Goal: Information Seeking & Learning: Learn about a topic

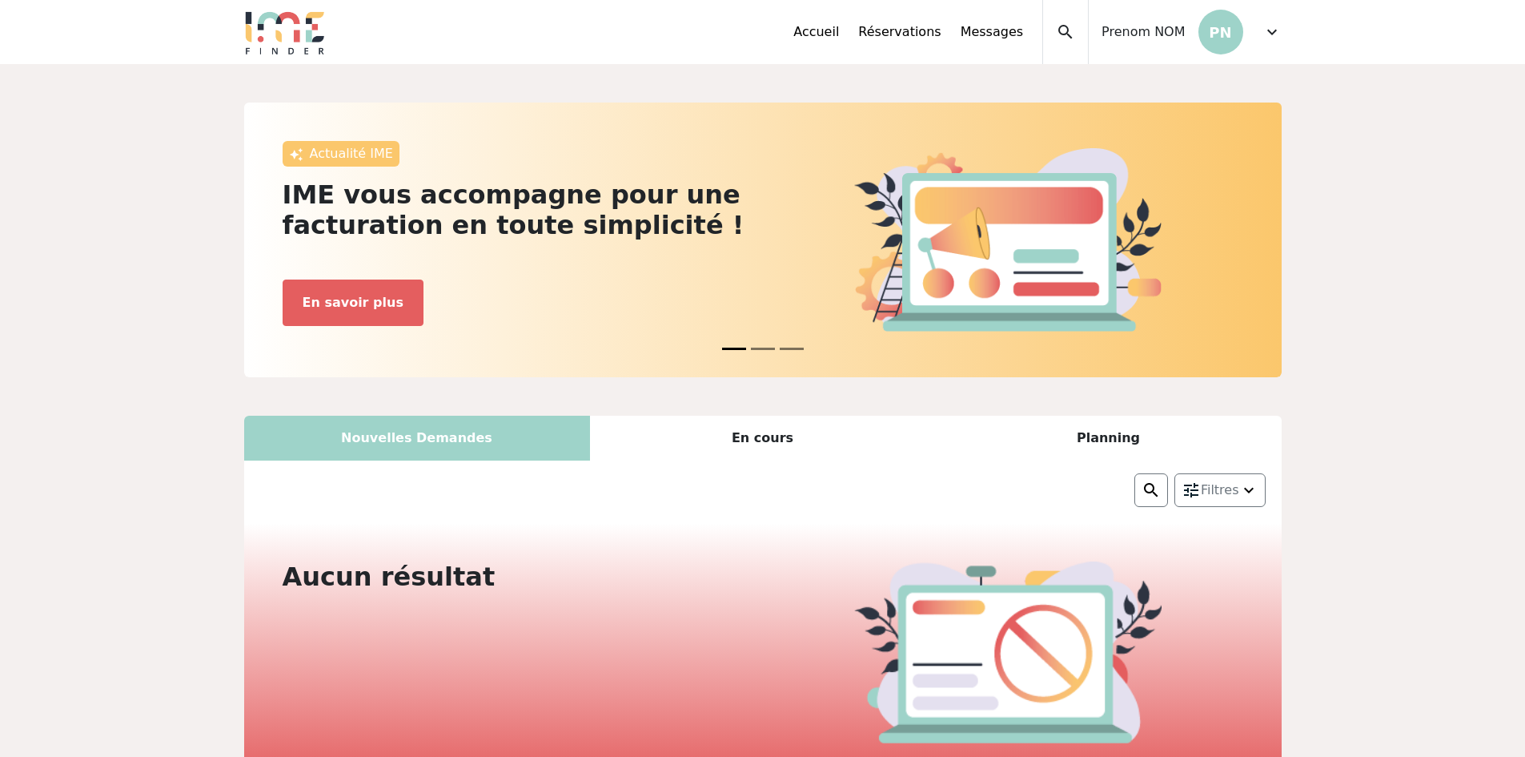
click at [1276, 29] on span "expand_more" at bounding box center [1272, 31] width 19 height 19
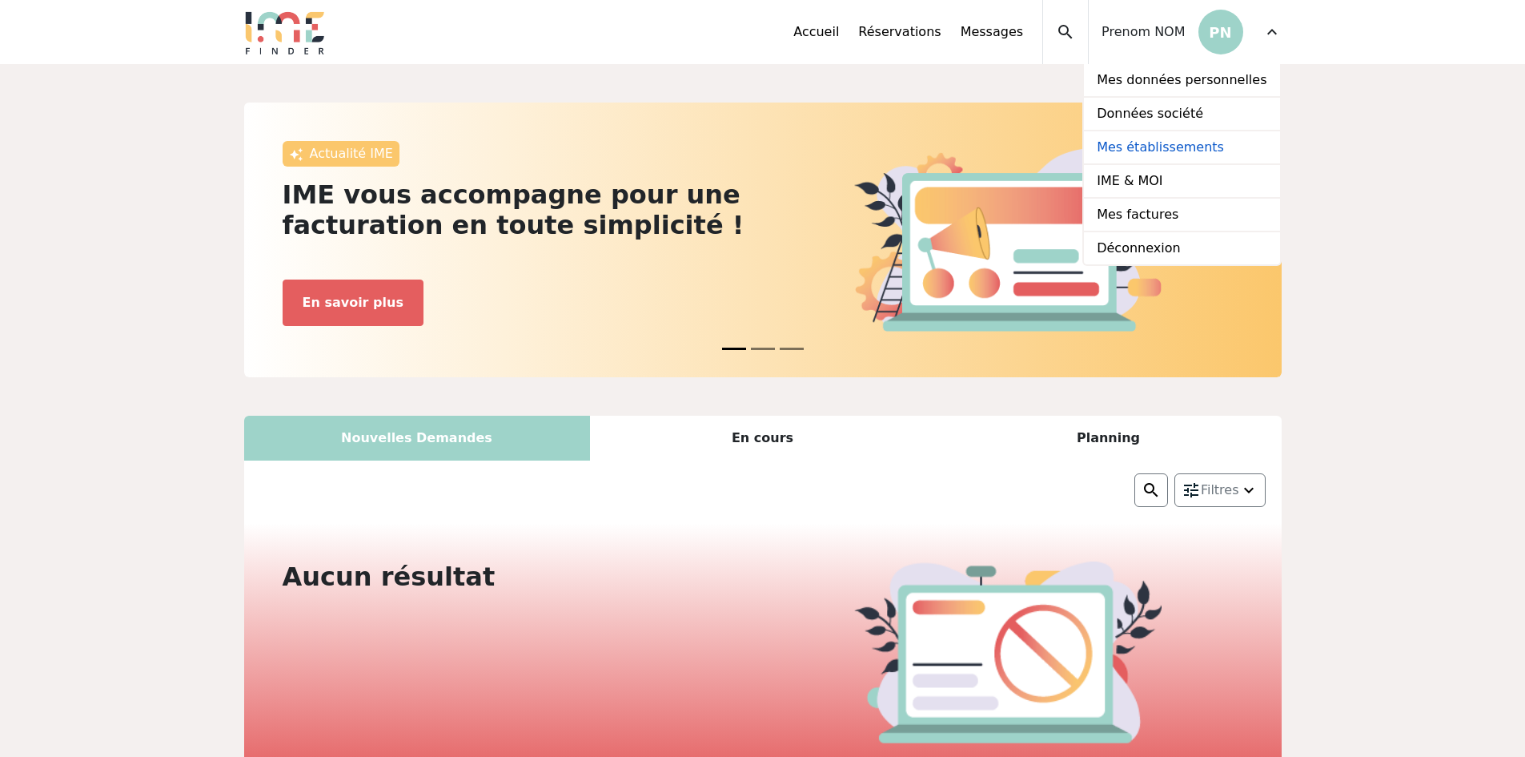
click at [1187, 147] on link "Mes établissements" at bounding box center [1181, 148] width 195 height 34
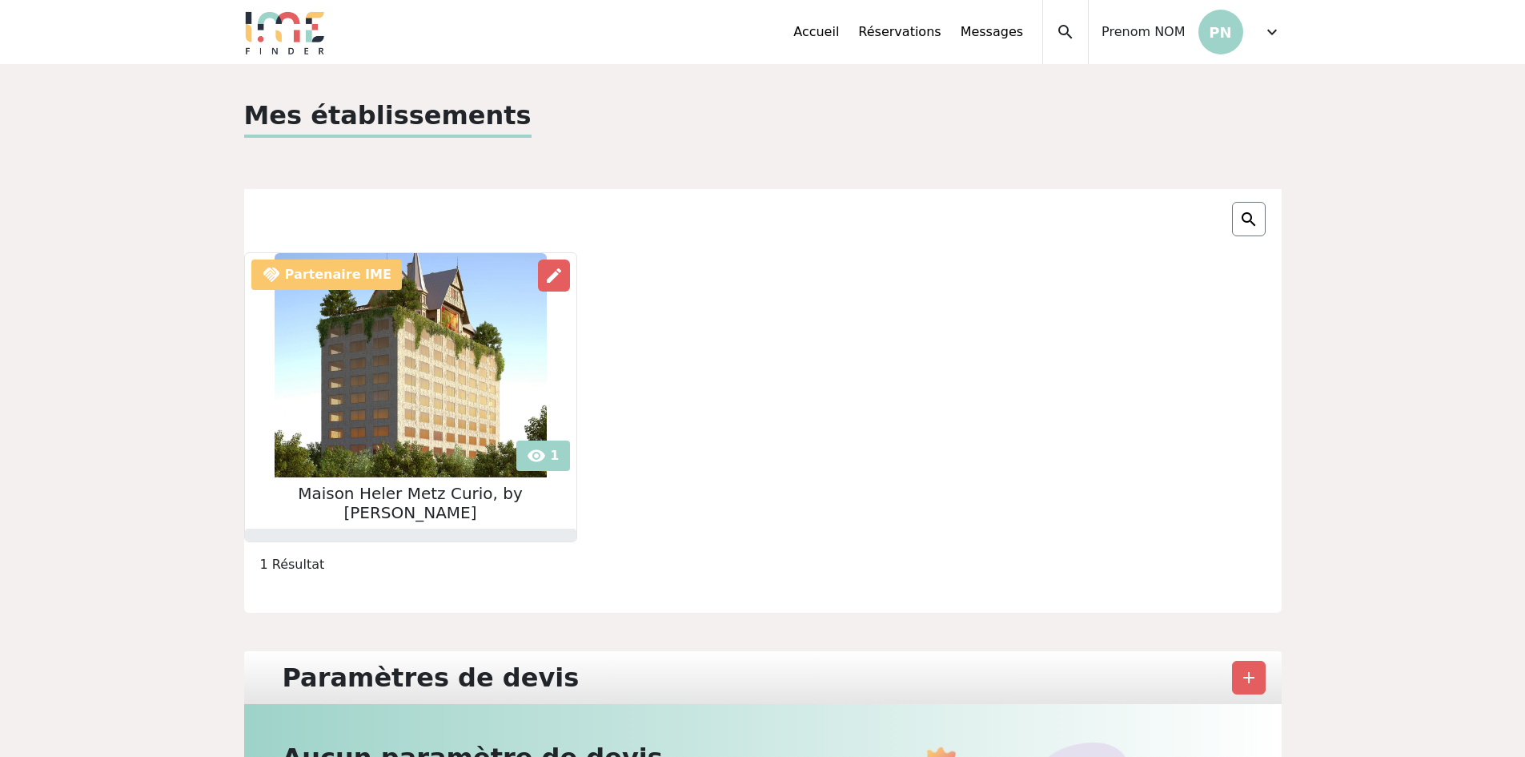
click at [431, 303] on img at bounding box center [411, 365] width 272 height 224
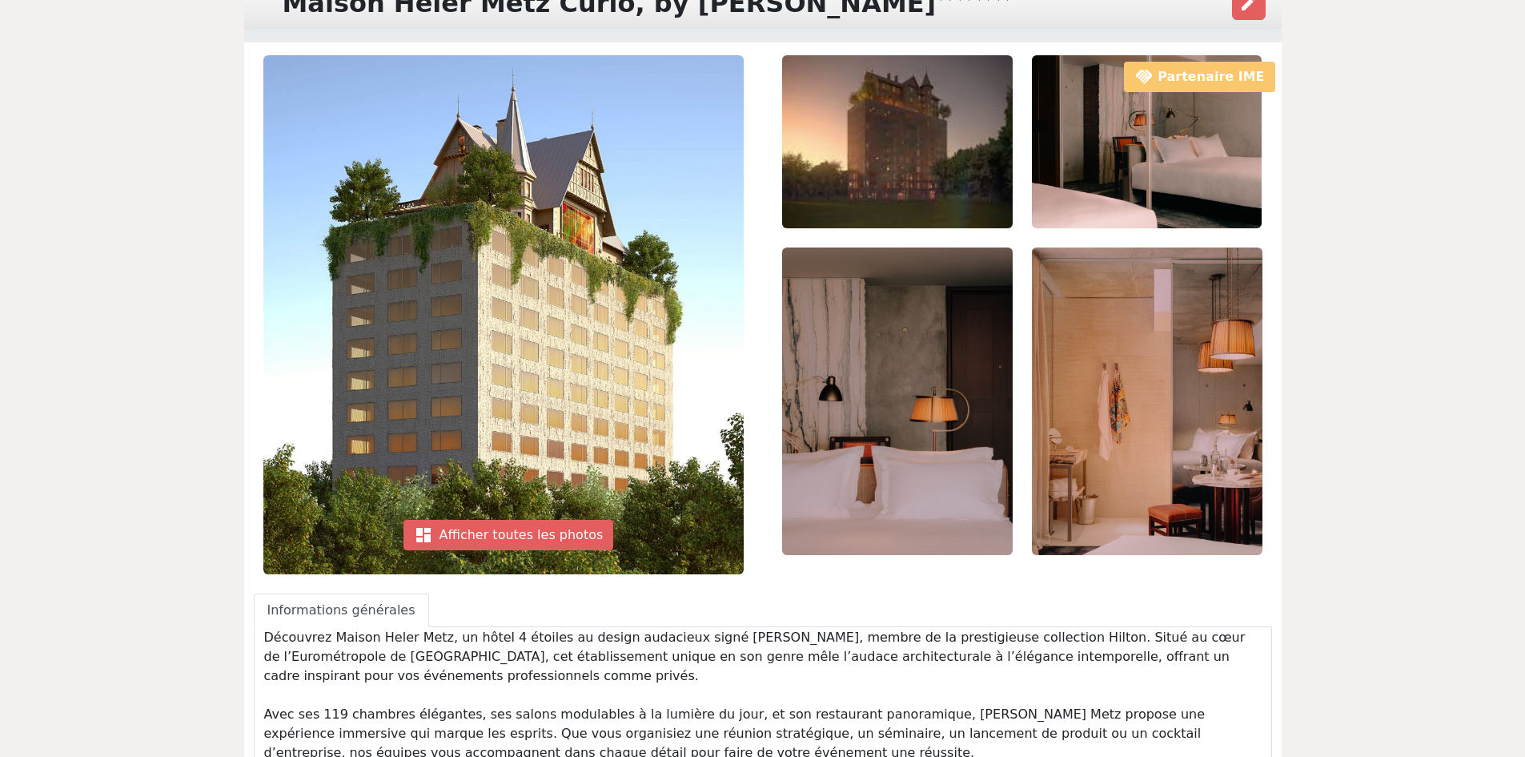
scroll to position [160, 0]
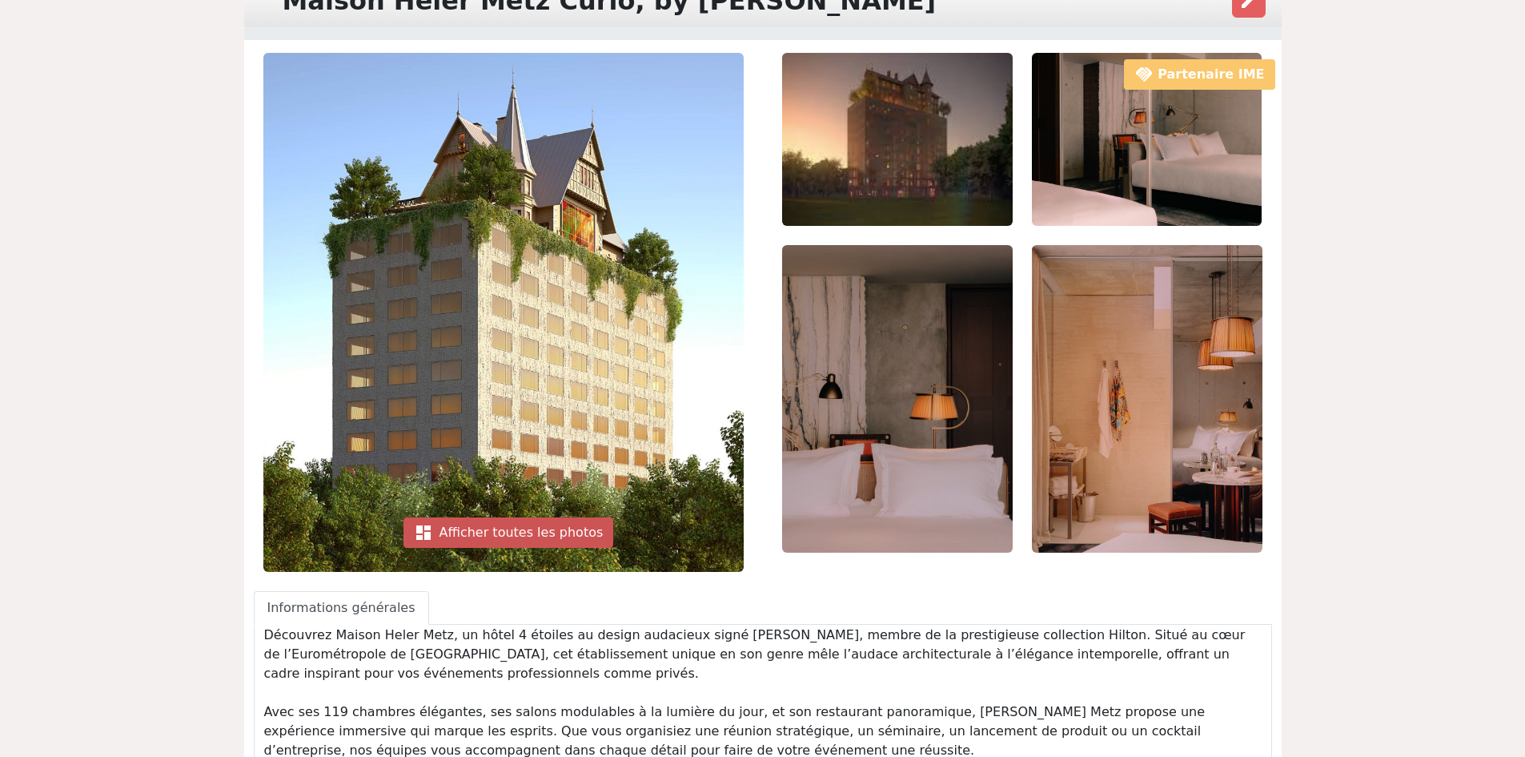
click at [524, 528] on div "dashboard Afficher toutes les photos" at bounding box center [509, 532] width 211 height 30
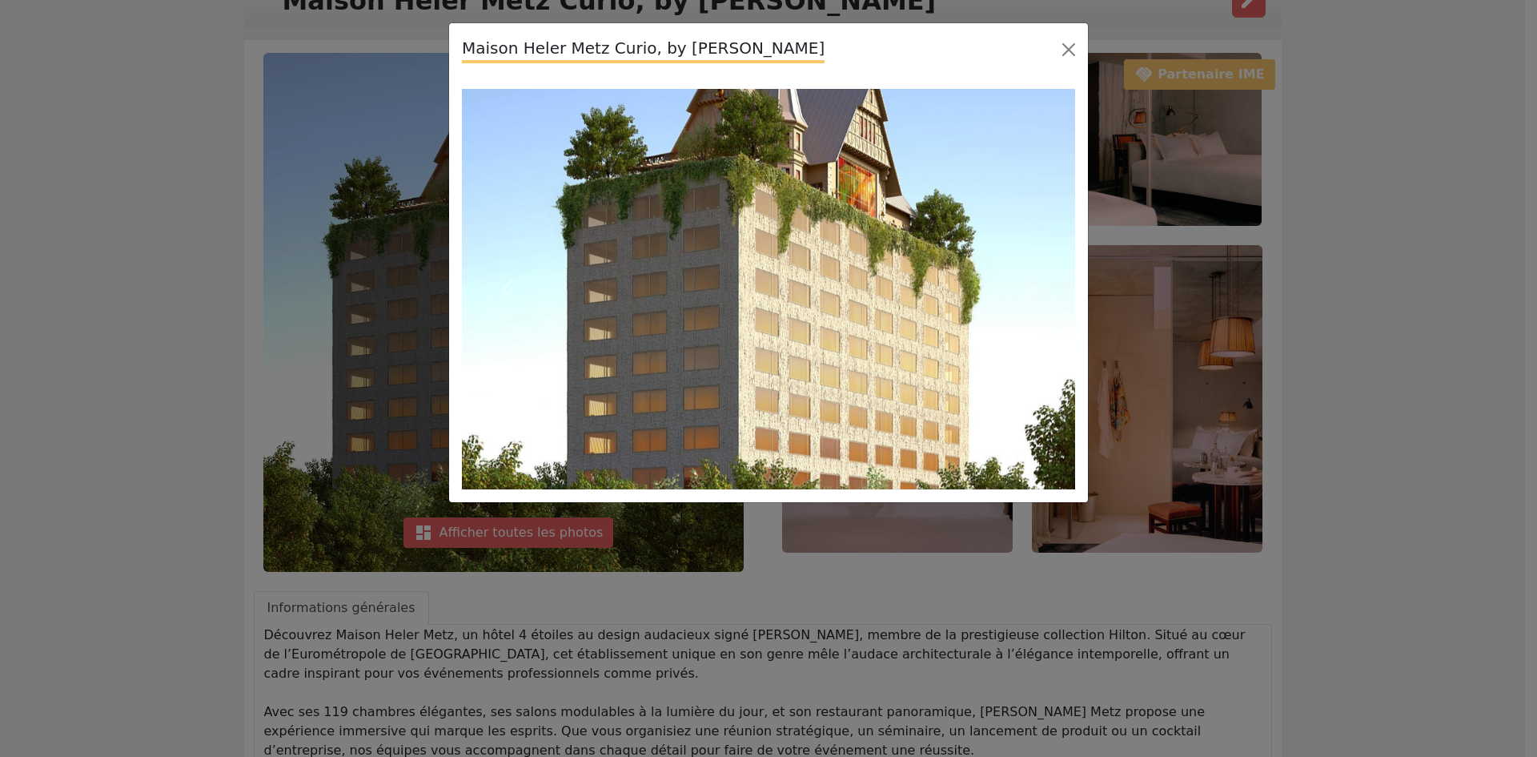
click at [1117, 84] on div "Maison Heler Metz Curio, by [PERSON_NAME] Previous" at bounding box center [768, 378] width 1537 height 757
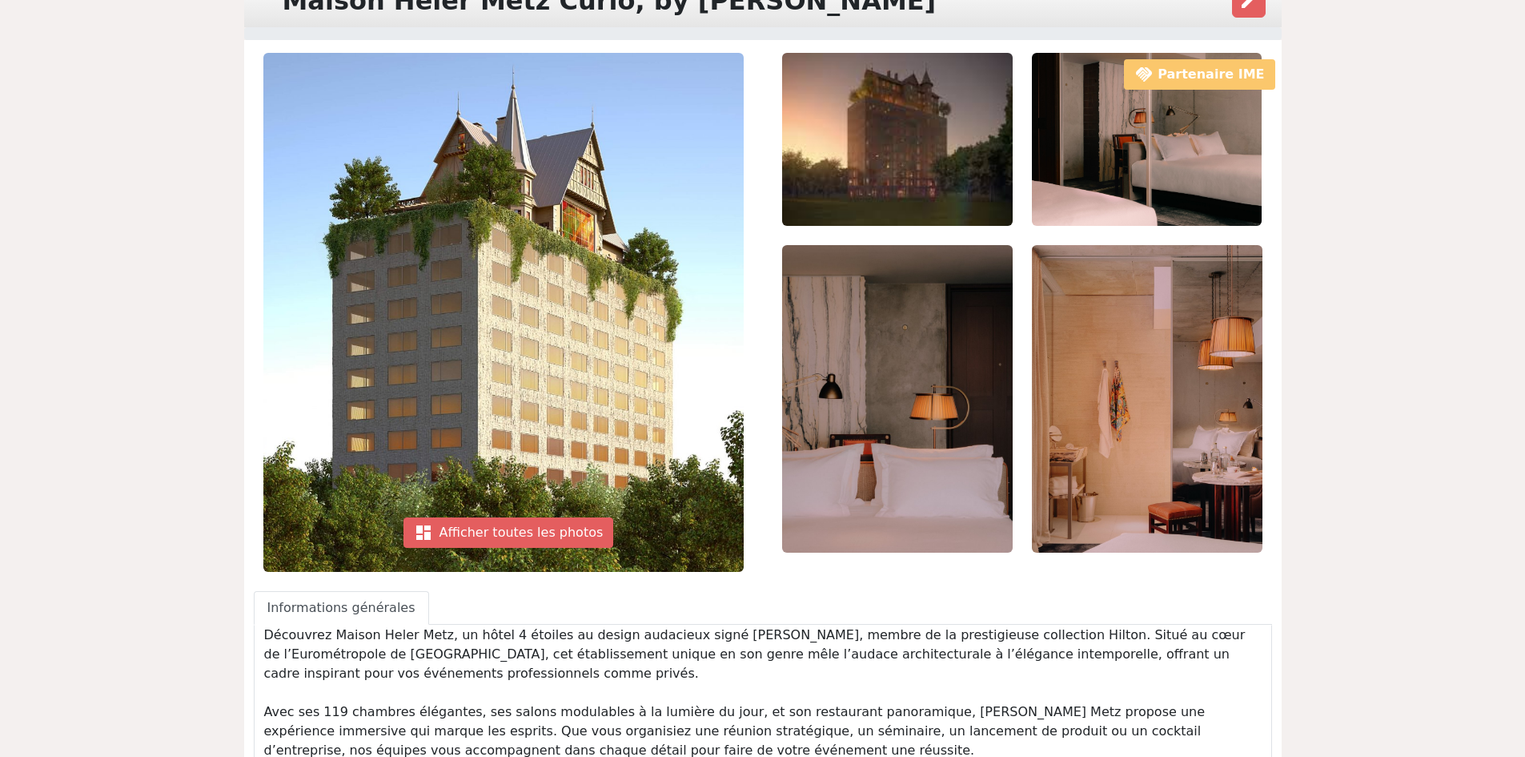
click at [1149, 486] on img at bounding box center [1147, 398] width 231 height 307
click at [524, 532] on div "dashboard Afficher toutes les photos" at bounding box center [509, 532] width 211 height 30
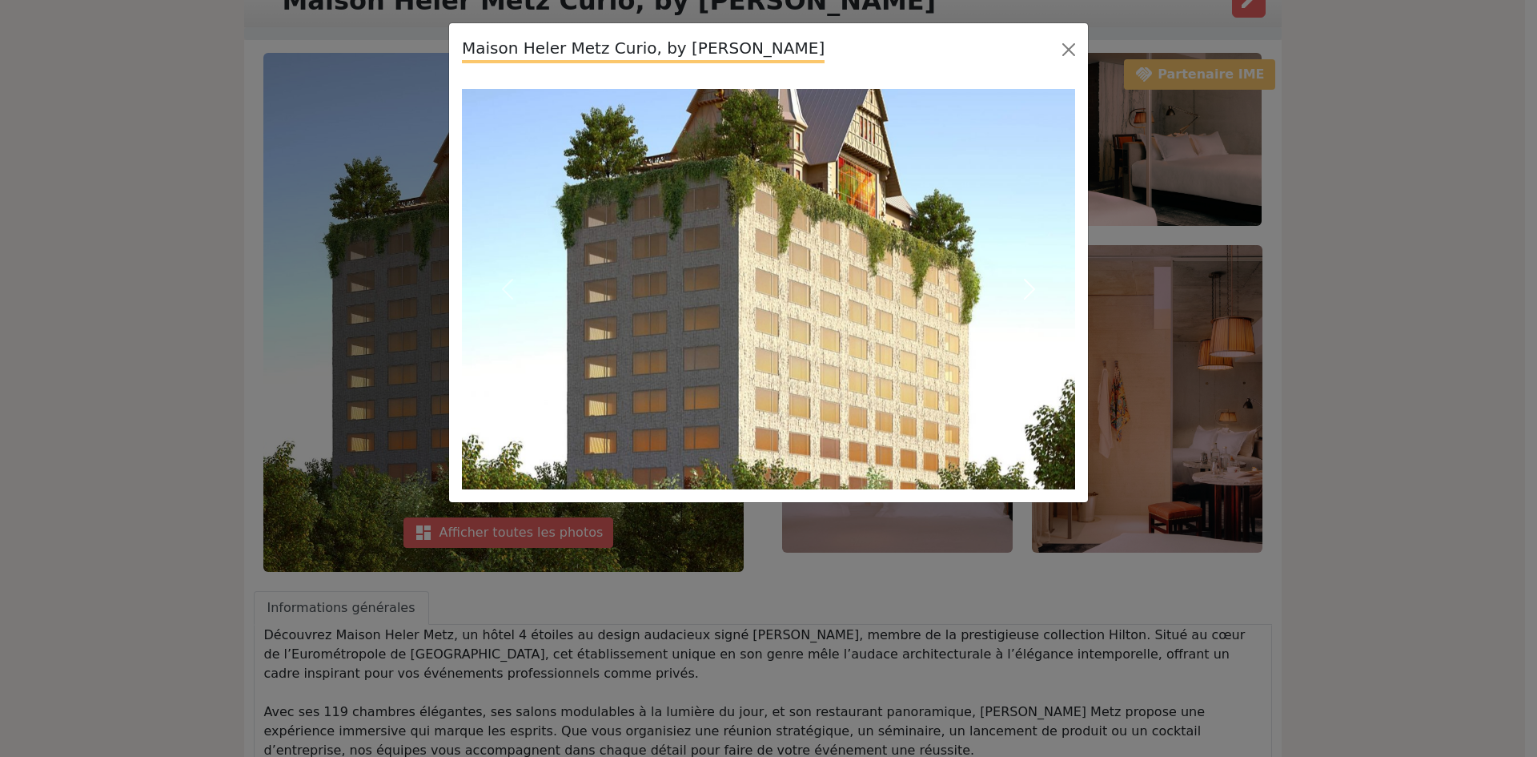
click at [1060, 265] on button "Next" at bounding box center [1029, 289] width 92 height 400
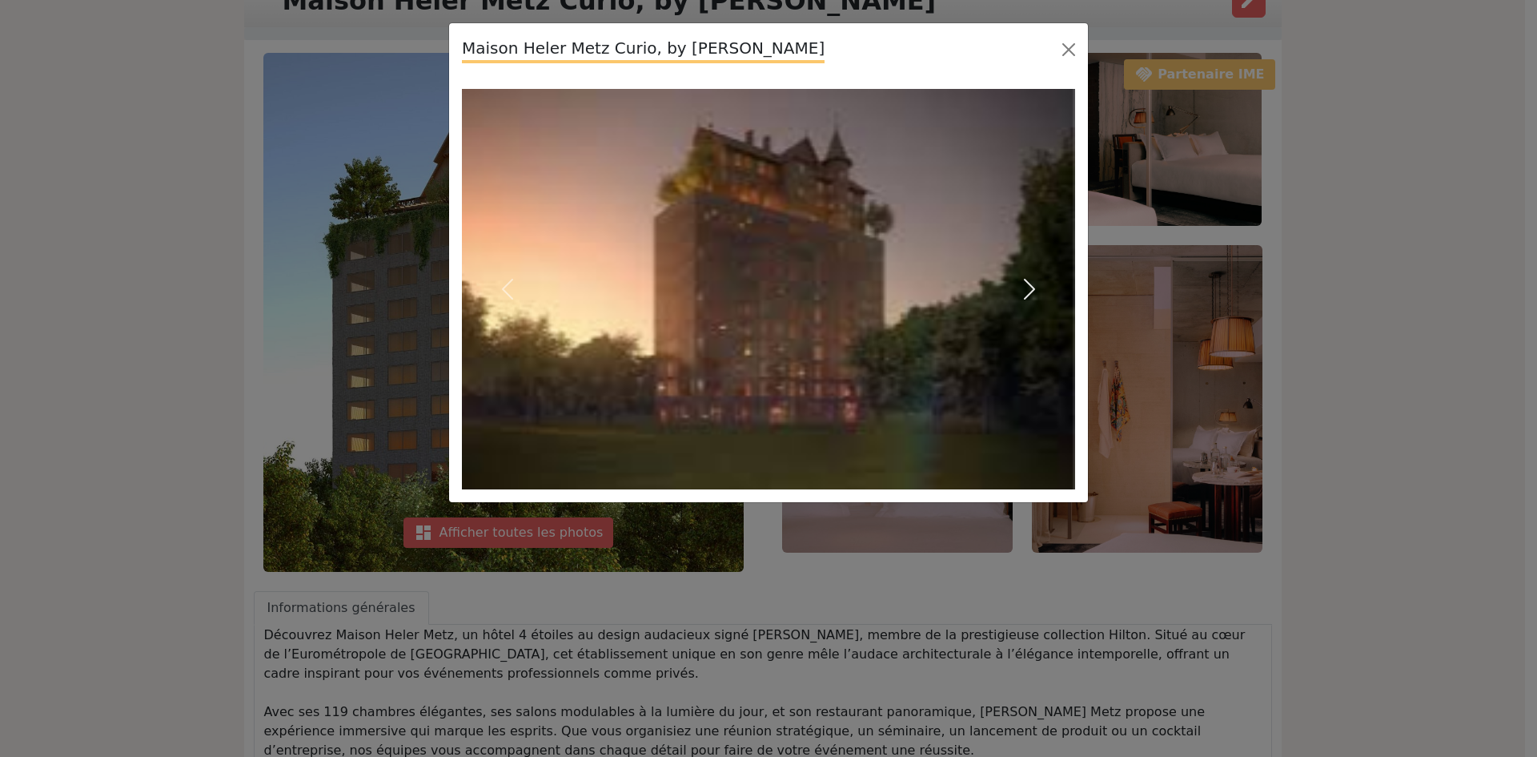
click at [1060, 265] on button "Next" at bounding box center [1029, 289] width 92 height 400
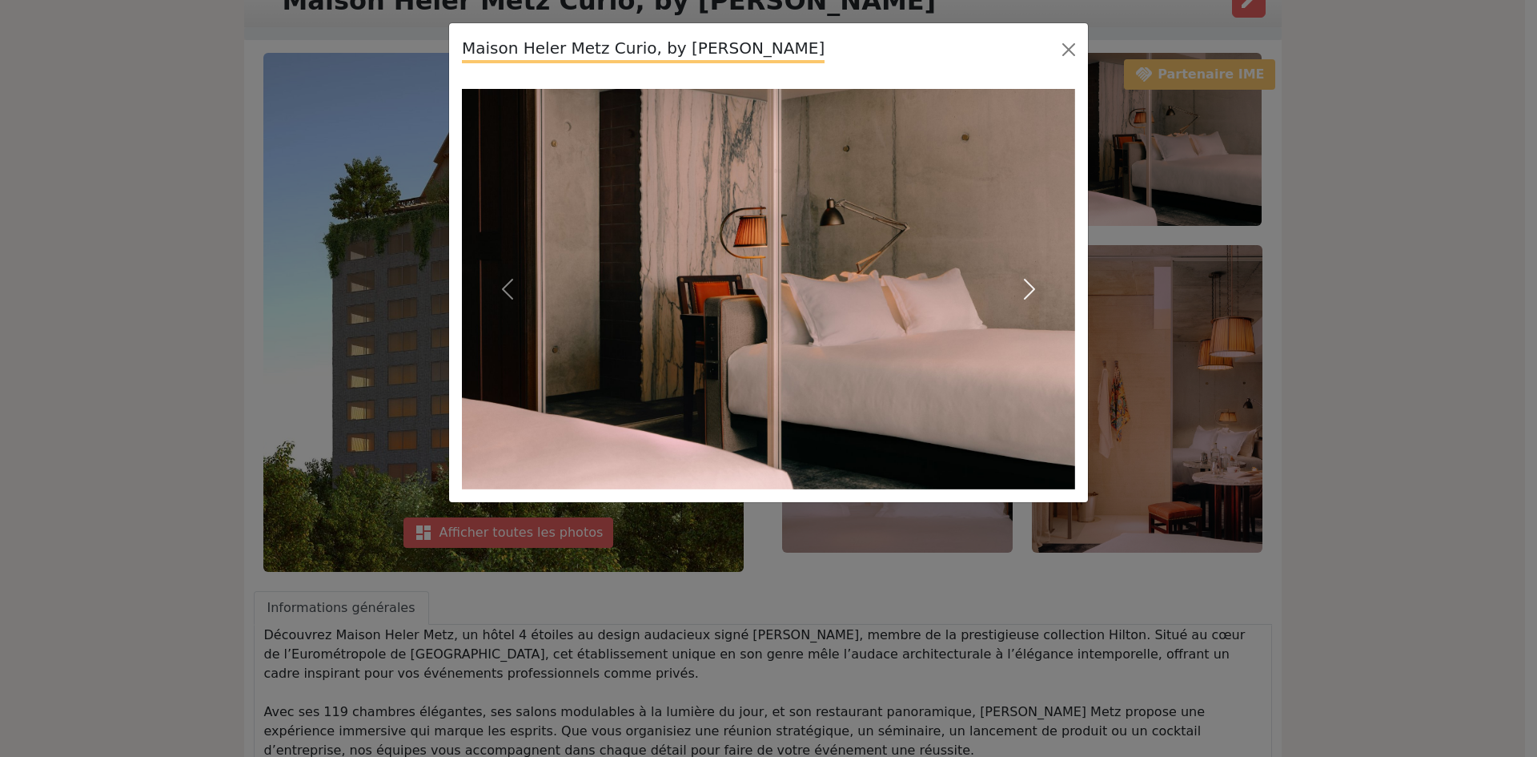
click at [1060, 265] on button "Next" at bounding box center [1029, 289] width 92 height 400
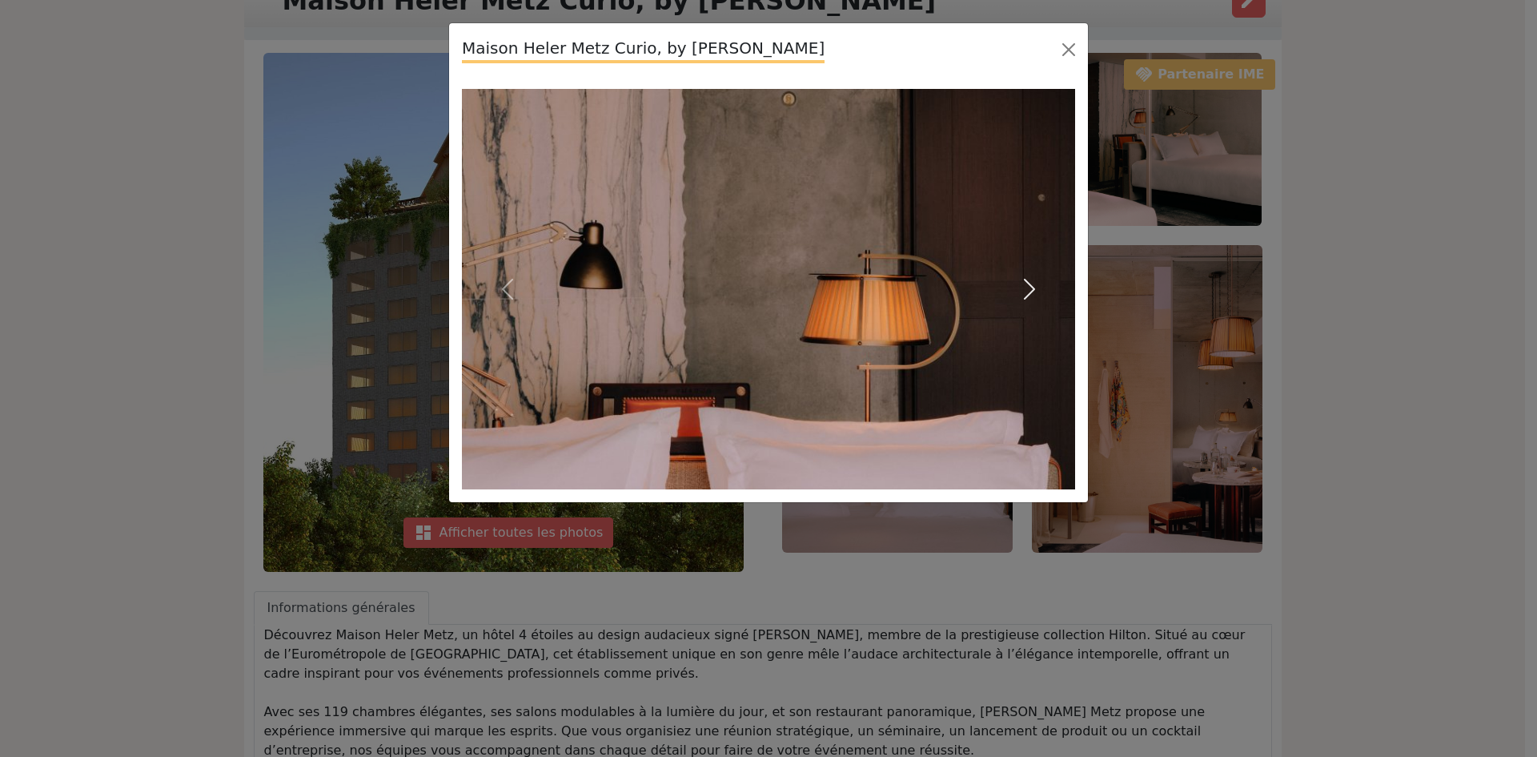
click at [1060, 265] on button "Next" at bounding box center [1029, 289] width 92 height 400
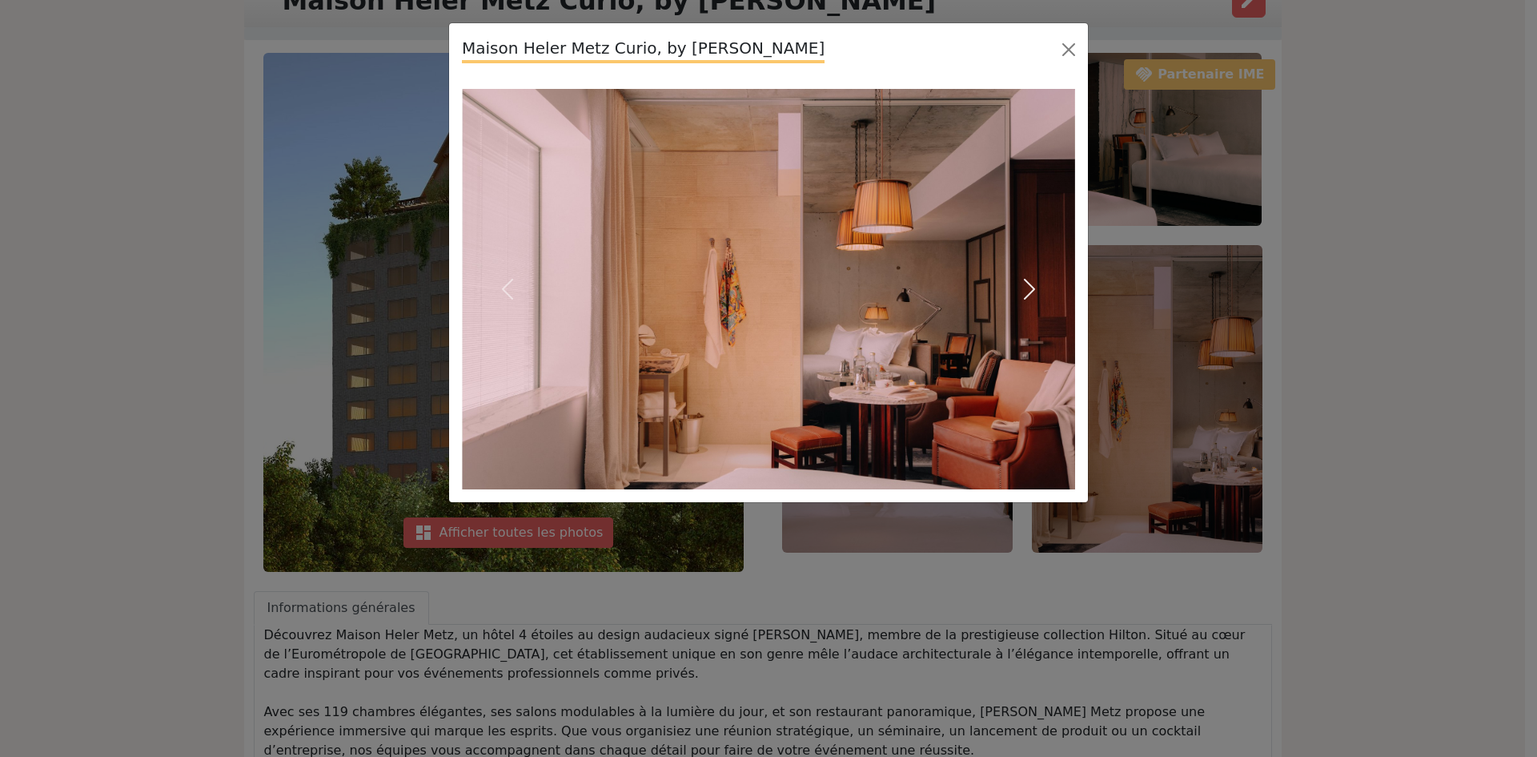
click at [1060, 265] on button "Next" at bounding box center [1029, 289] width 92 height 400
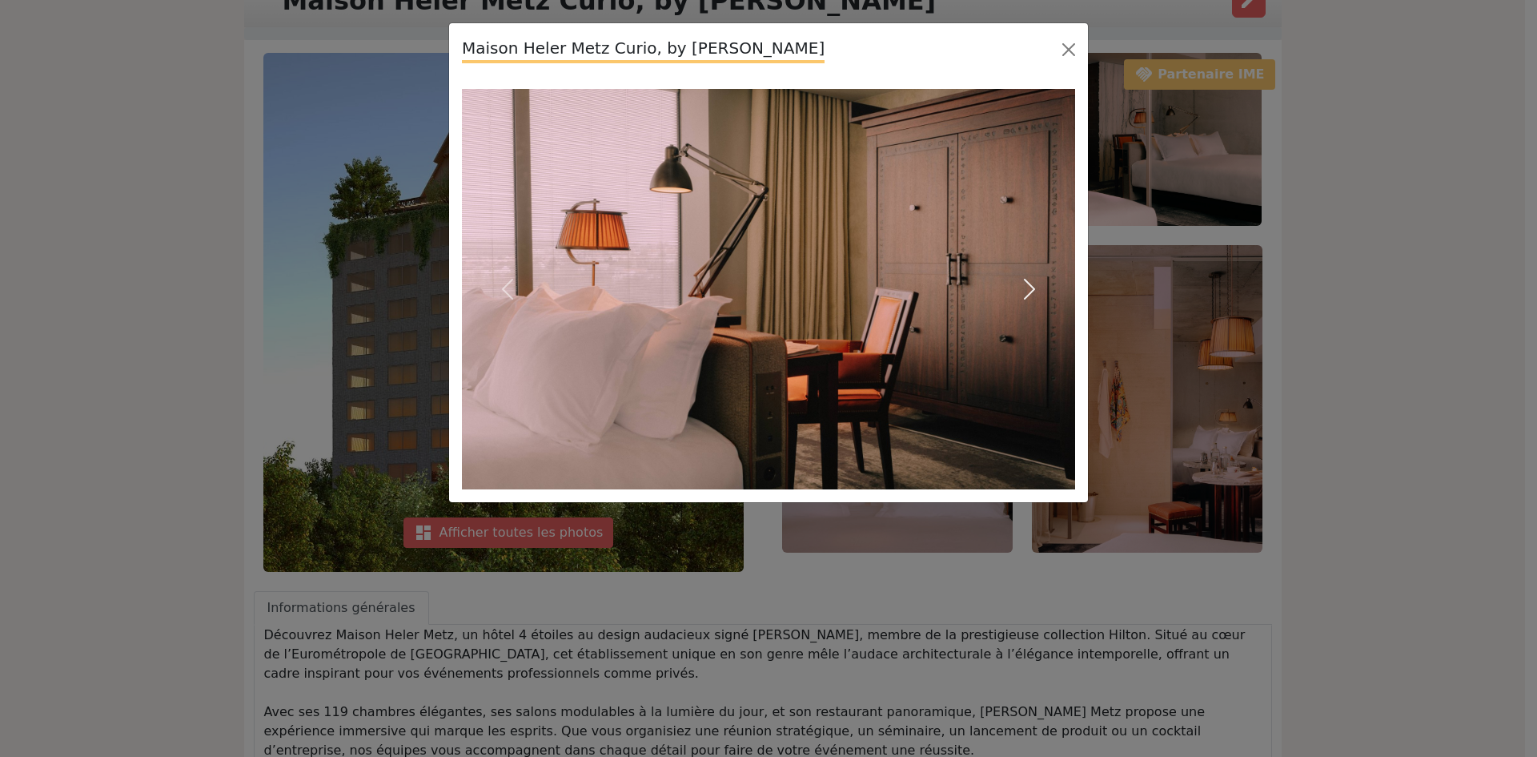
click at [1060, 265] on button "Next" at bounding box center [1029, 289] width 92 height 400
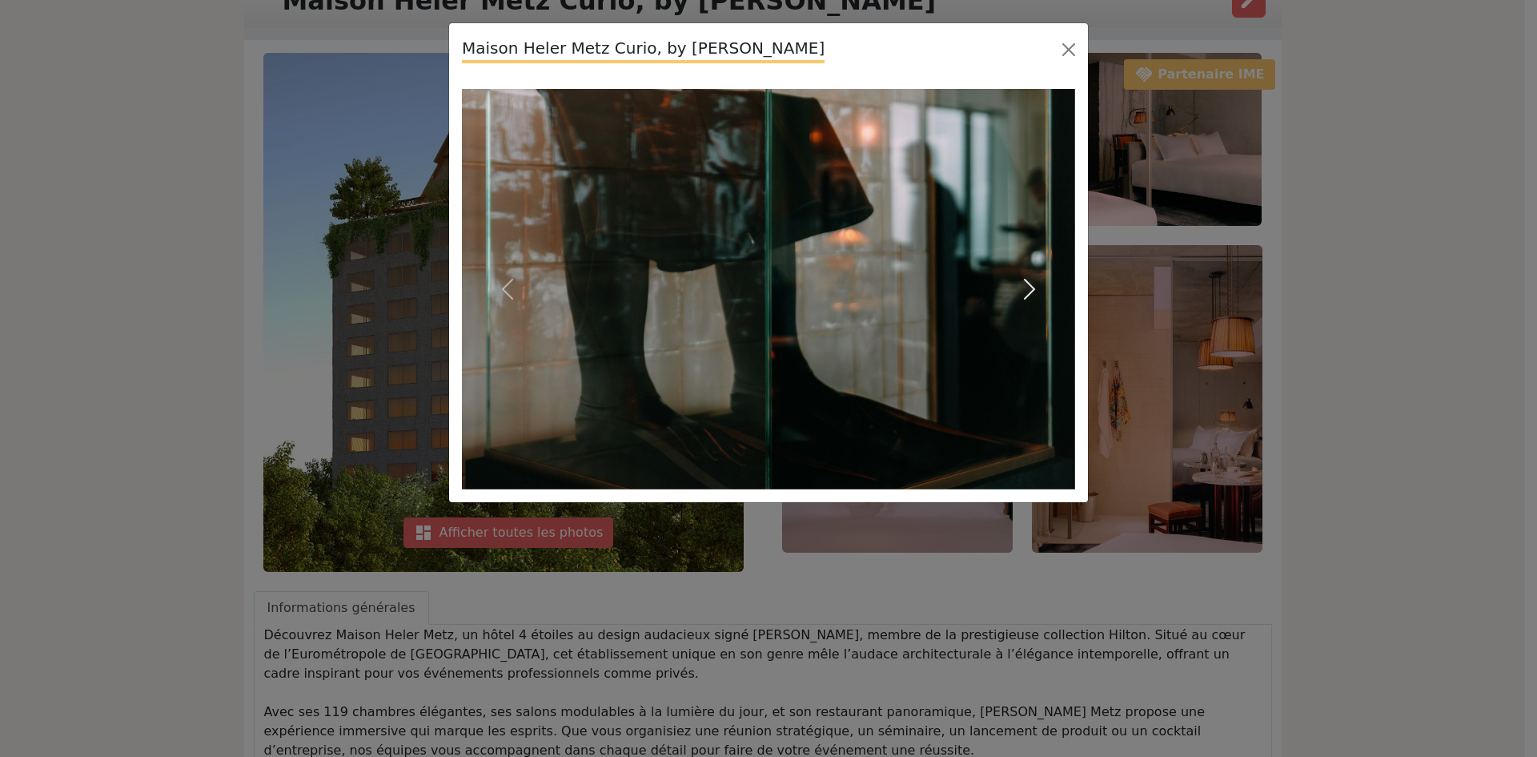
click at [1060, 265] on button "Next" at bounding box center [1029, 289] width 92 height 400
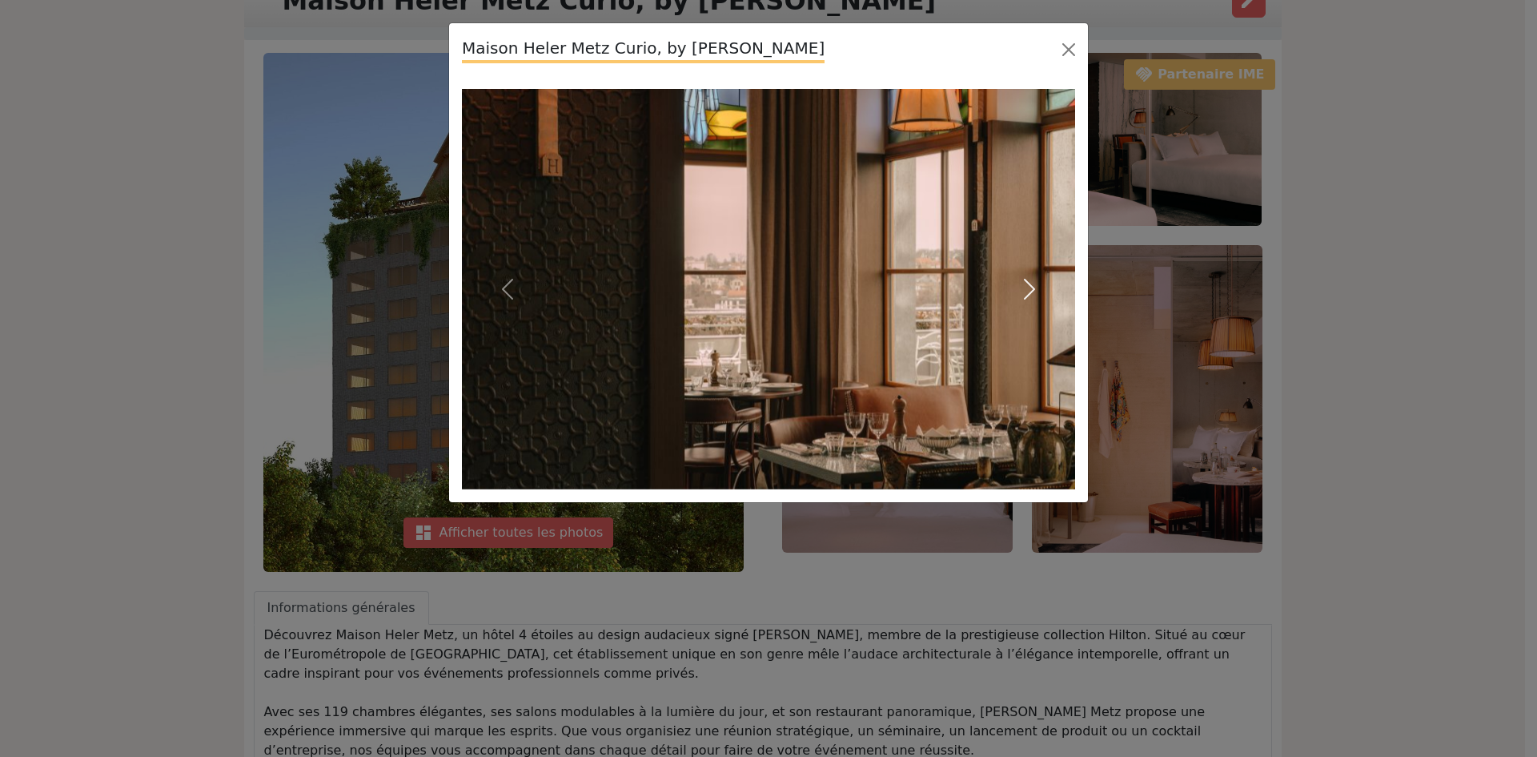
click at [1060, 265] on button "Next" at bounding box center [1029, 289] width 92 height 400
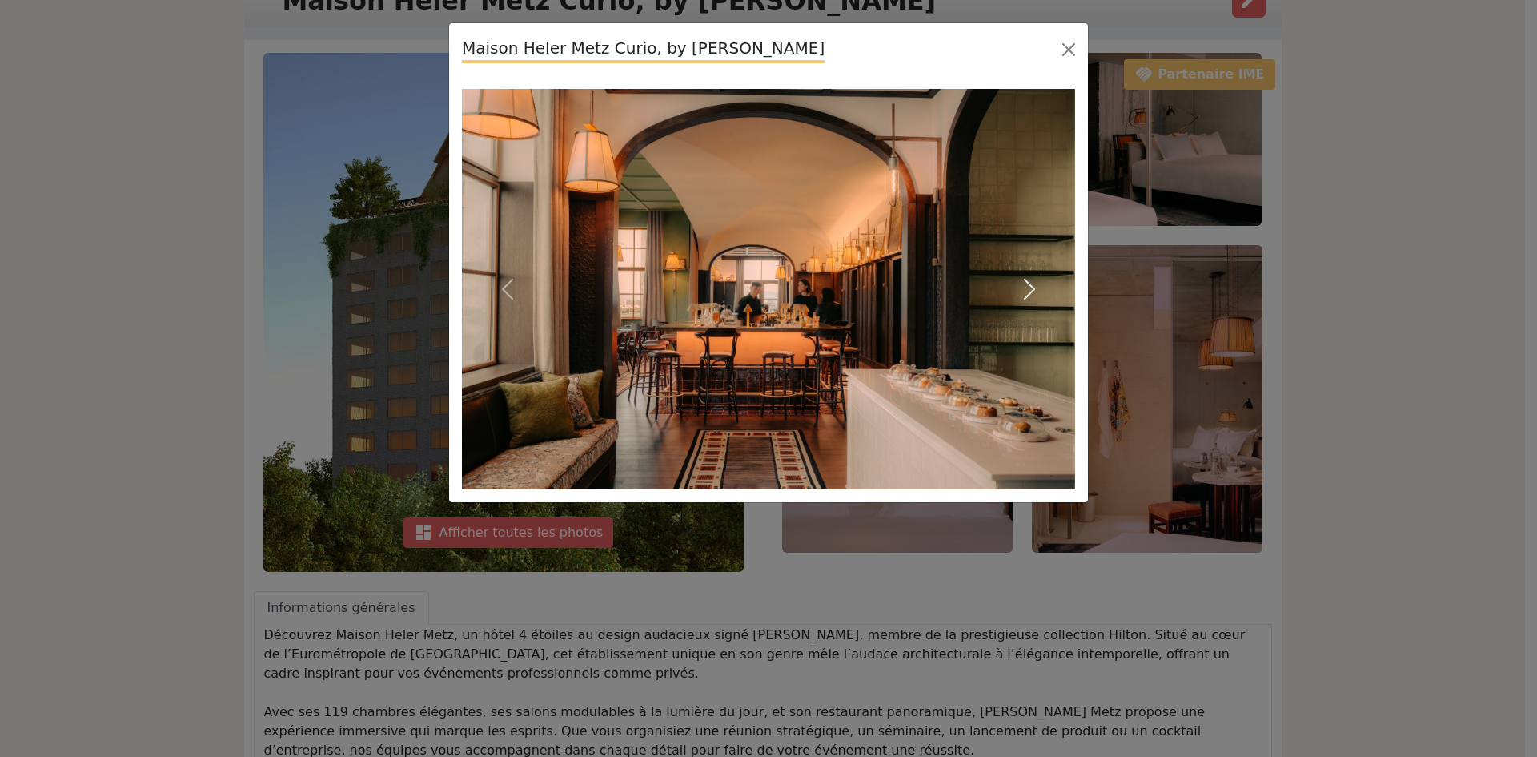
click at [1060, 265] on button "Next" at bounding box center [1029, 289] width 92 height 400
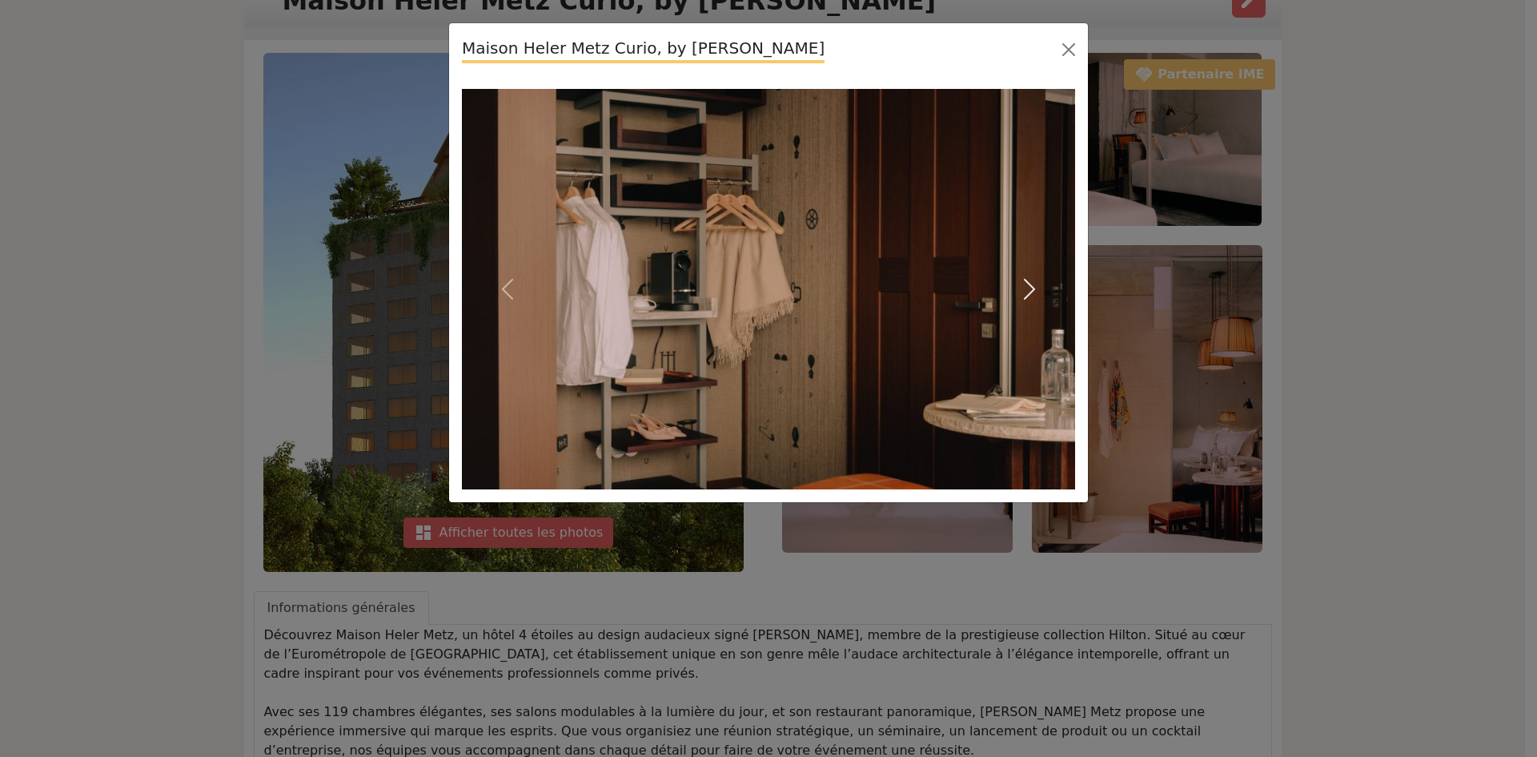
click at [1060, 265] on button "Next" at bounding box center [1029, 289] width 92 height 400
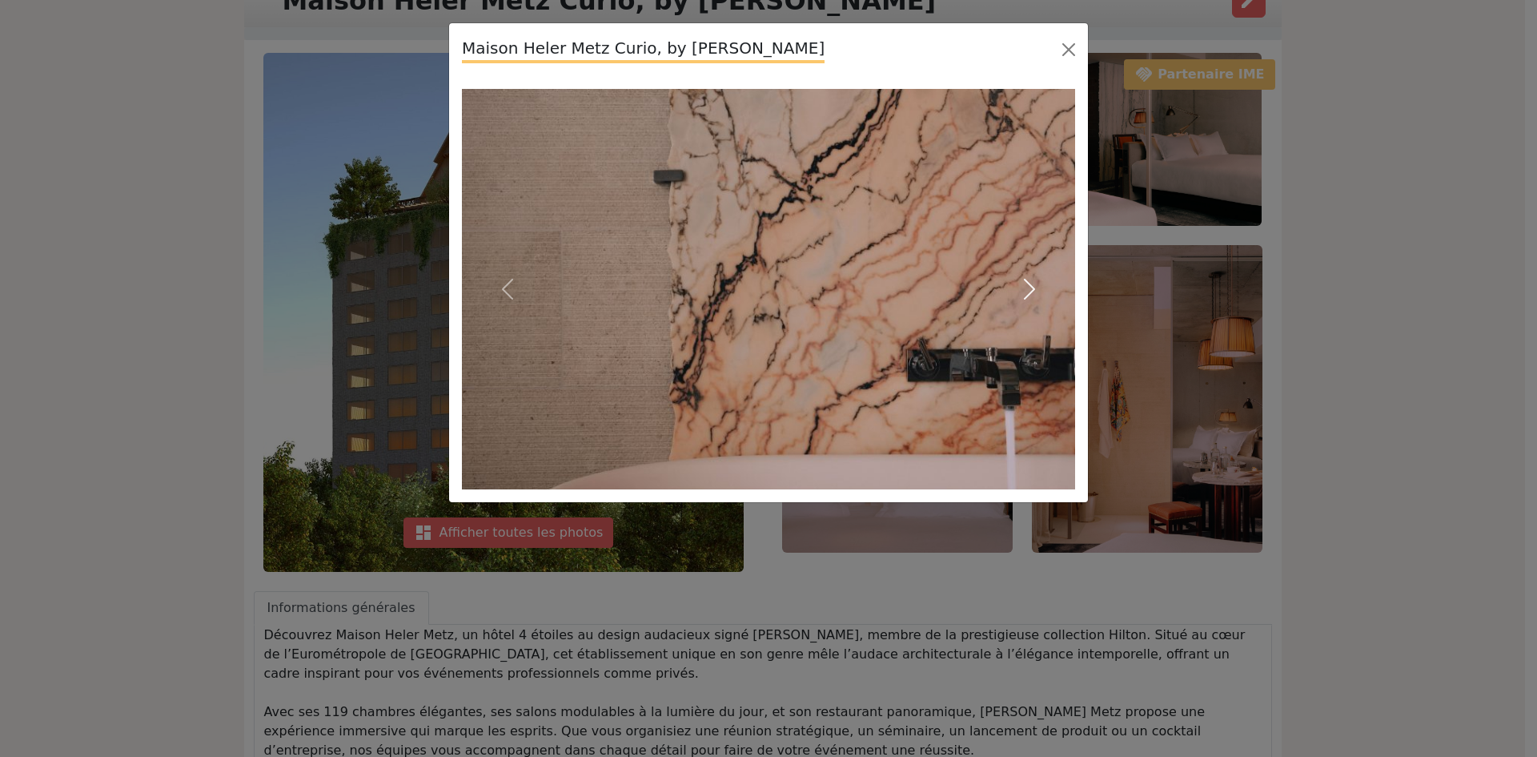
click at [1060, 265] on button "Next" at bounding box center [1029, 289] width 92 height 400
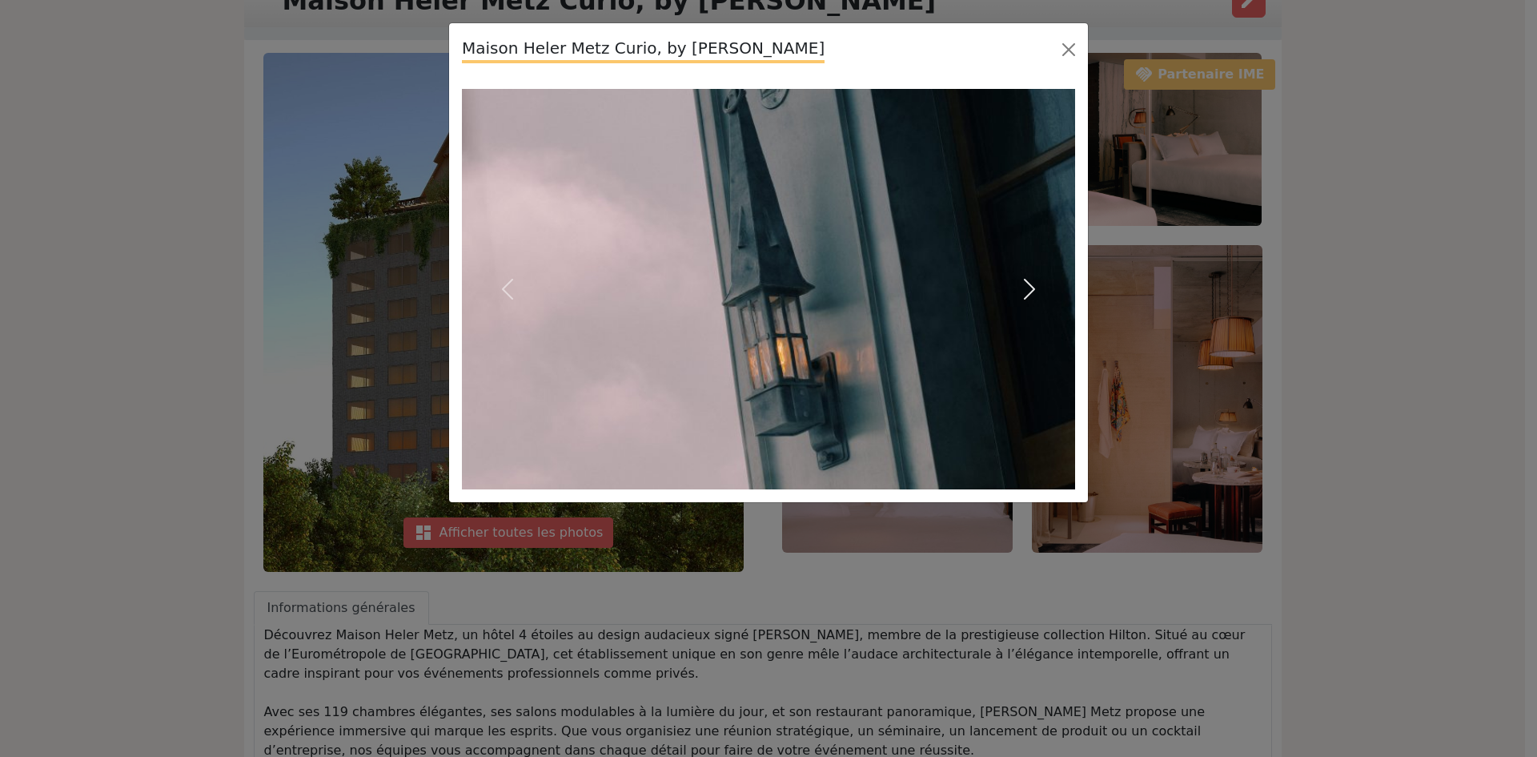
click at [1060, 265] on button "Next" at bounding box center [1029, 289] width 92 height 400
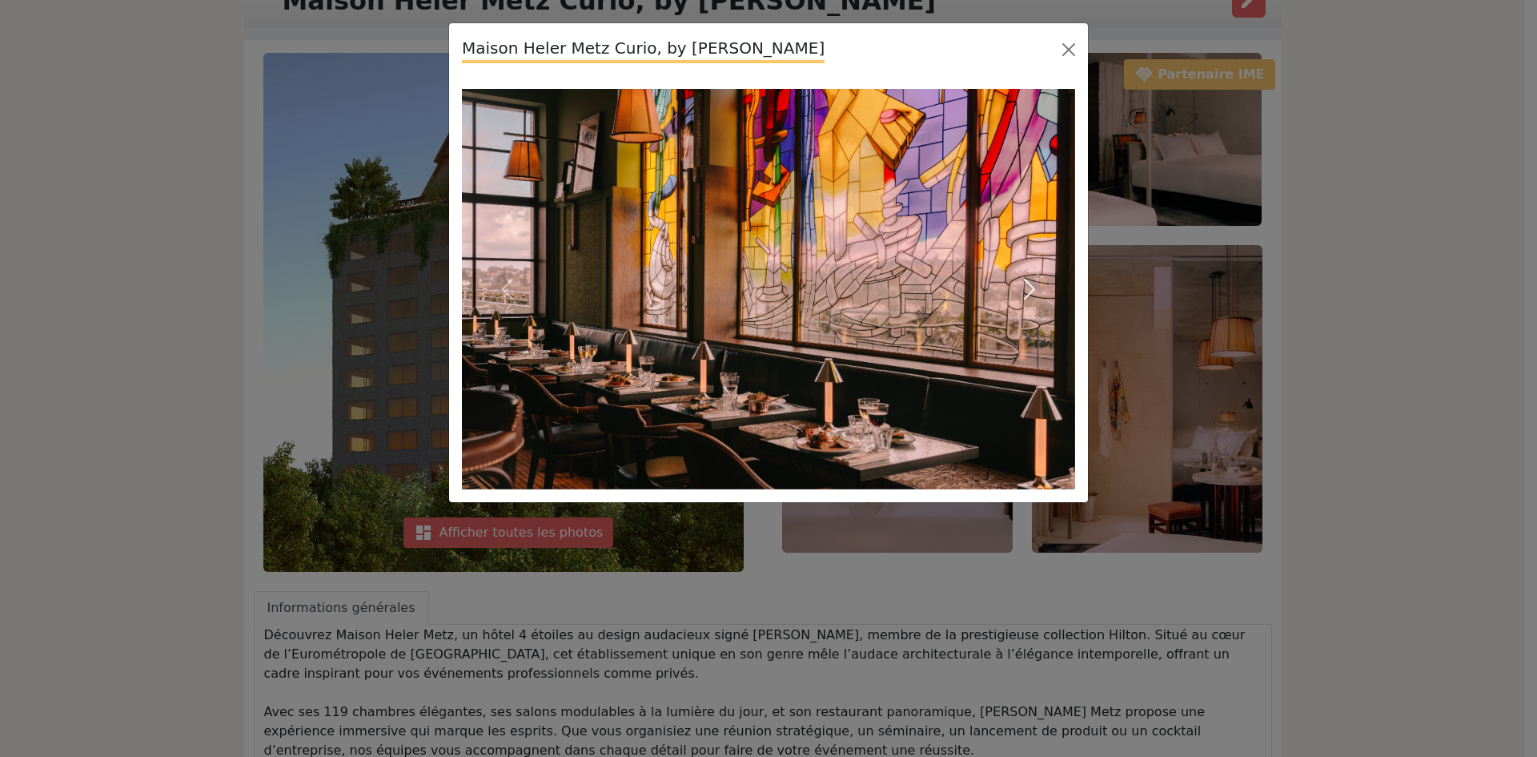
click at [1060, 265] on button "Next" at bounding box center [1029, 289] width 92 height 400
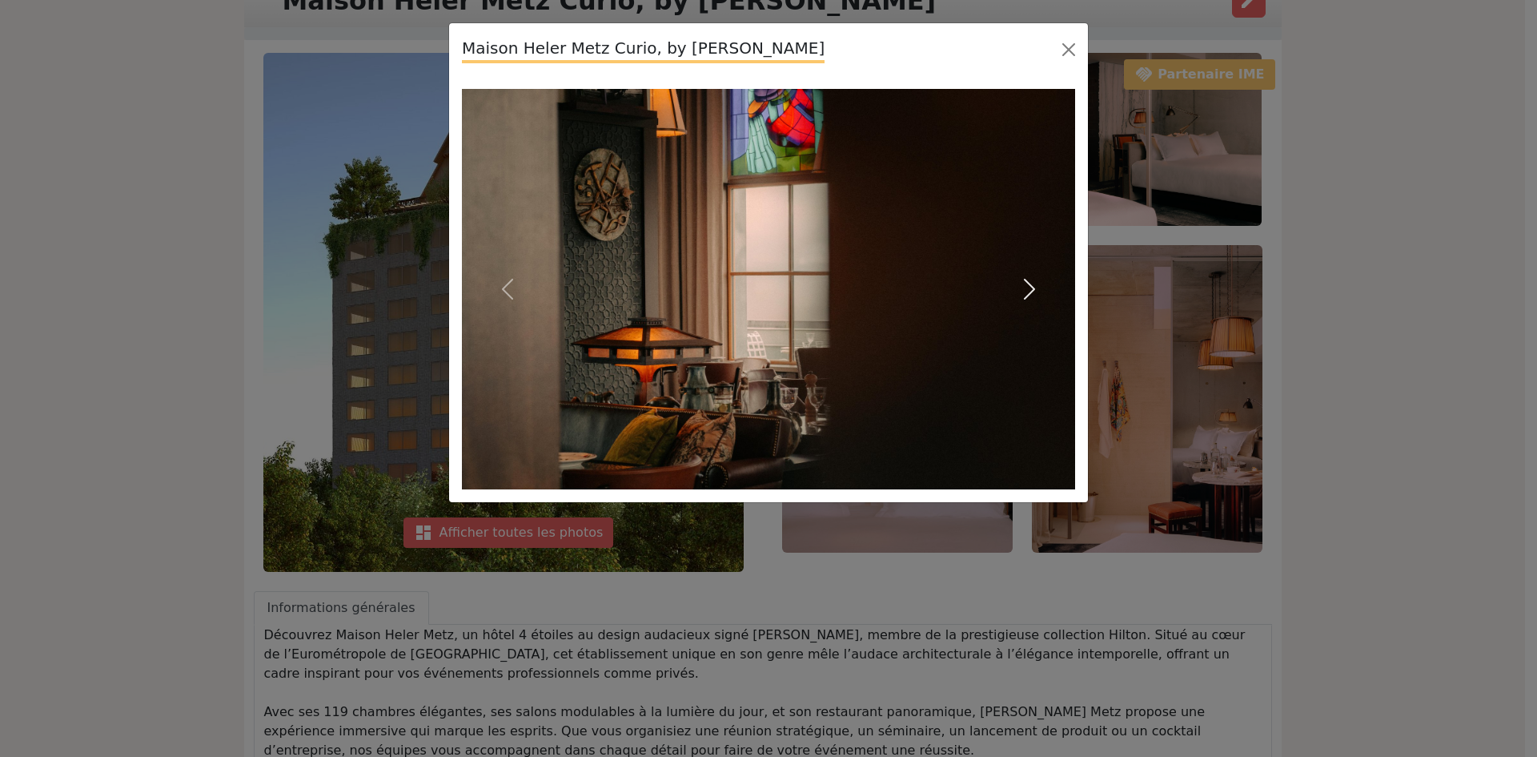
click at [1060, 265] on button "Next" at bounding box center [1029, 289] width 92 height 400
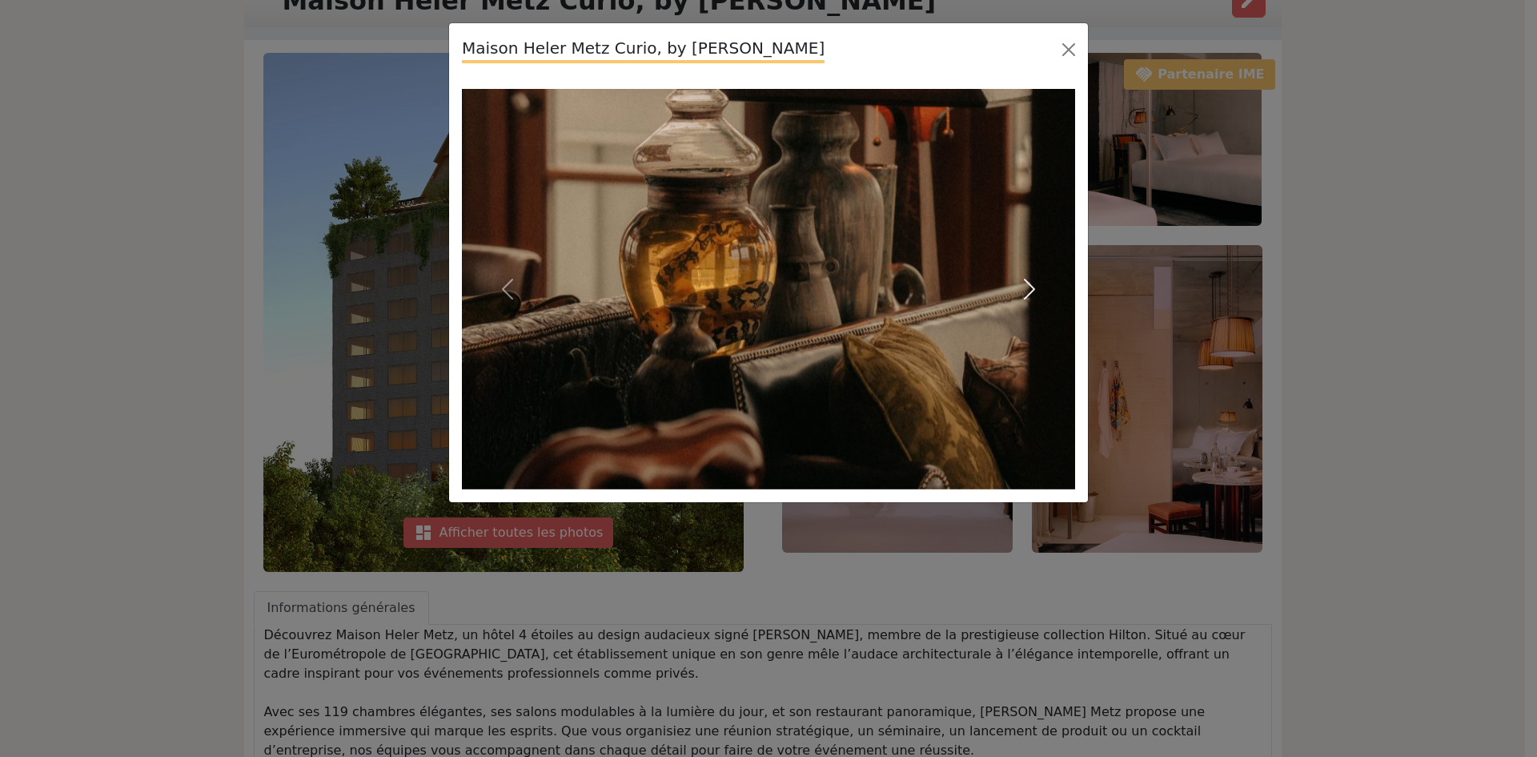
click at [1060, 265] on button "Next" at bounding box center [1029, 289] width 92 height 400
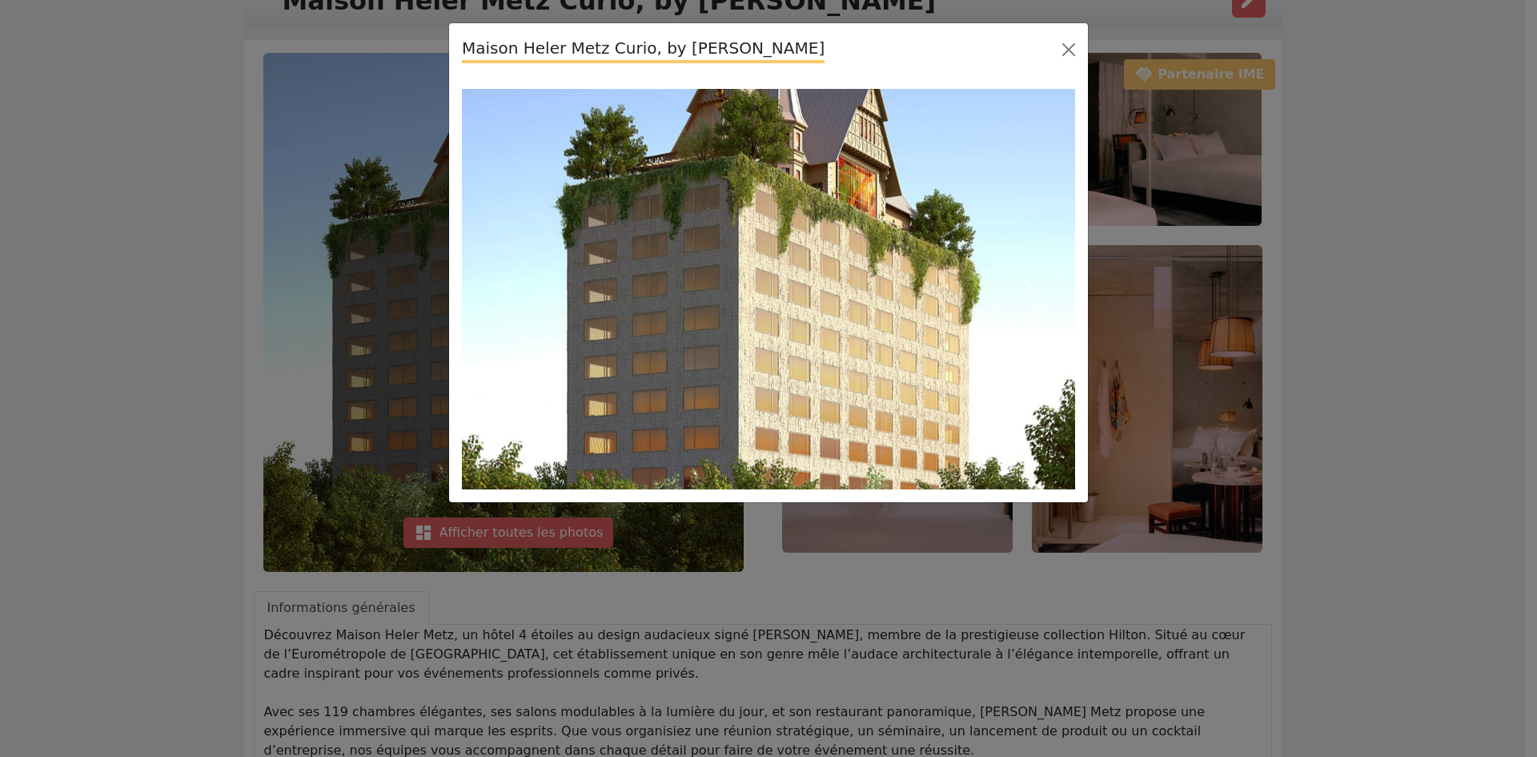
click at [1060, 265] on button "Next" at bounding box center [1029, 289] width 92 height 400
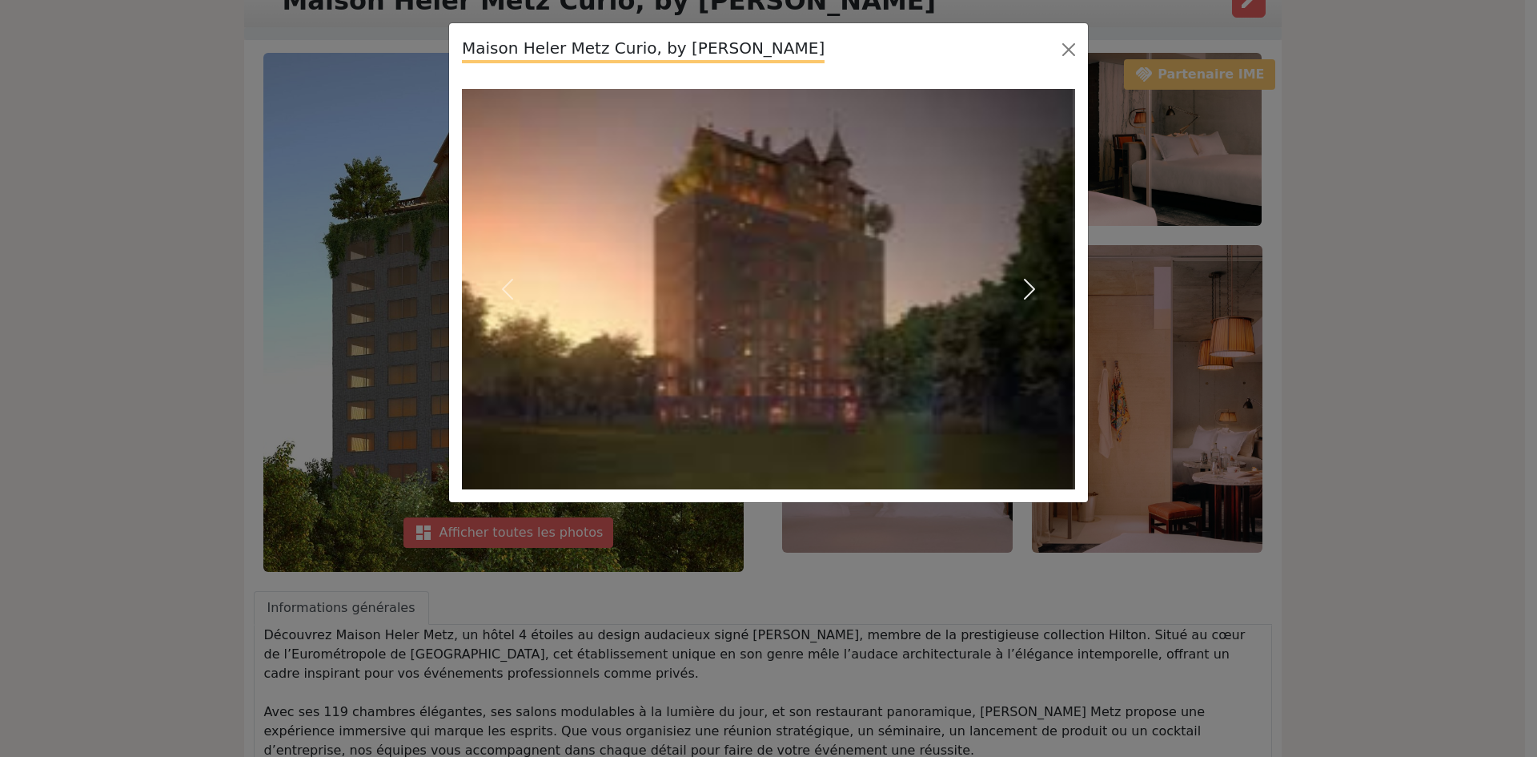
click at [1031, 283] on span "button" at bounding box center [1030, 289] width 26 height 26
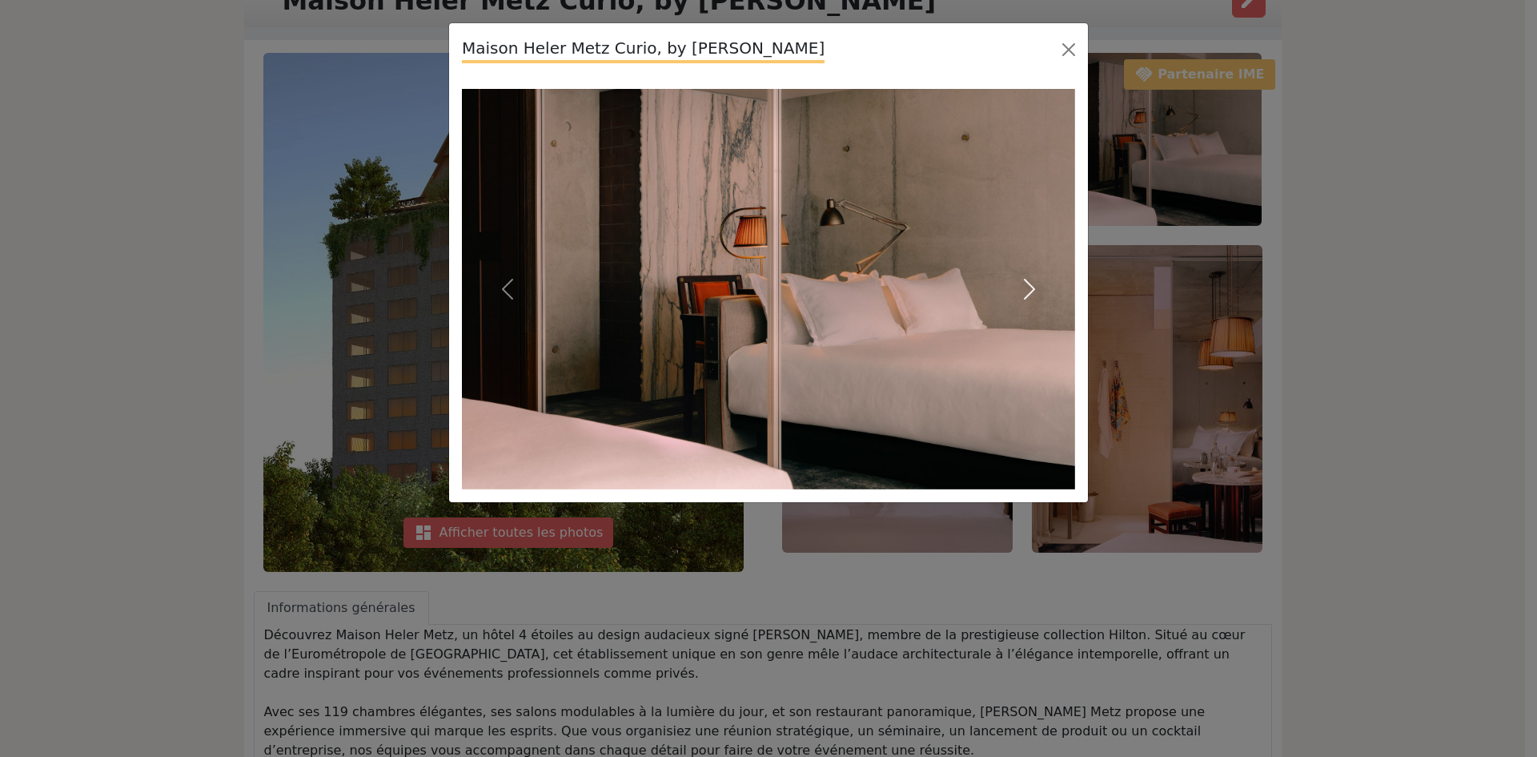
click at [1031, 283] on span "button" at bounding box center [1030, 289] width 26 height 26
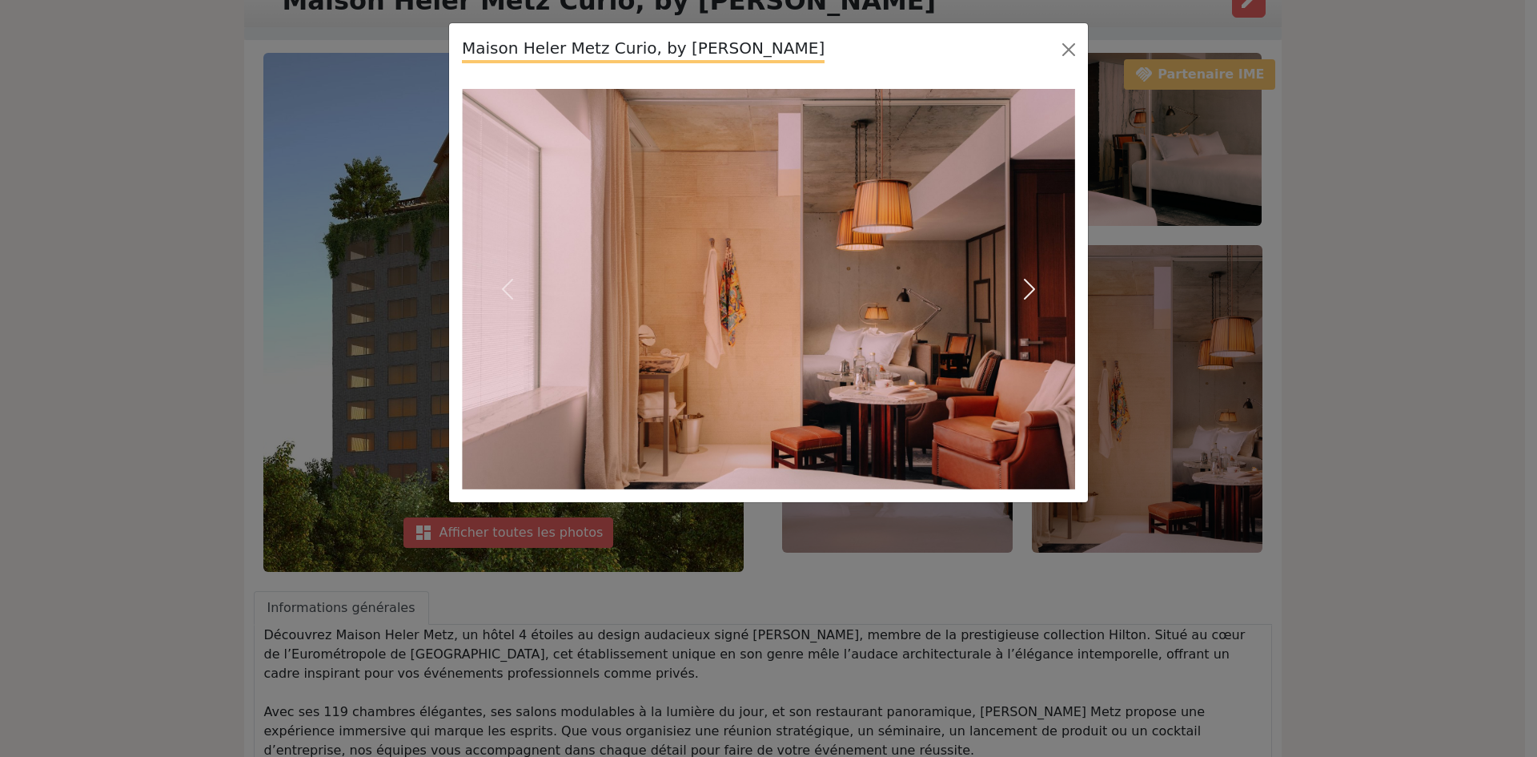
click at [1027, 288] on span "button" at bounding box center [1030, 289] width 26 height 26
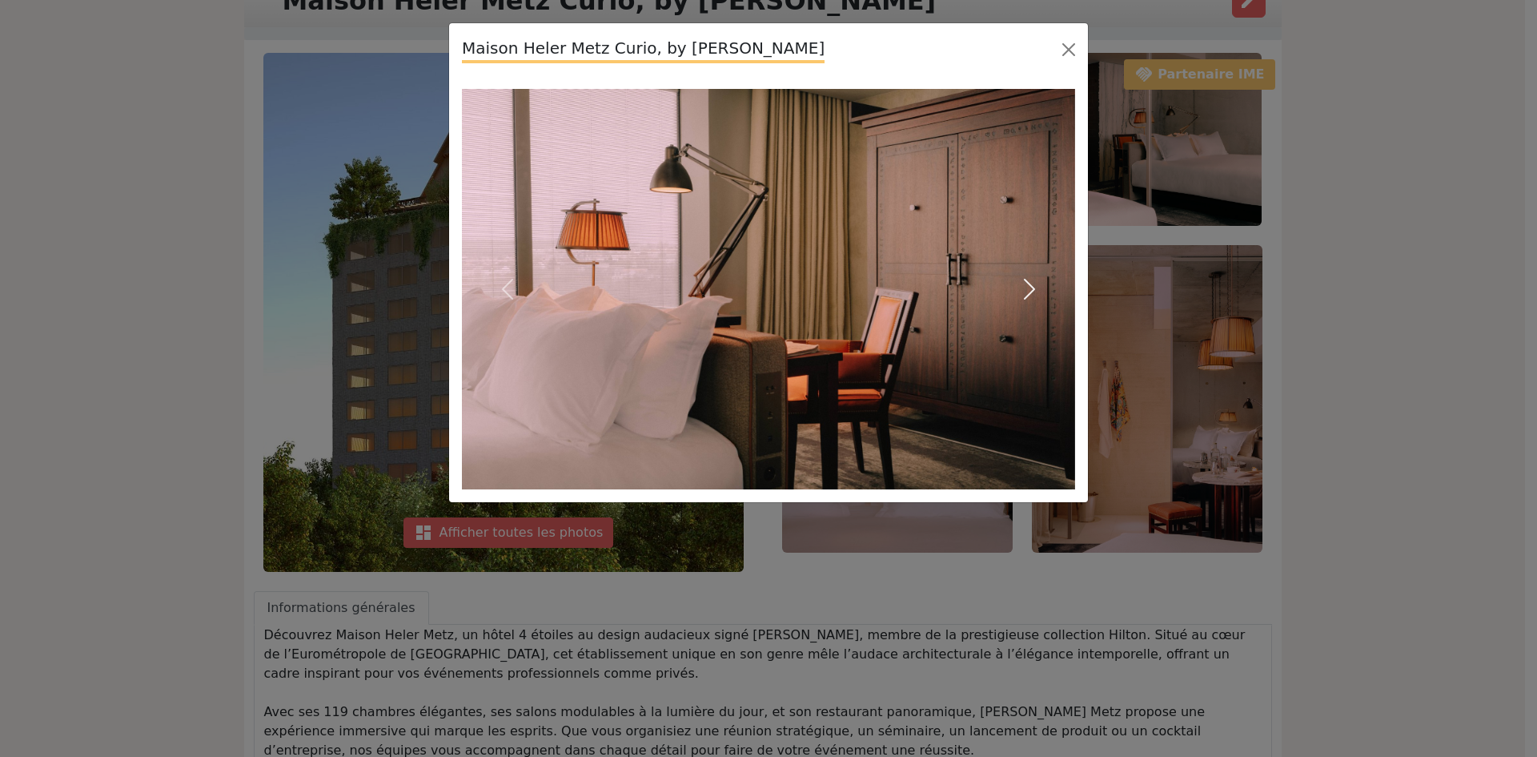
click at [1029, 286] on span "button" at bounding box center [1030, 289] width 26 height 26
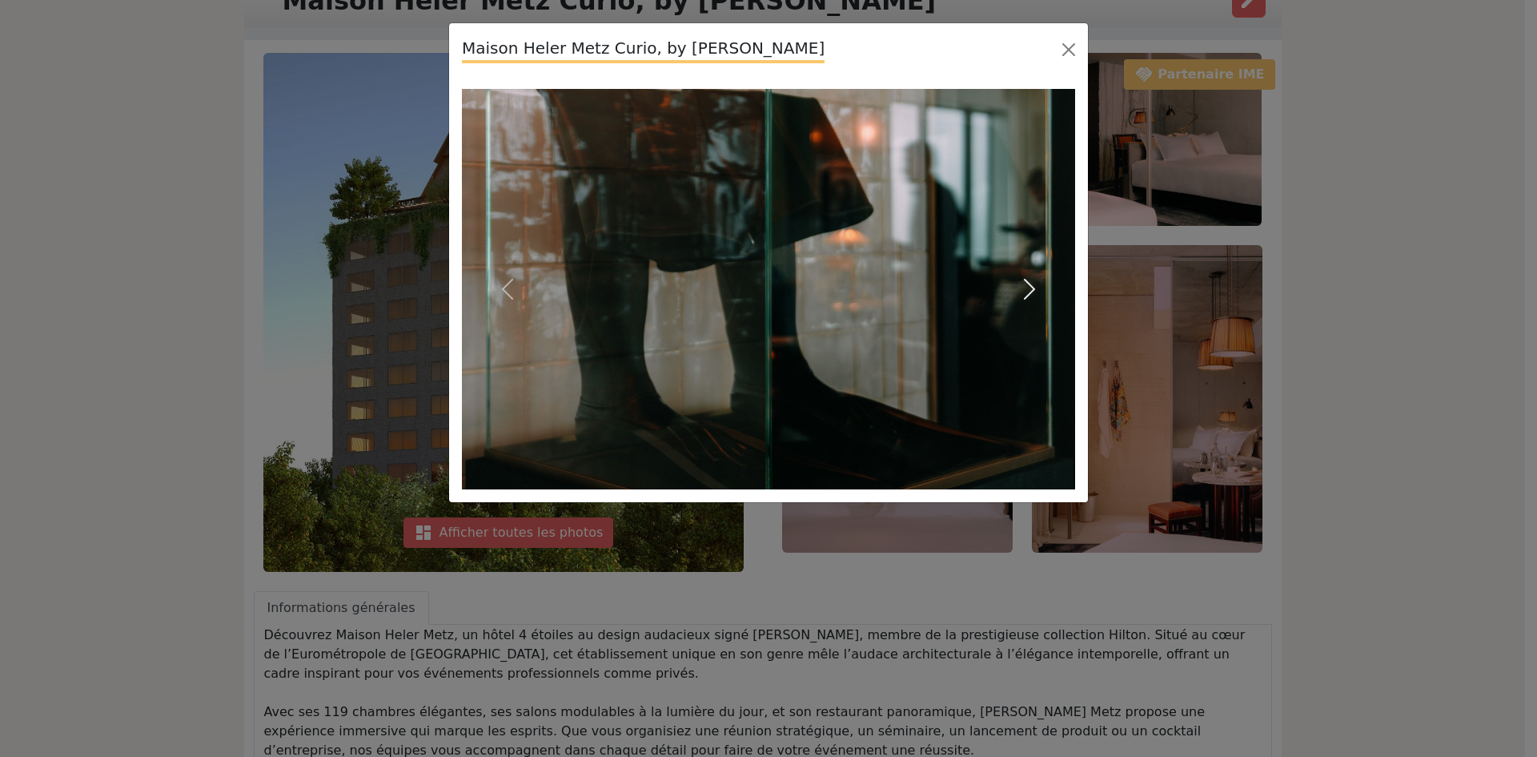
click at [1029, 286] on span "button" at bounding box center [1030, 289] width 26 height 26
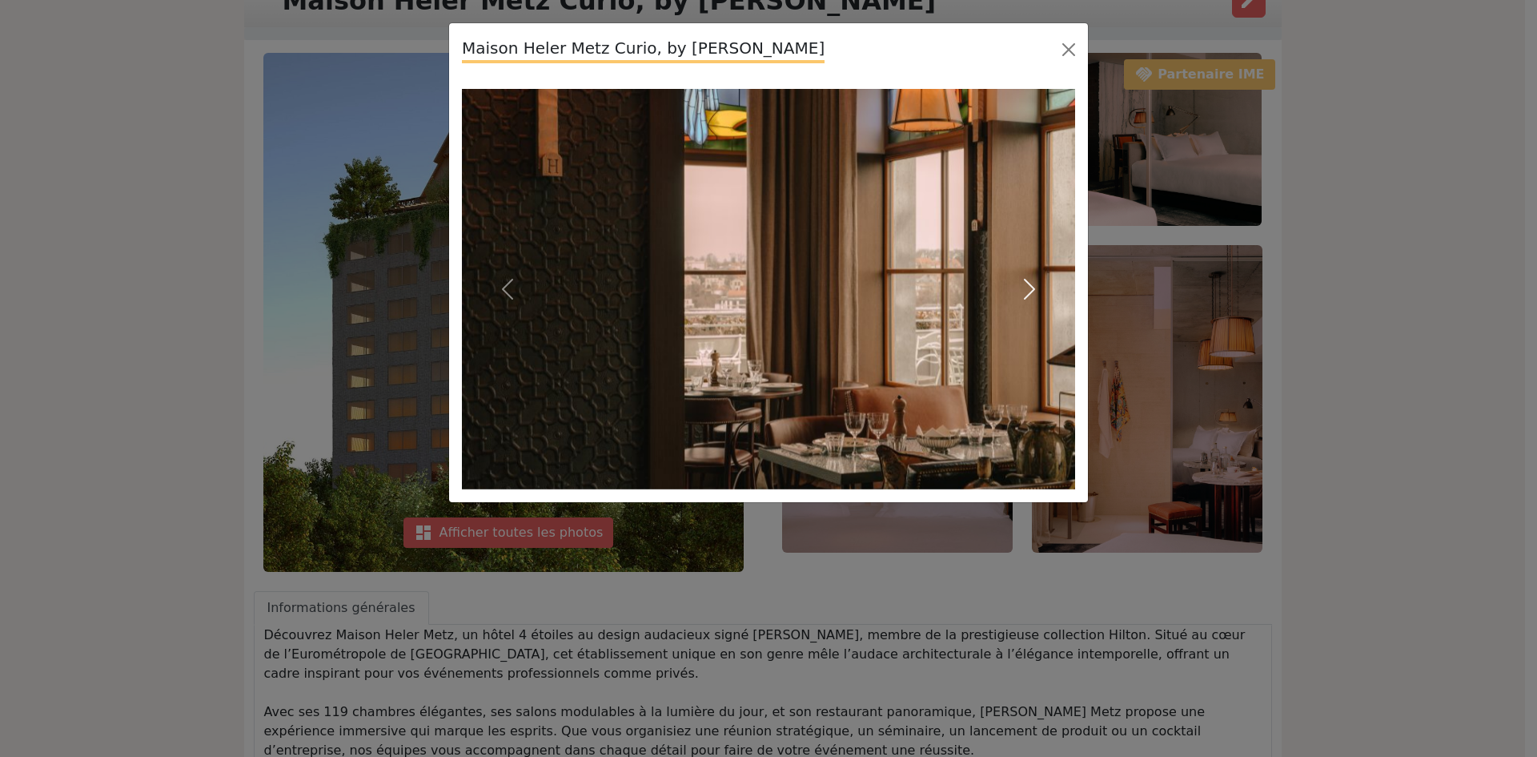
click at [1029, 286] on span "button" at bounding box center [1030, 289] width 26 height 26
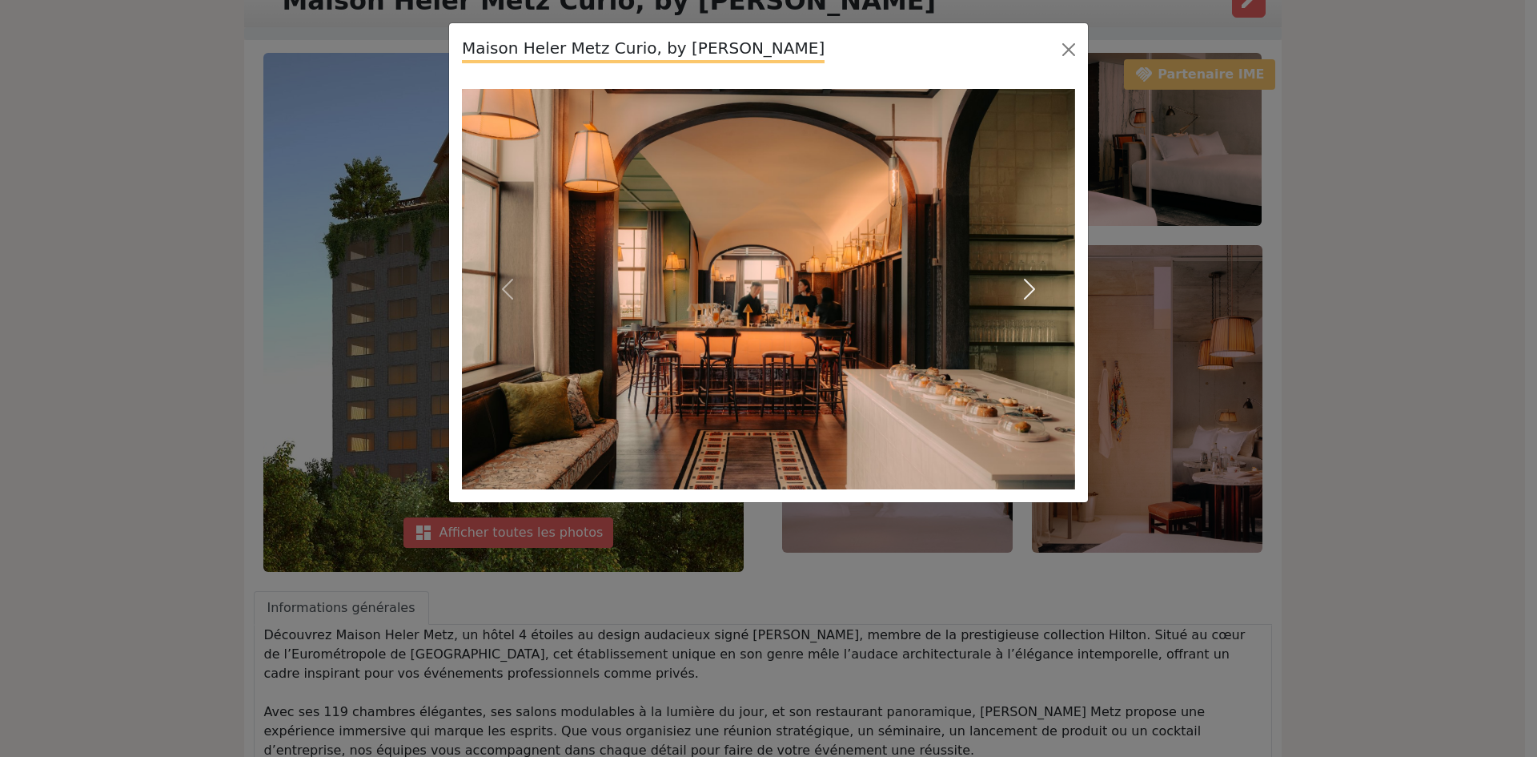
click at [1029, 286] on span "button" at bounding box center [1030, 289] width 26 height 26
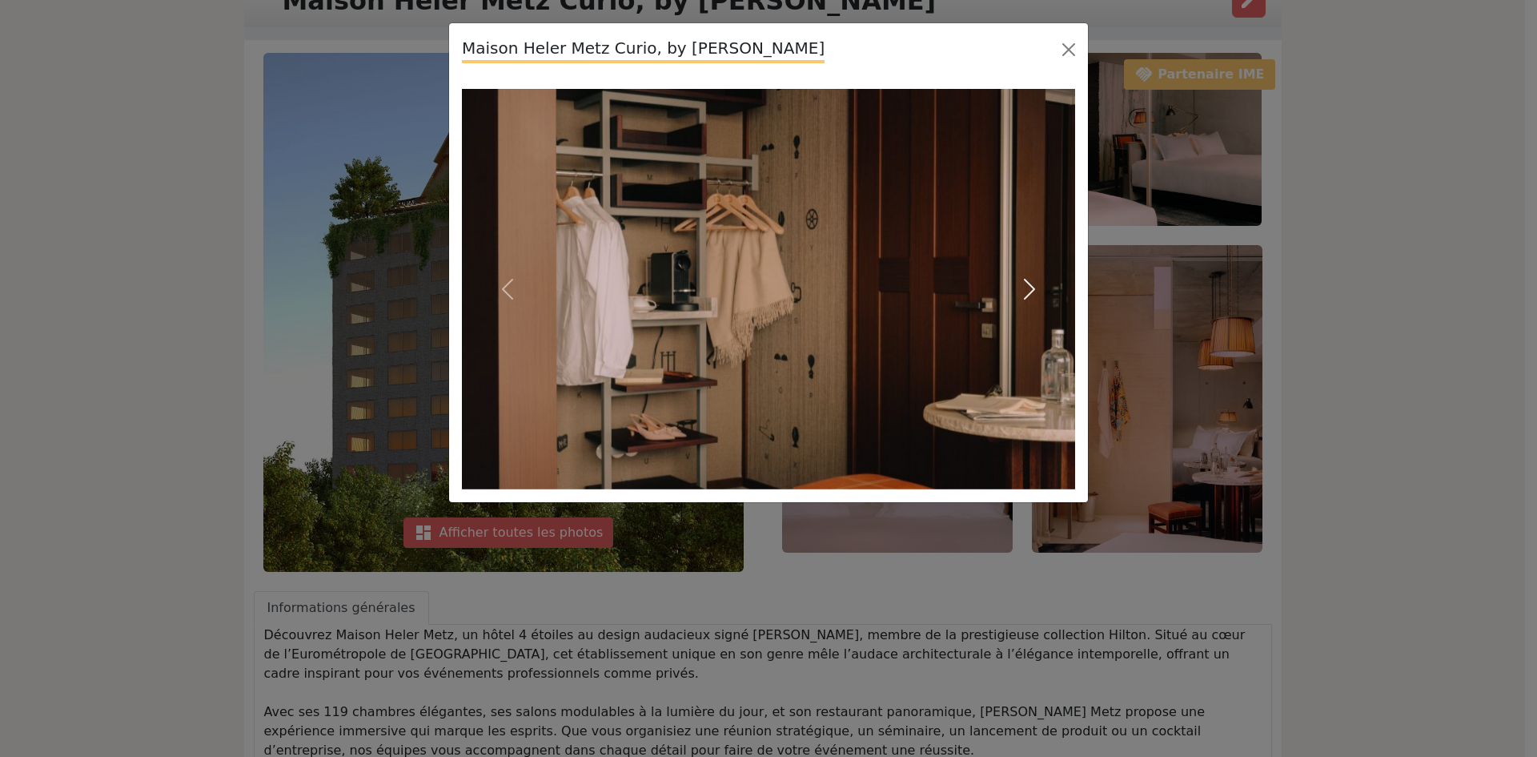
click at [1029, 286] on span "button" at bounding box center [1030, 289] width 26 height 26
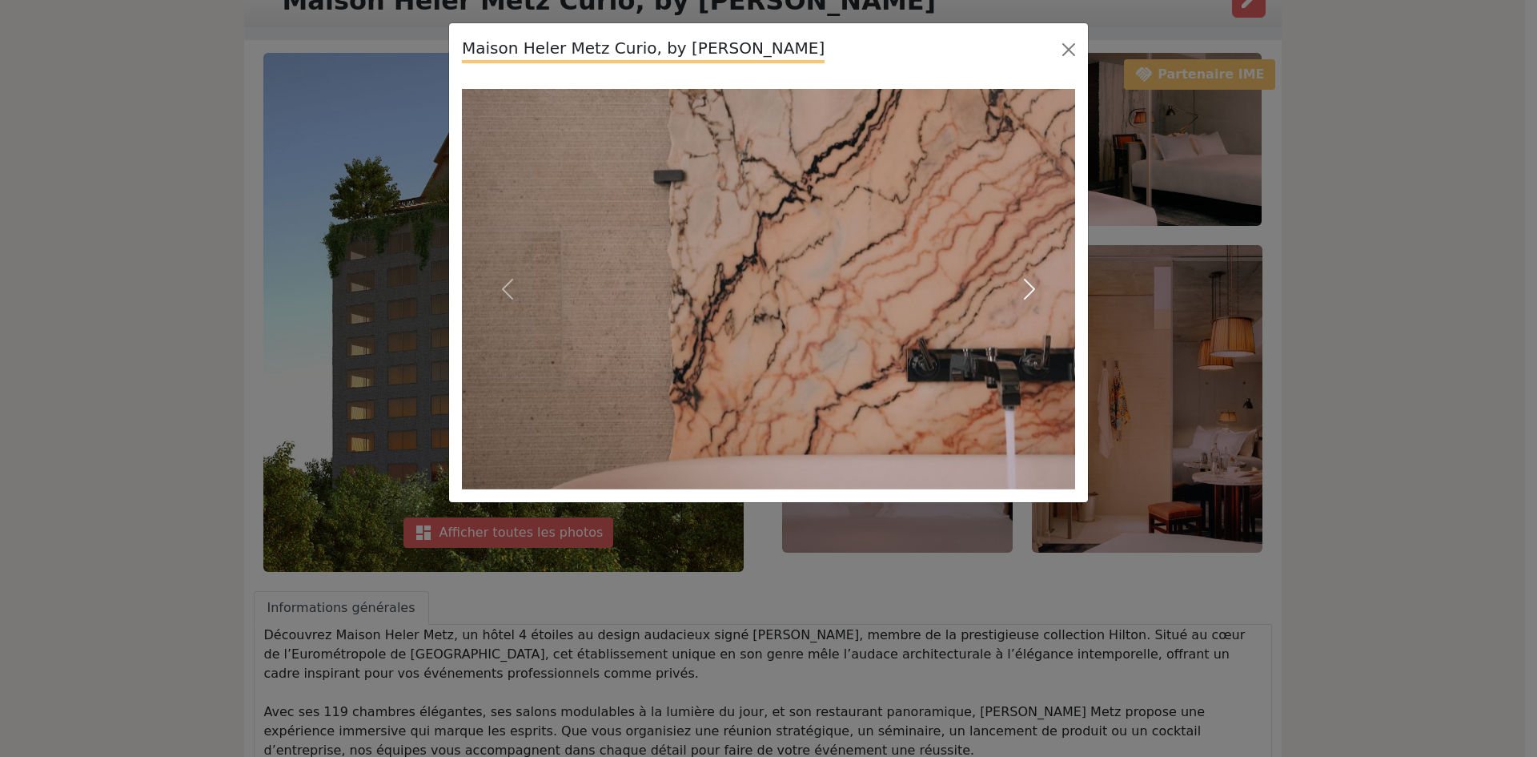
click at [1029, 286] on span "button" at bounding box center [1030, 289] width 26 height 26
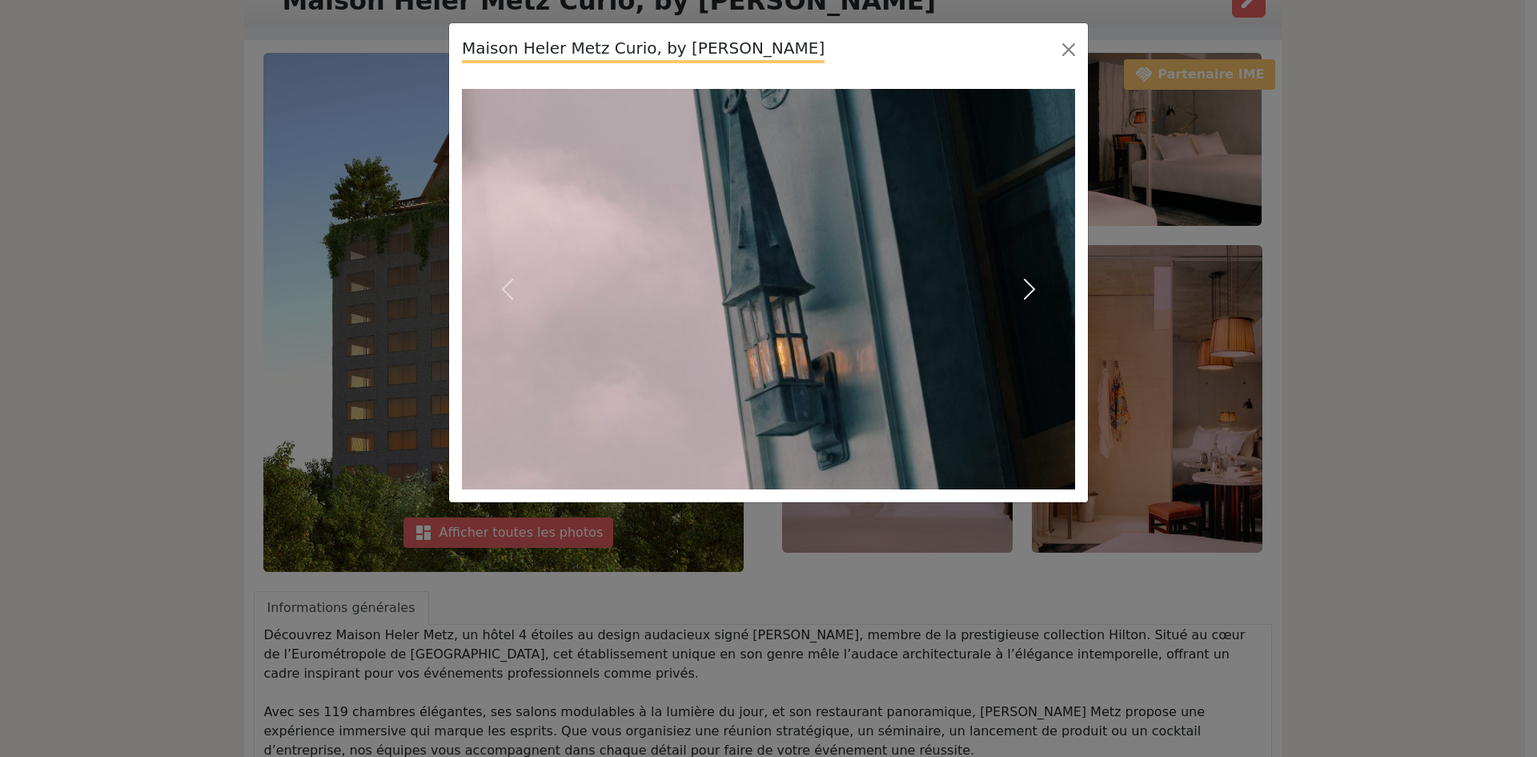
click at [1029, 286] on span "button" at bounding box center [1030, 289] width 26 height 26
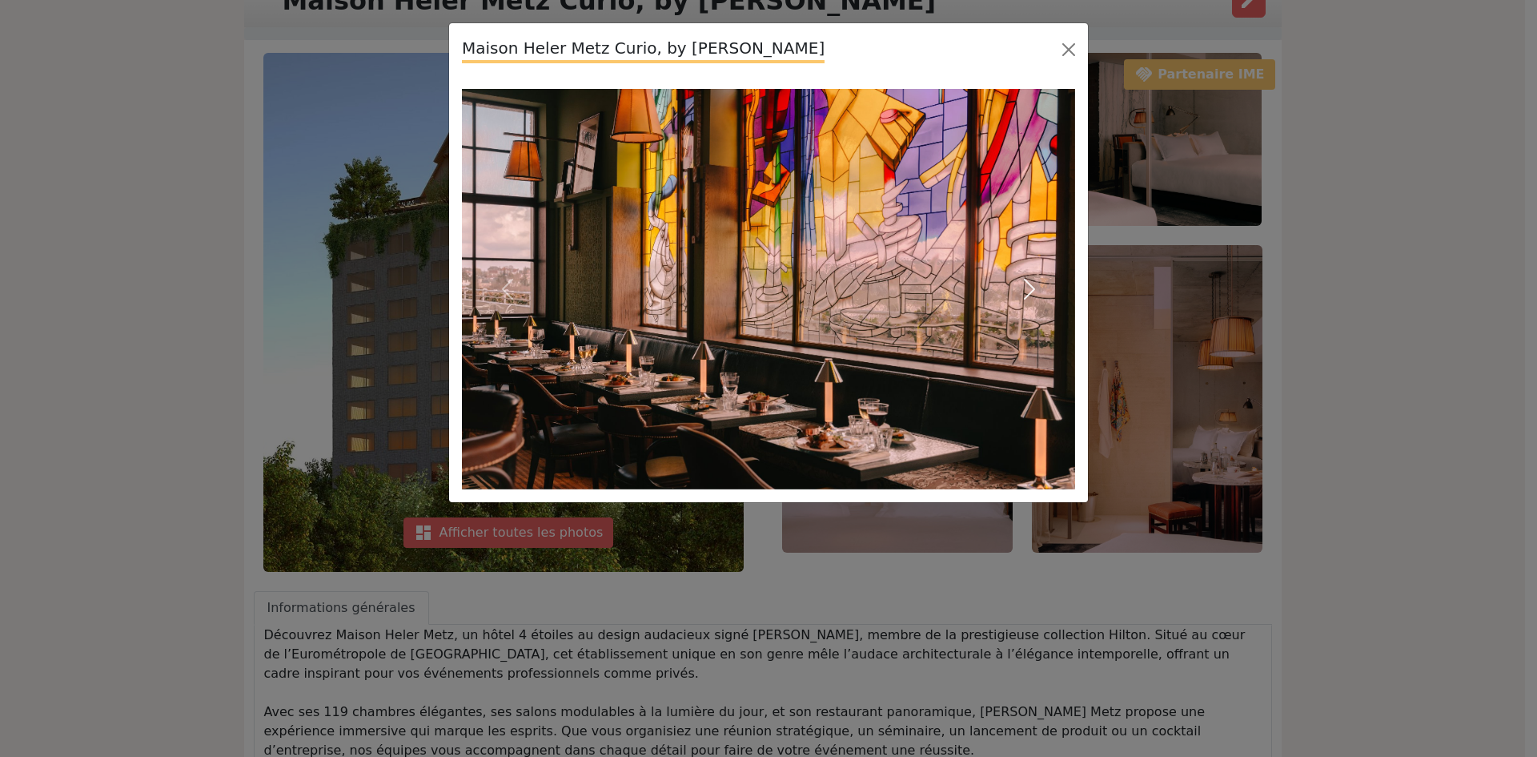
click at [1029, 286] on span "button" at bounding box center [1030, 289] width 26 height 26
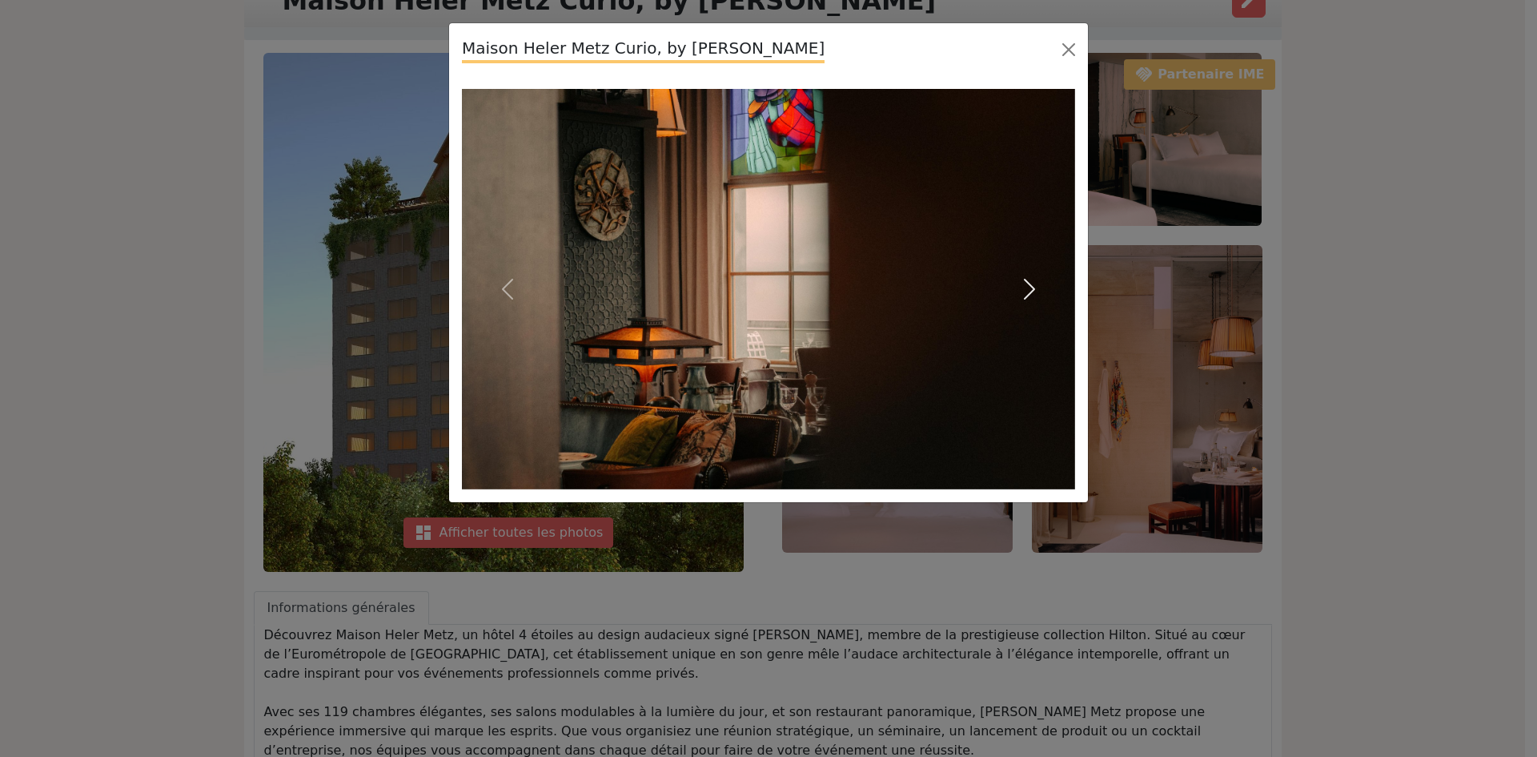
click at [1029, 286] on span "button" at bounding box center [1030, 289] width 26 height 26
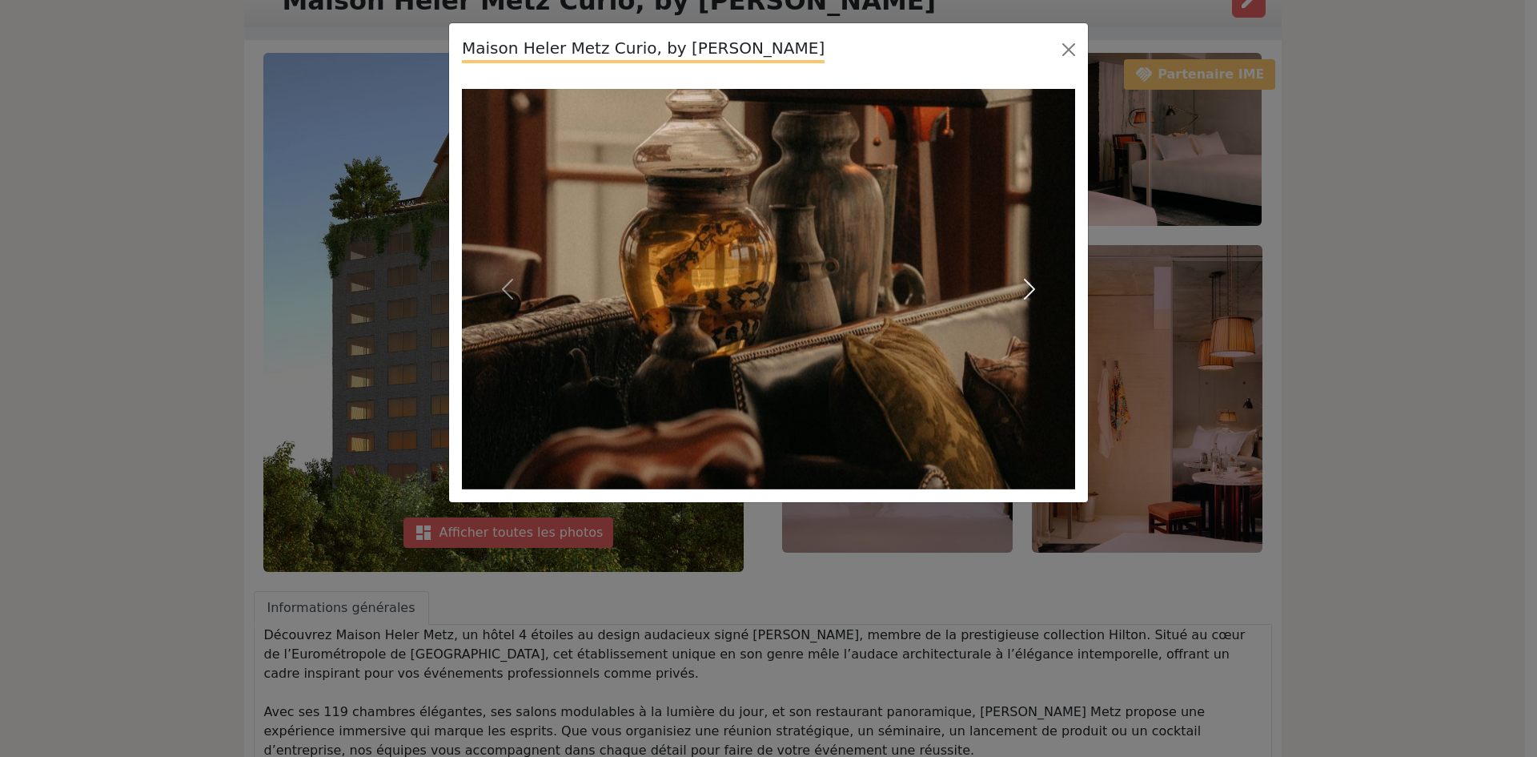
click at [1029, 286] on span "button" at bounding box center [1030, 289] width 26 height 26
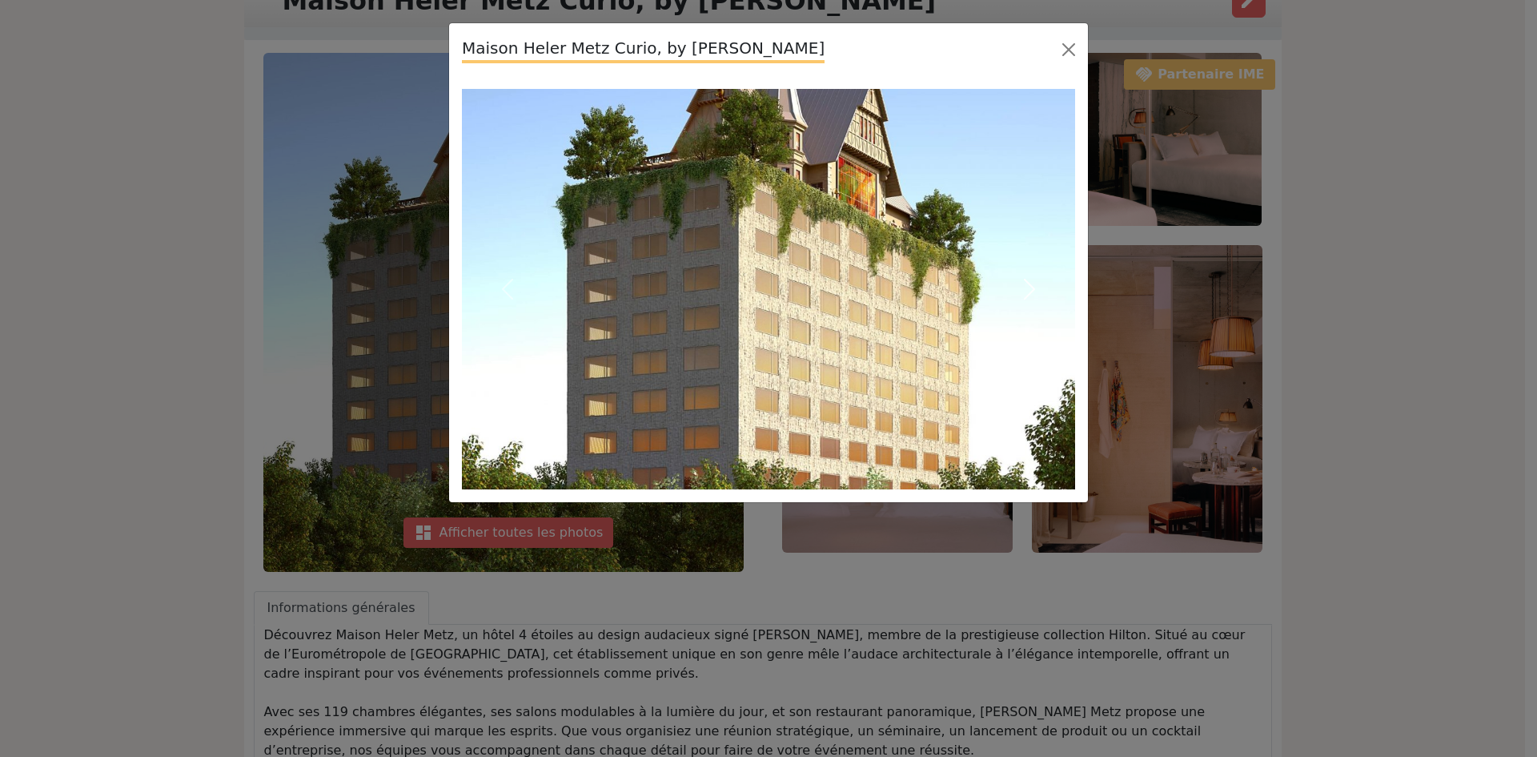
click at [1029, 286] on span "button" at bounding box center [1030, 289] width 26 height 26
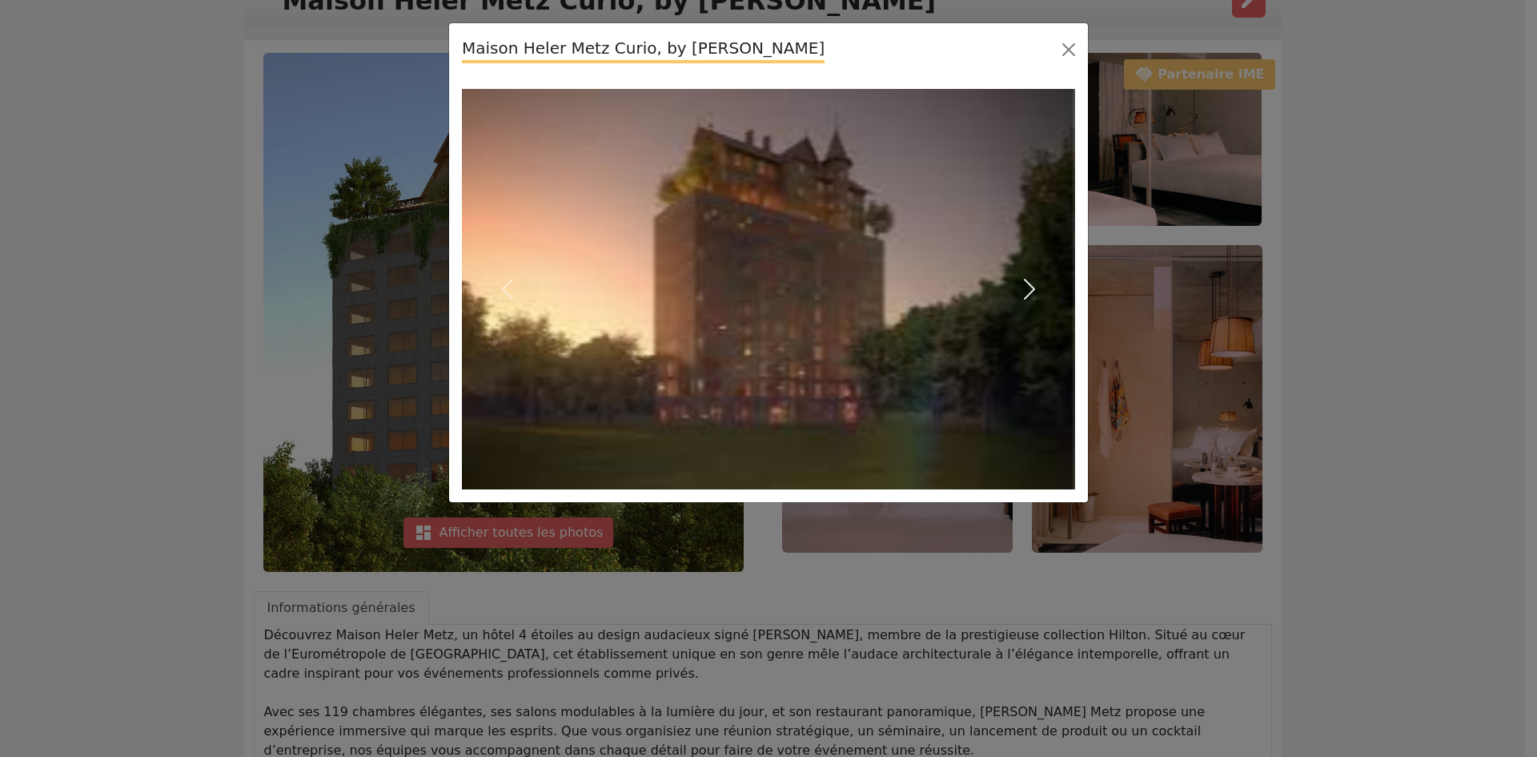
click at [1029, 286] on span "button" at bounding box center [1030, 289] width 26 height 26
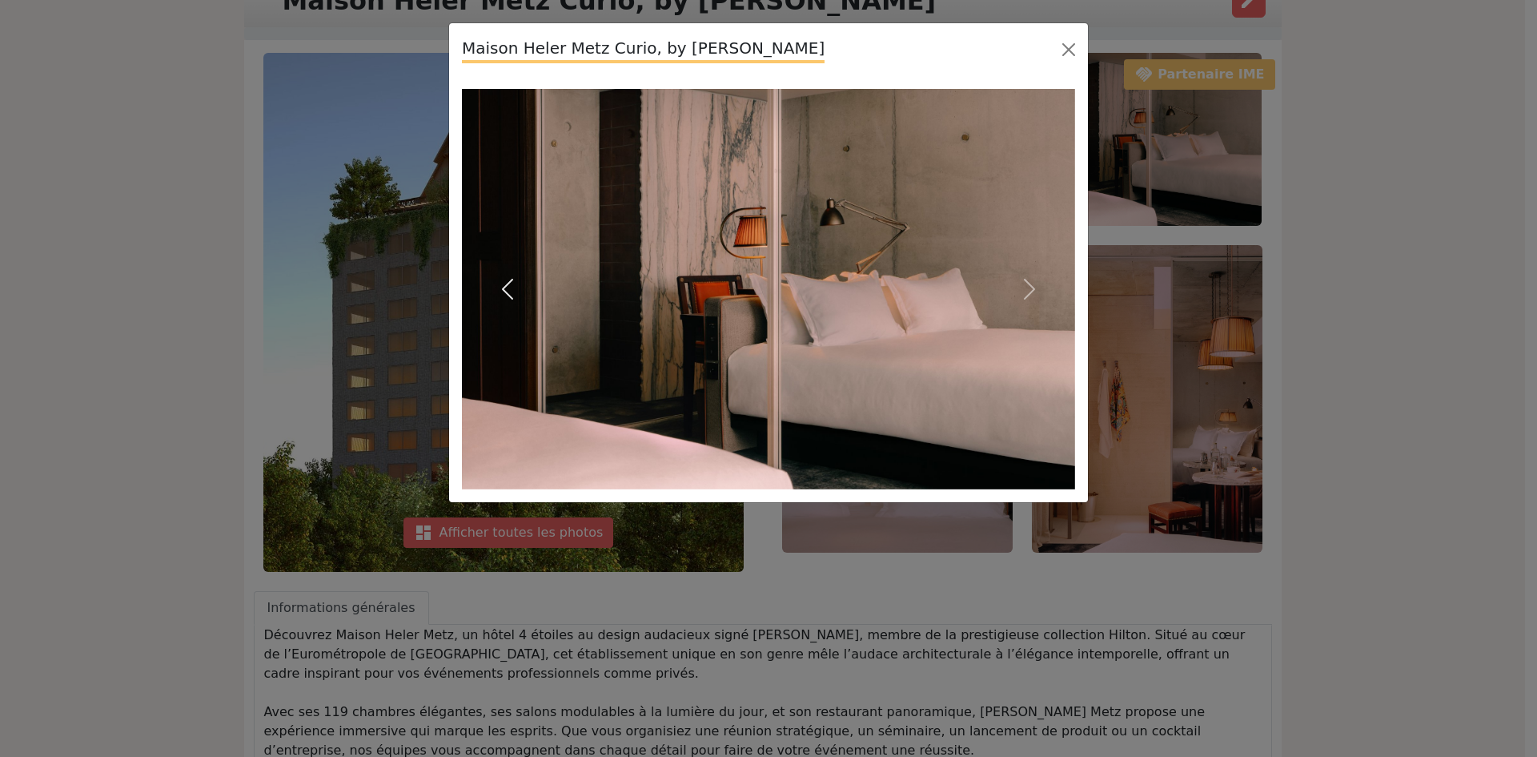
click at [504, 283] on span "button" at bounding box center [508, 289] width 26 height 26
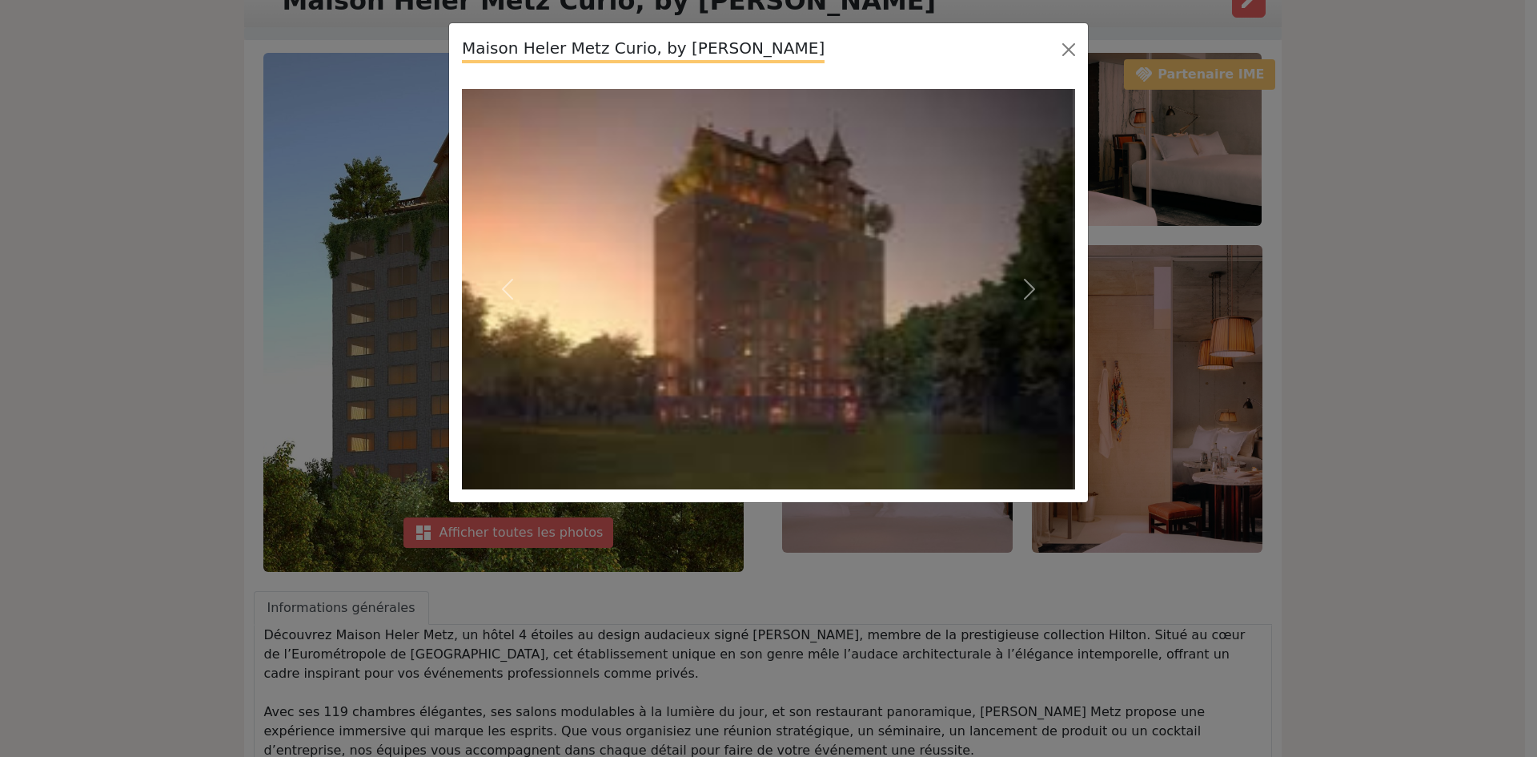
click at [799, 285] on img at bounding box center [768, 289] width 613 height 400
click at [1067, 53] on button "Close" at bounding box center [1069, 50] width 26 height 26
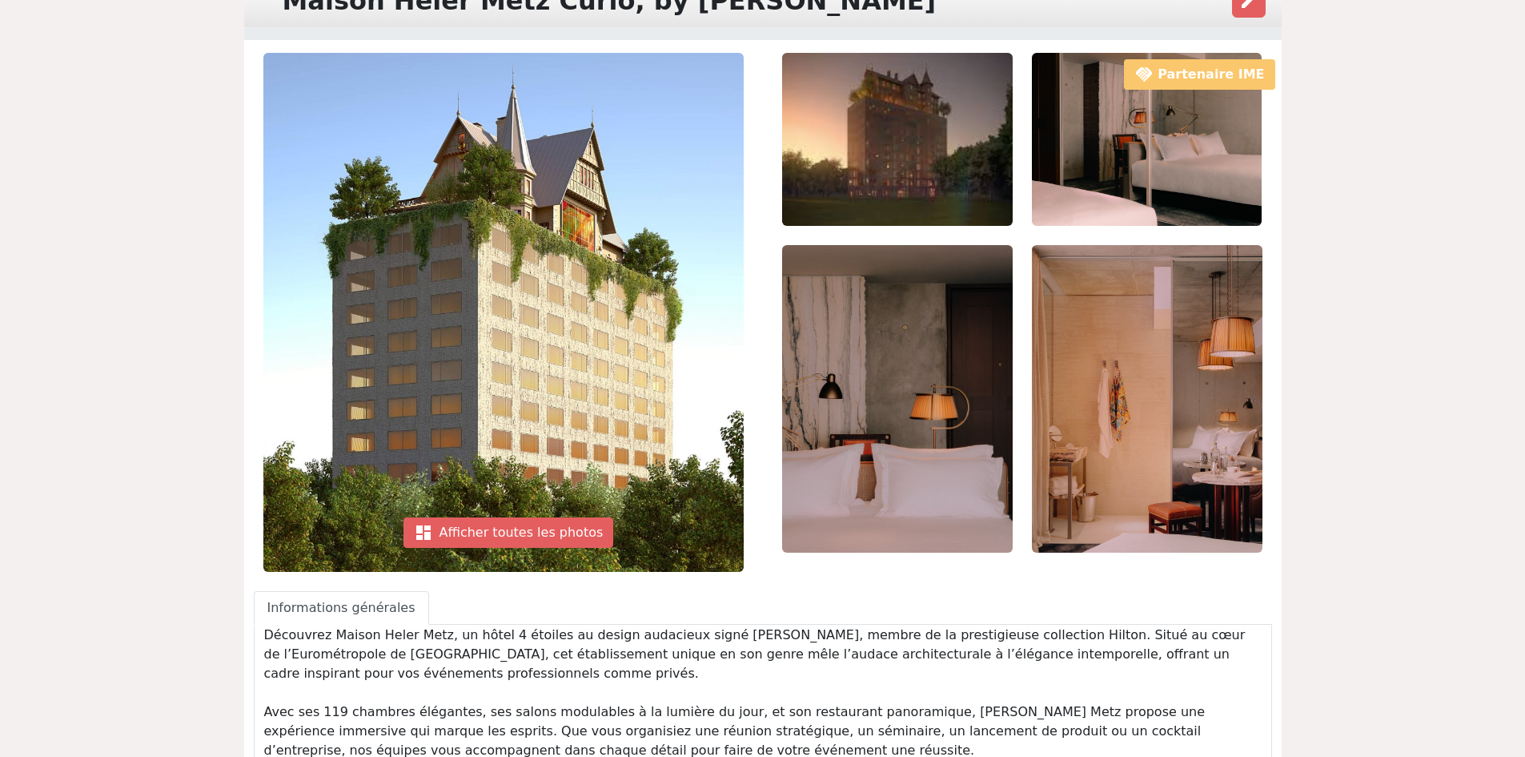
click at [908, 185] on img at bounding box center [897, 139] width 231 height 173
click at [927, 197] on img at bounding box center [897, 139] width 231 height 173
click at [523, 420] on img at bounding box center [503, 312] width 480 height 519
click at [490, 540] on div "dashboard Afficher toutes les photos" at bounding box center [509, 532] width 211 height 30
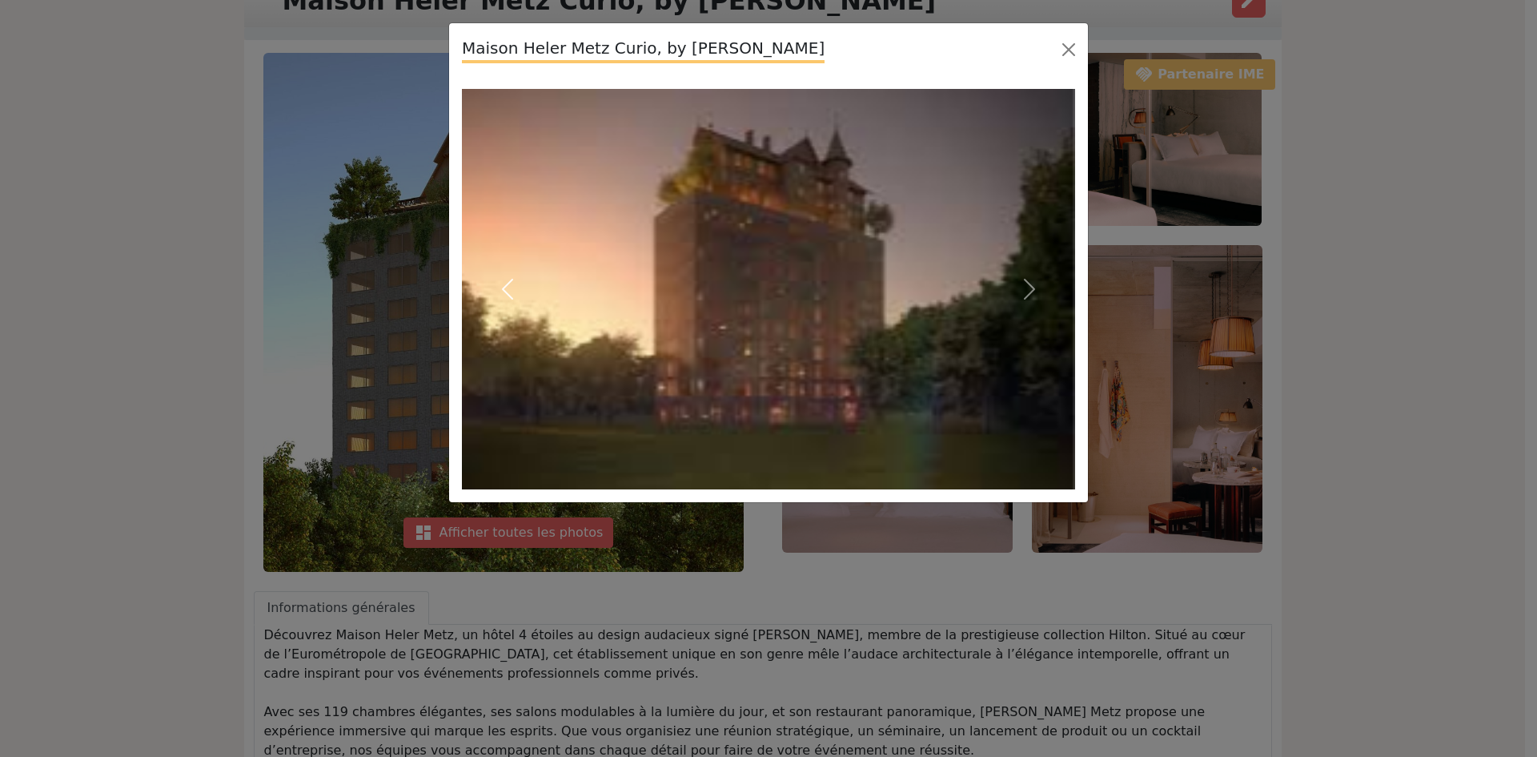
click at [509, 288] on span "button" at bounding box center [508, 289] width 26 height 26
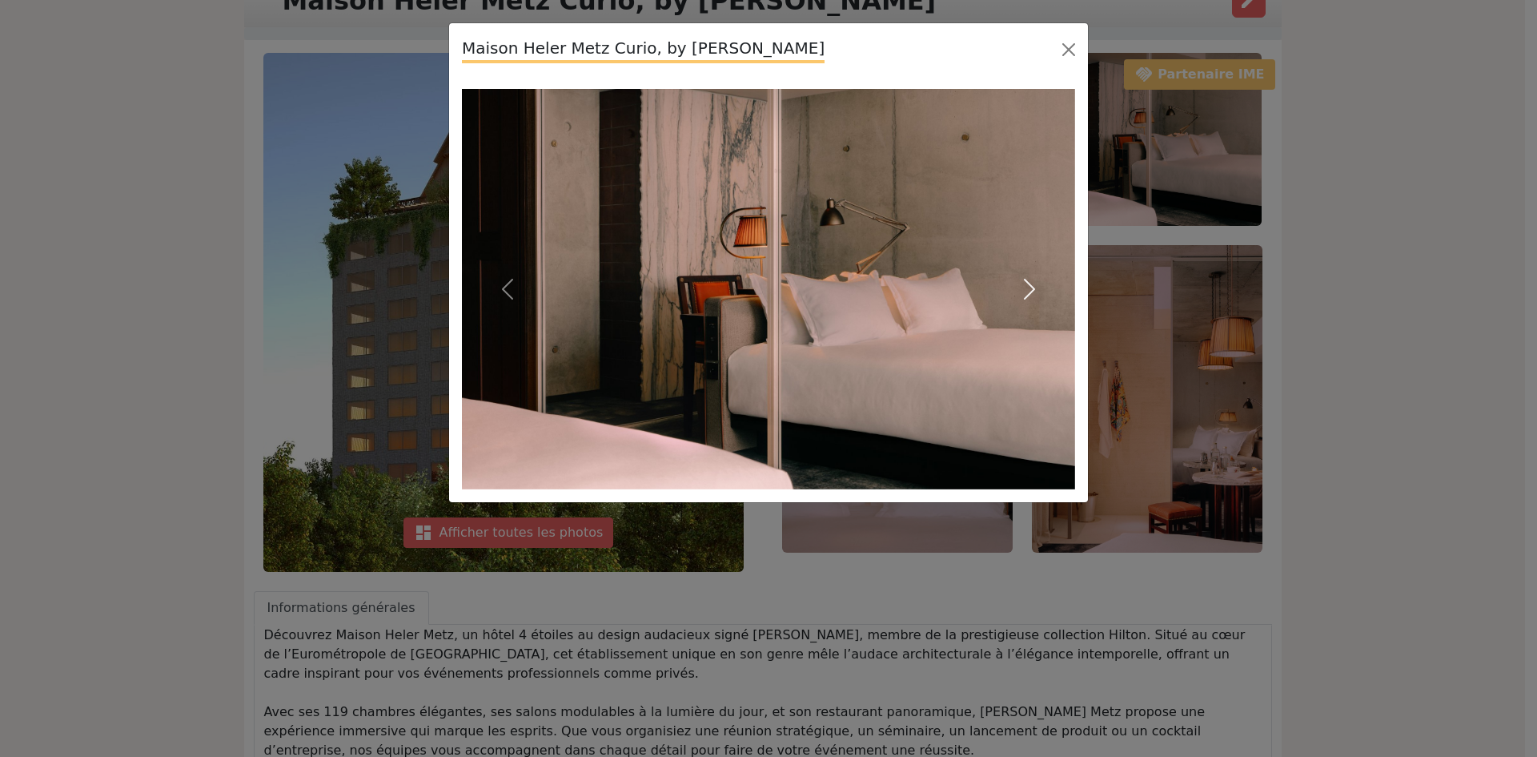
click at [1027, 281] on span "button" at bounding box center [1030, 289] width 26 height 26
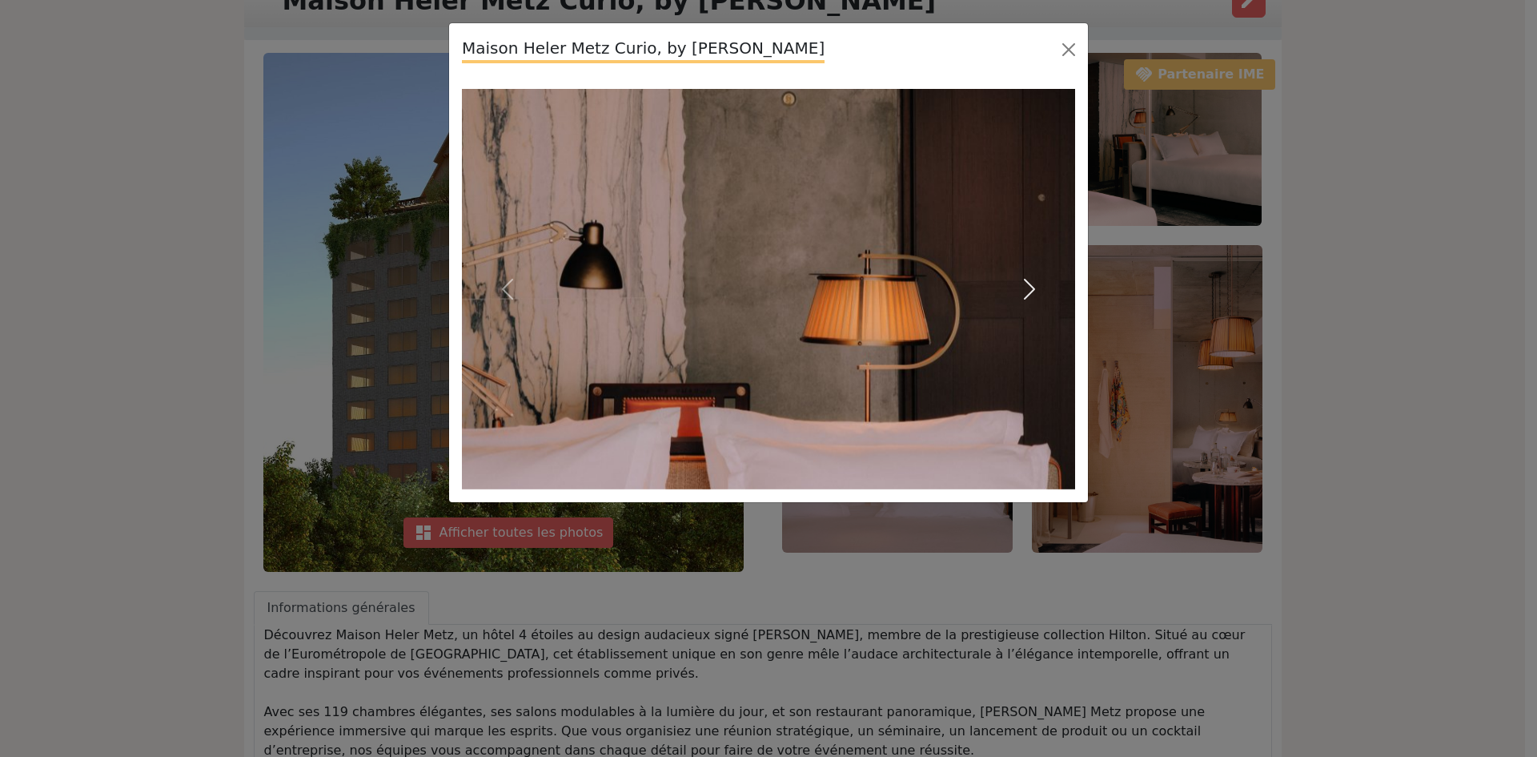
click at [1027, 281] on span "button" at bounding box center [1030, 289] width 26 height 26
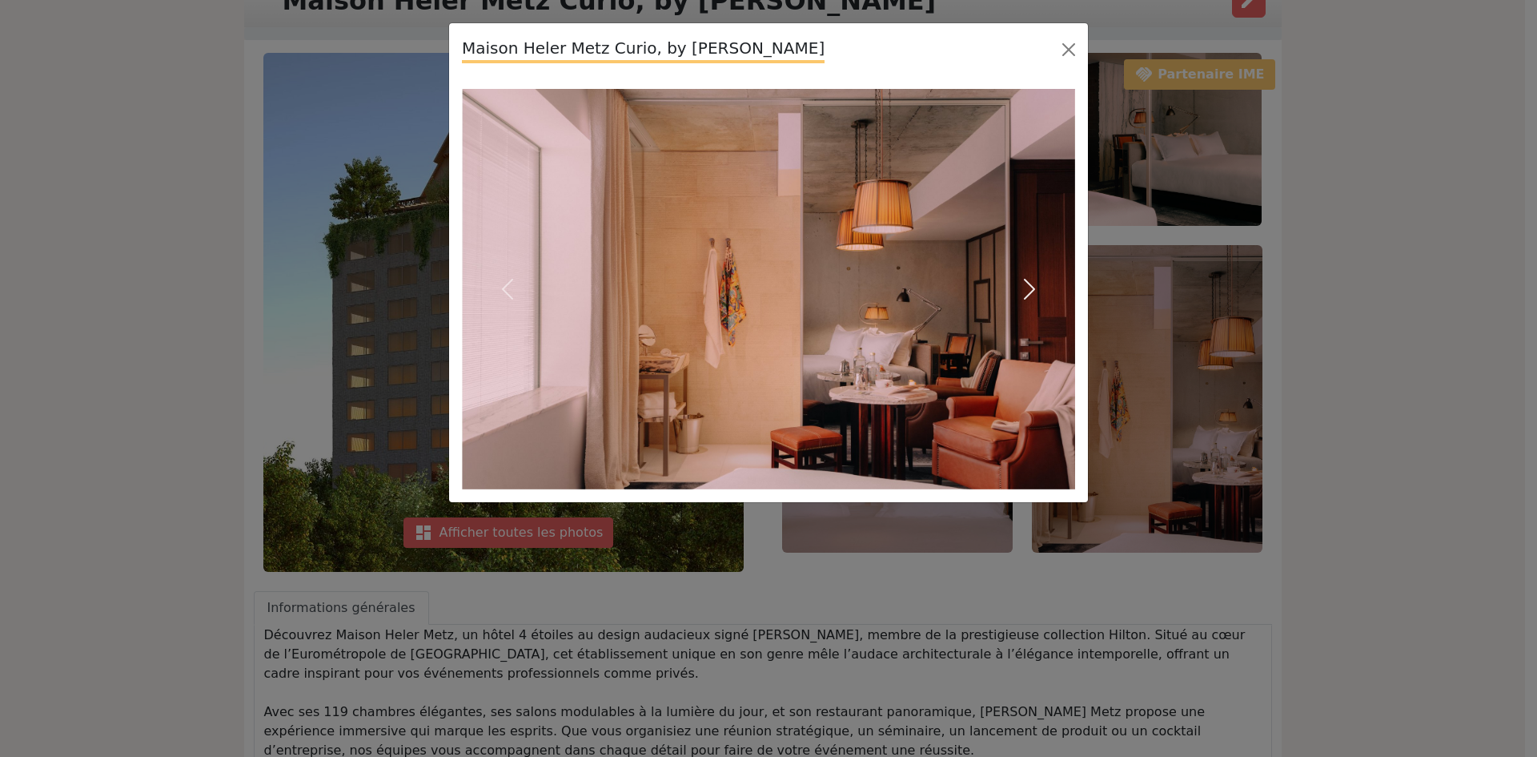
click at [1027, 281] on span "button" at bounding box center [1030, 289] width 26 height 26
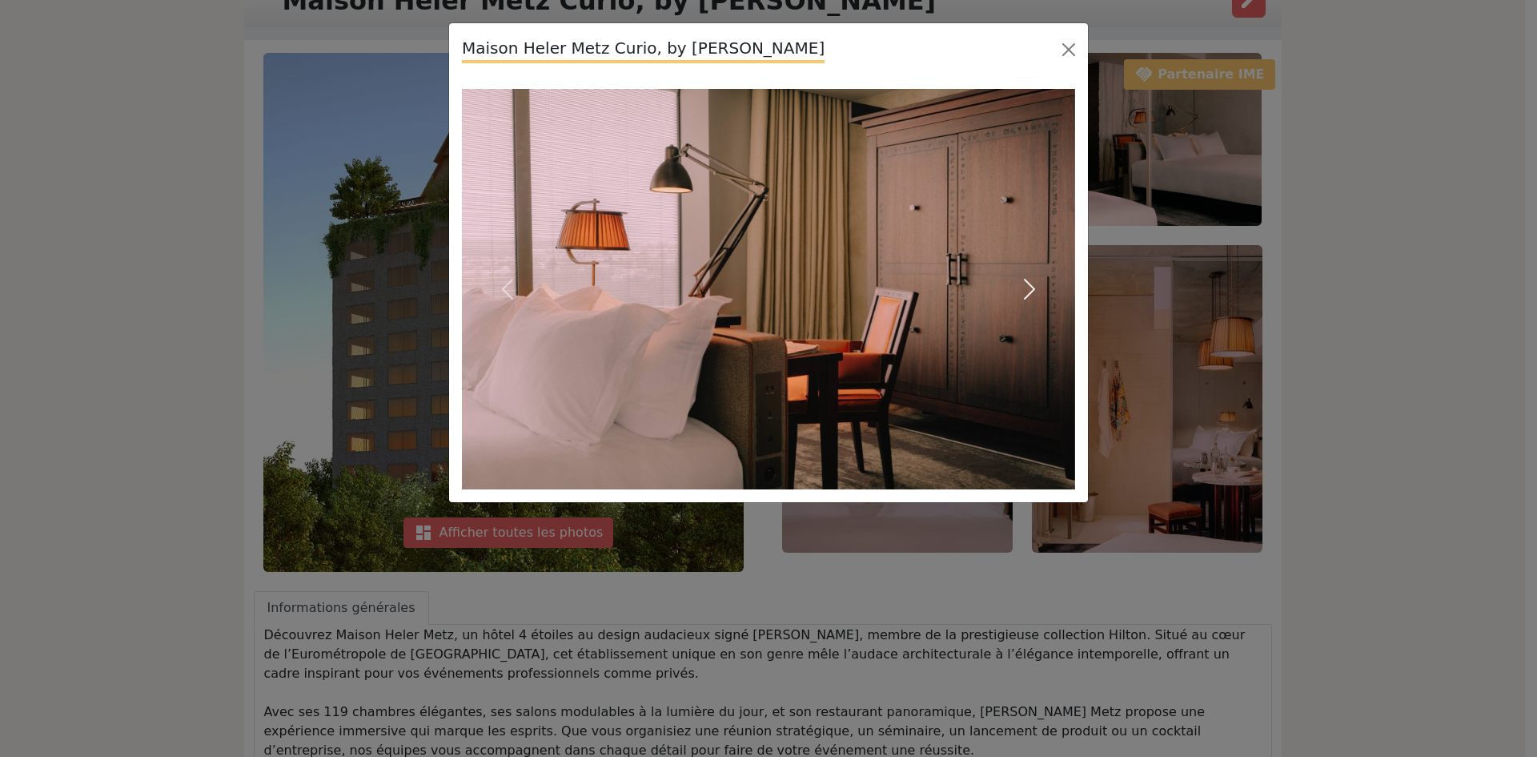
click at [1027, 281] on span "button" at bounding box center [1030, 289] width 26 height 26
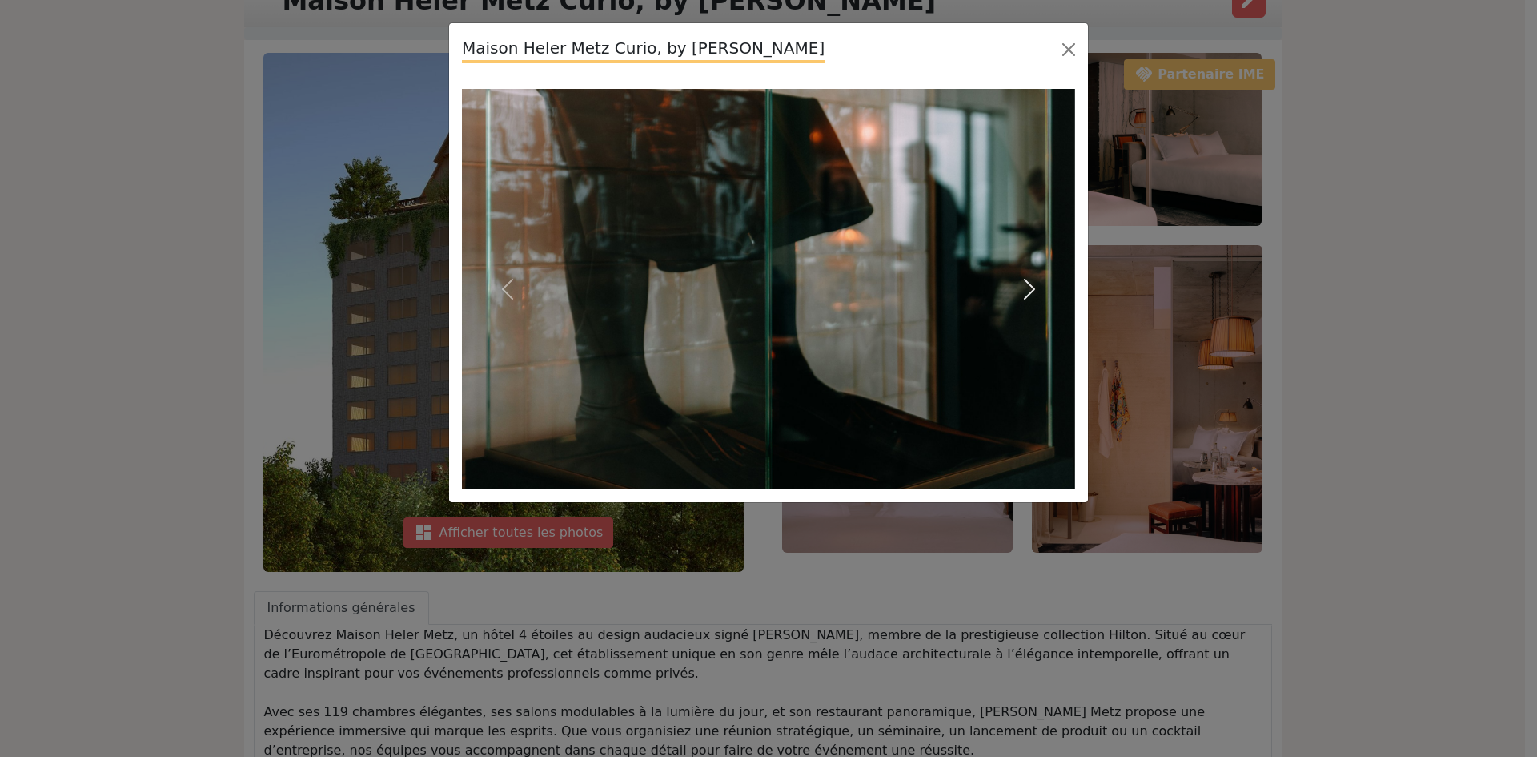
click at [1027, 281] on span "button" at bounding box center [1030, 289] width 26 height 26
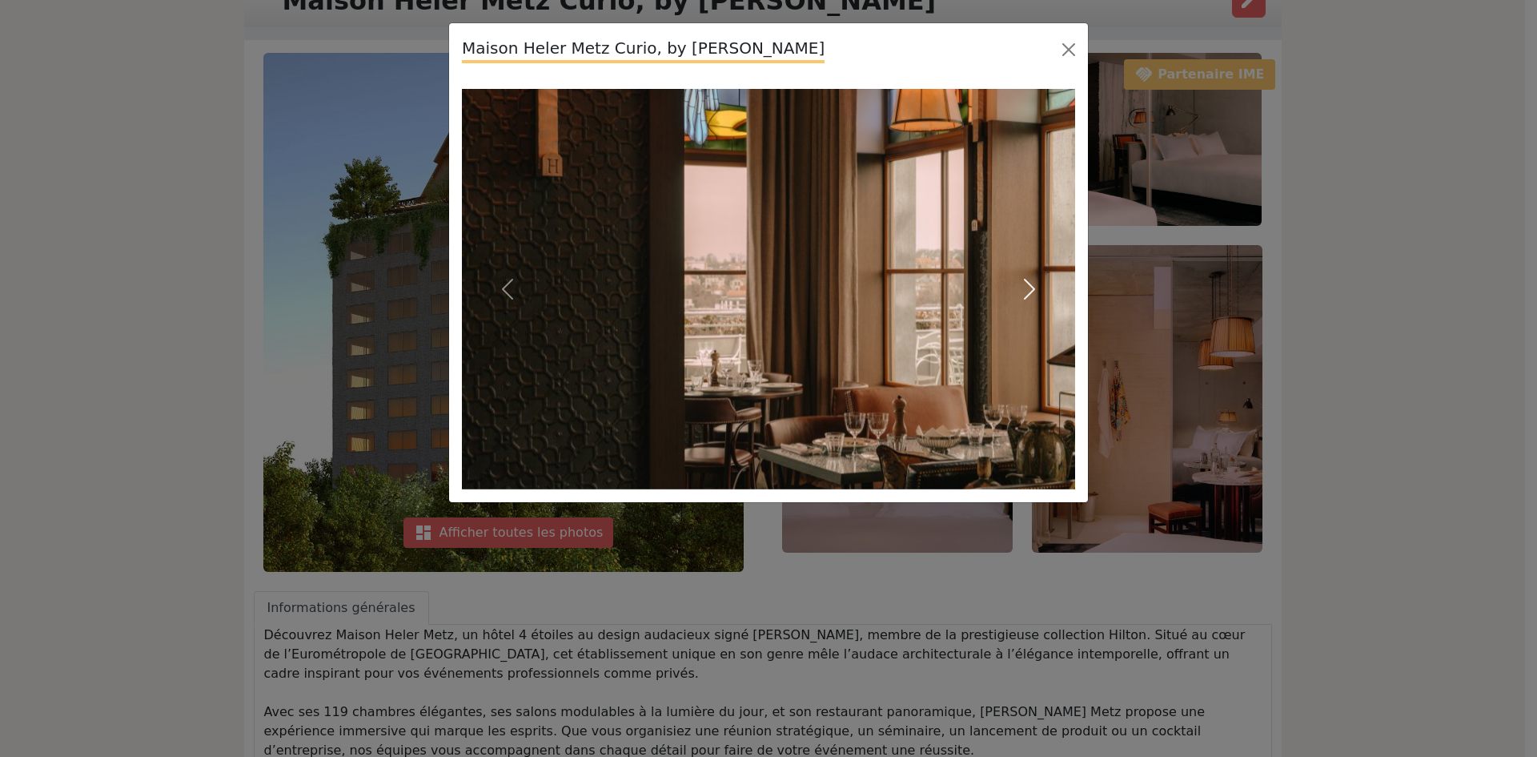
click at [1027, 281] on span "button" at bounding box center [1030, 289] width 26 height 26
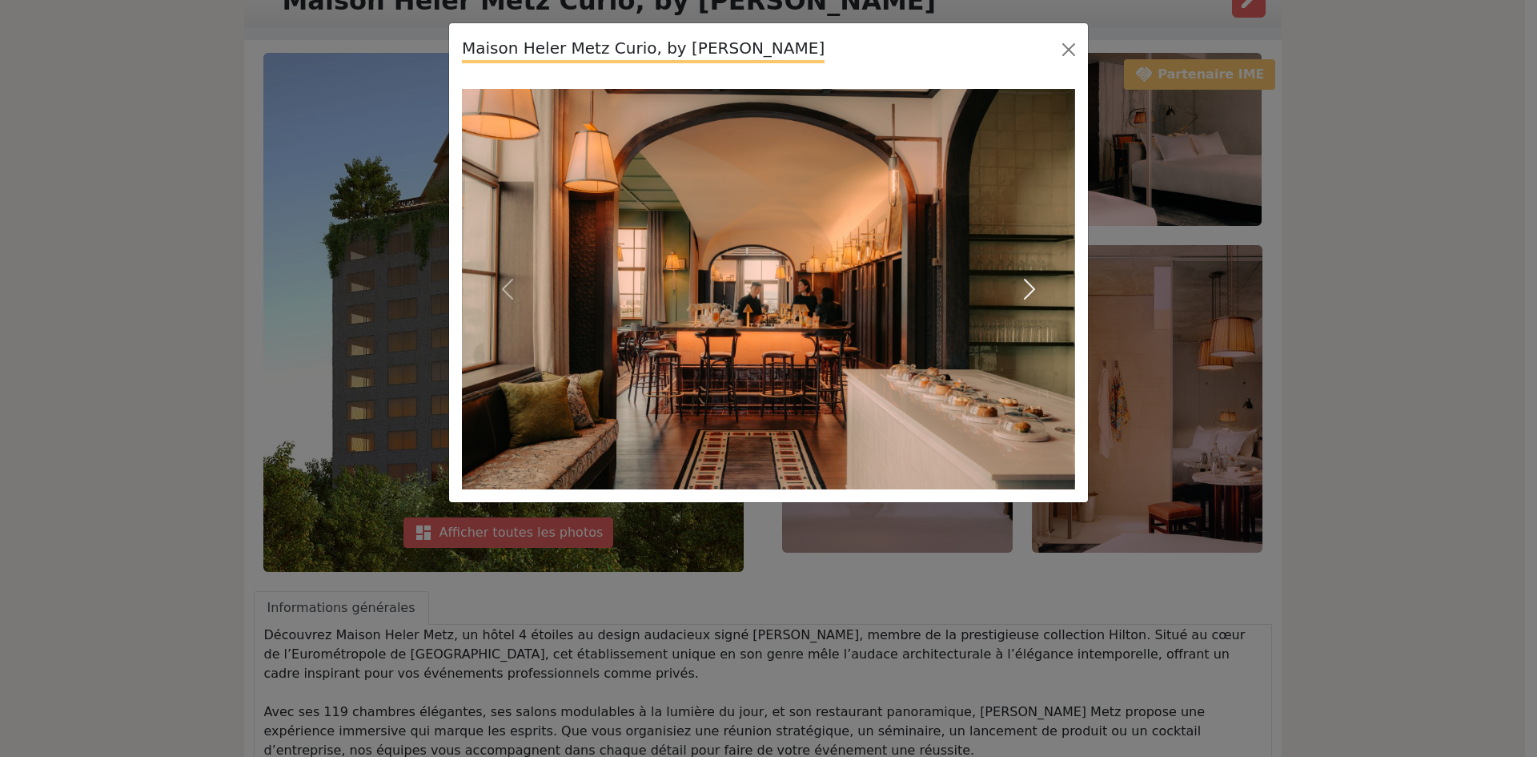
click at [1027, 281] on span "button" at bounding box center [1030, 289] width 26 height 26
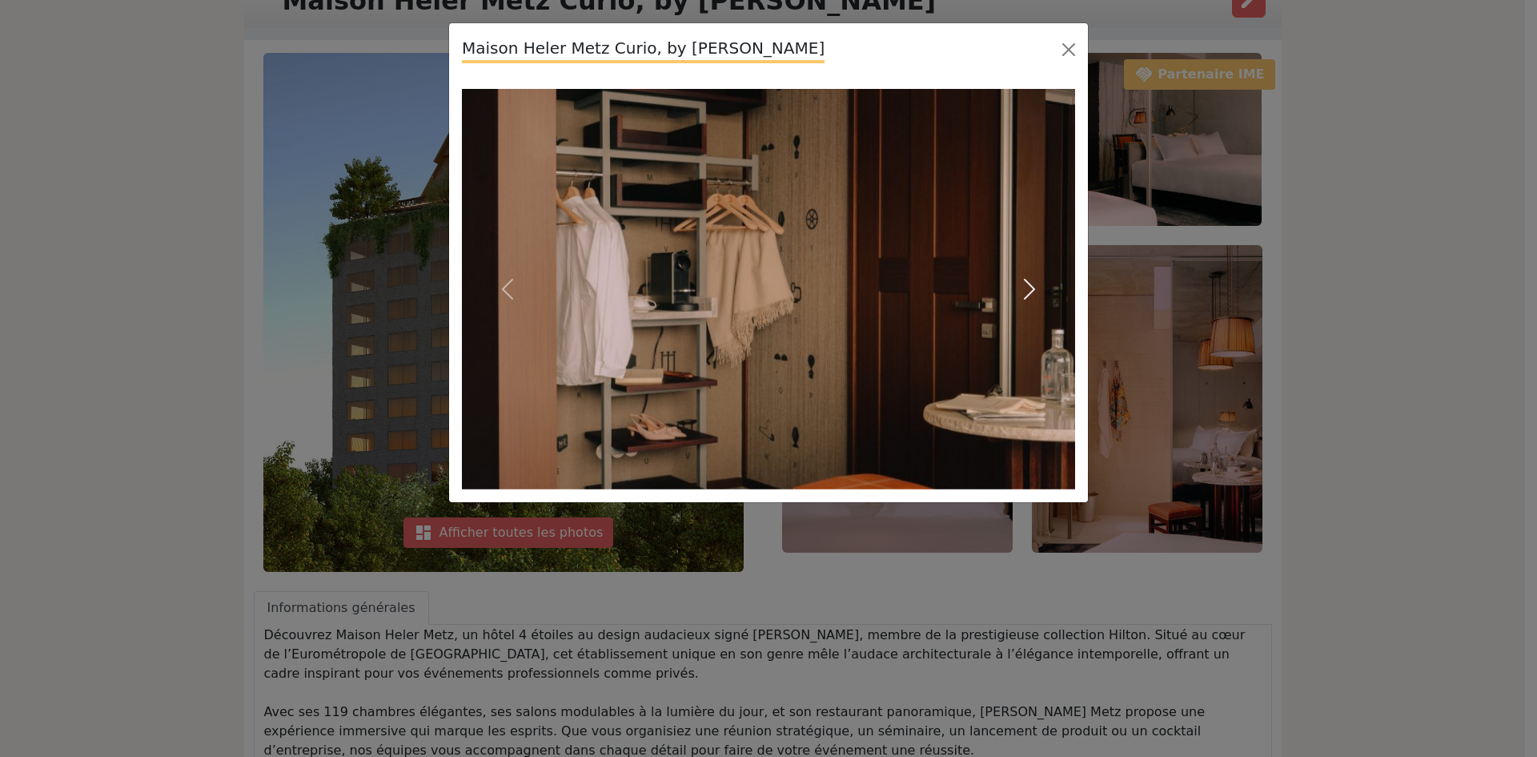
click at [1027, 281] on span "button" at bounding box center [1030, 289] width 26 height 26
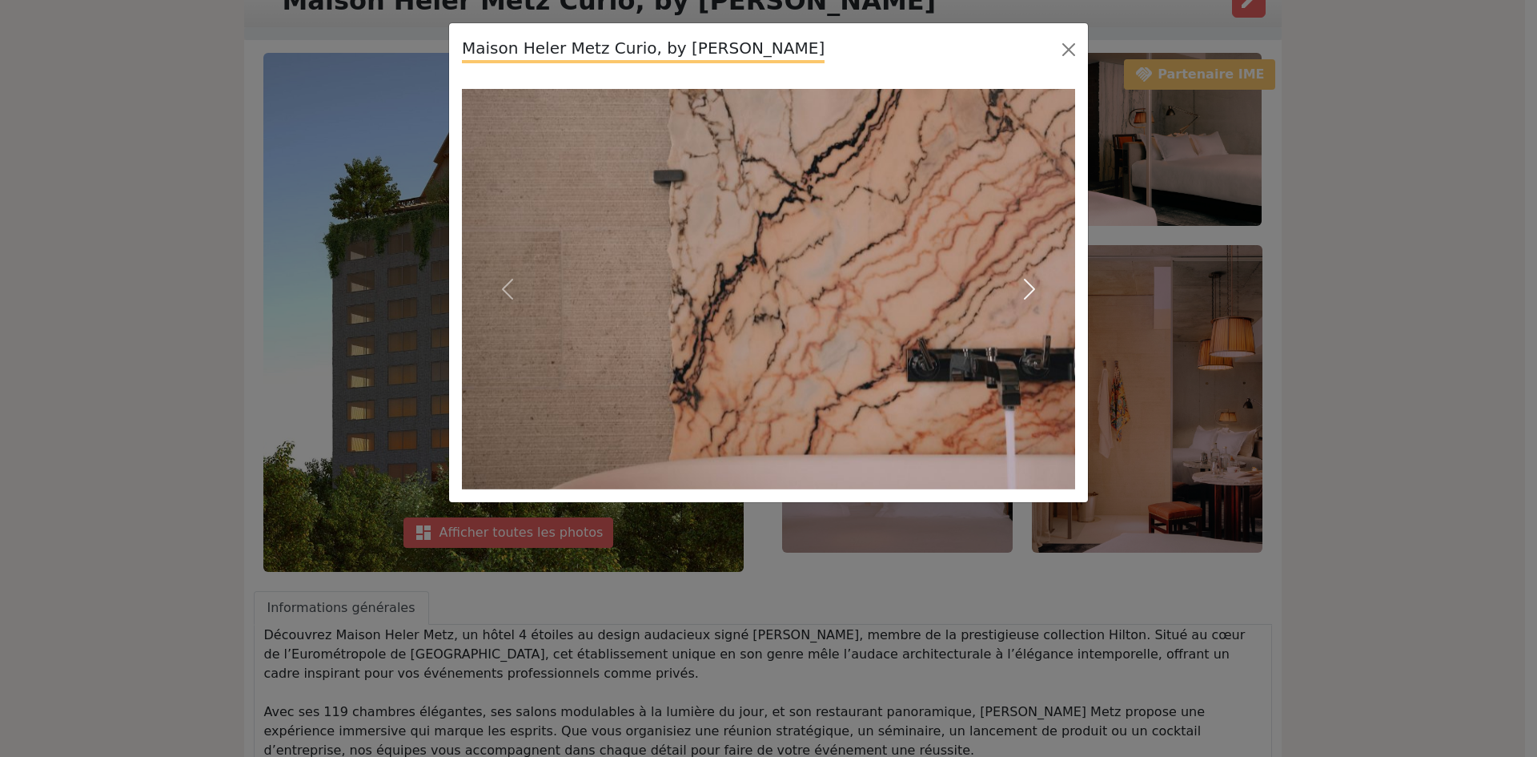
click at [1027, 281] on span "button" at bounding box center [1030, 289] width 26 height 26
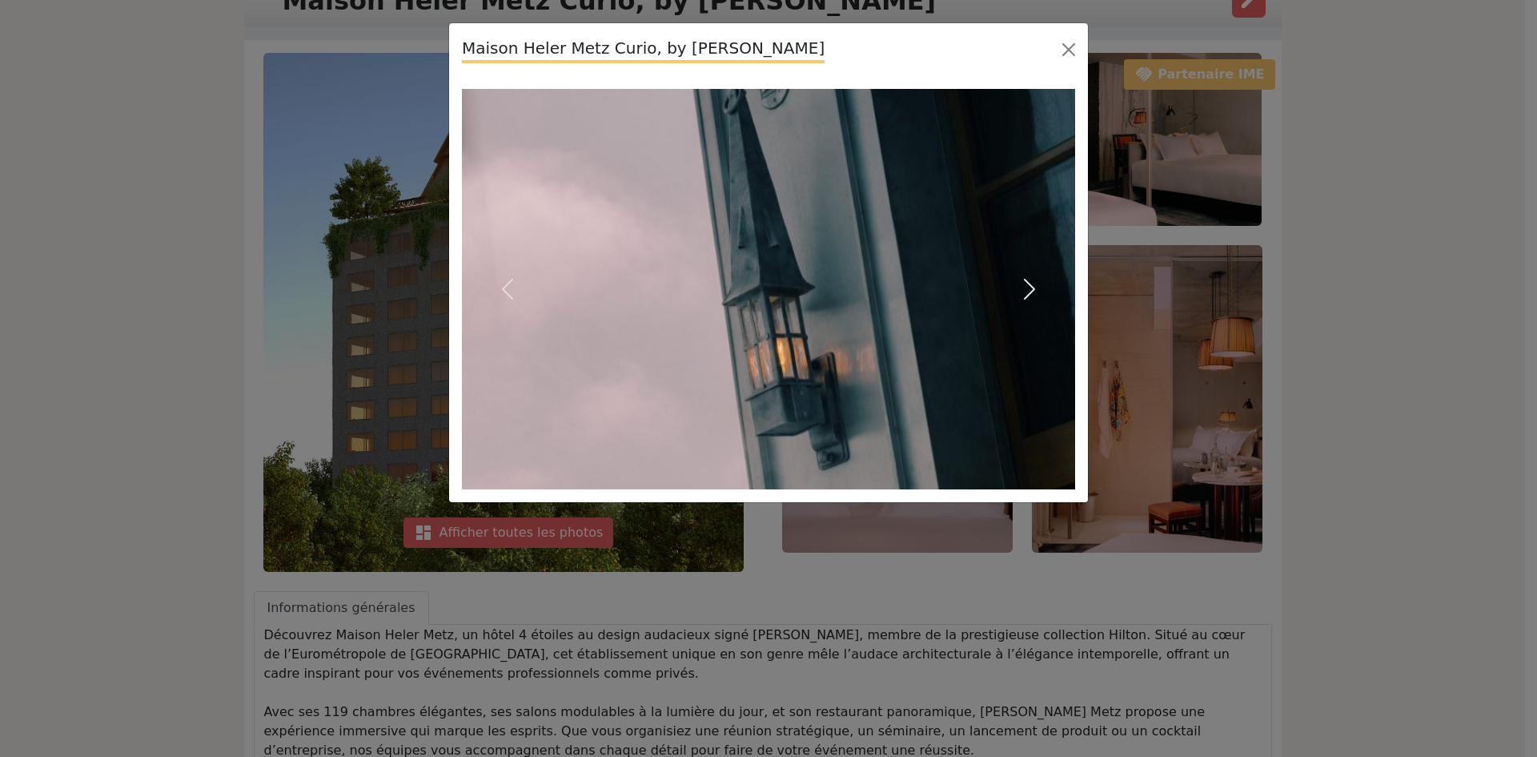
click at [1027, 281] on span "button" at bounding box center [1030, 289] width 26 height 26
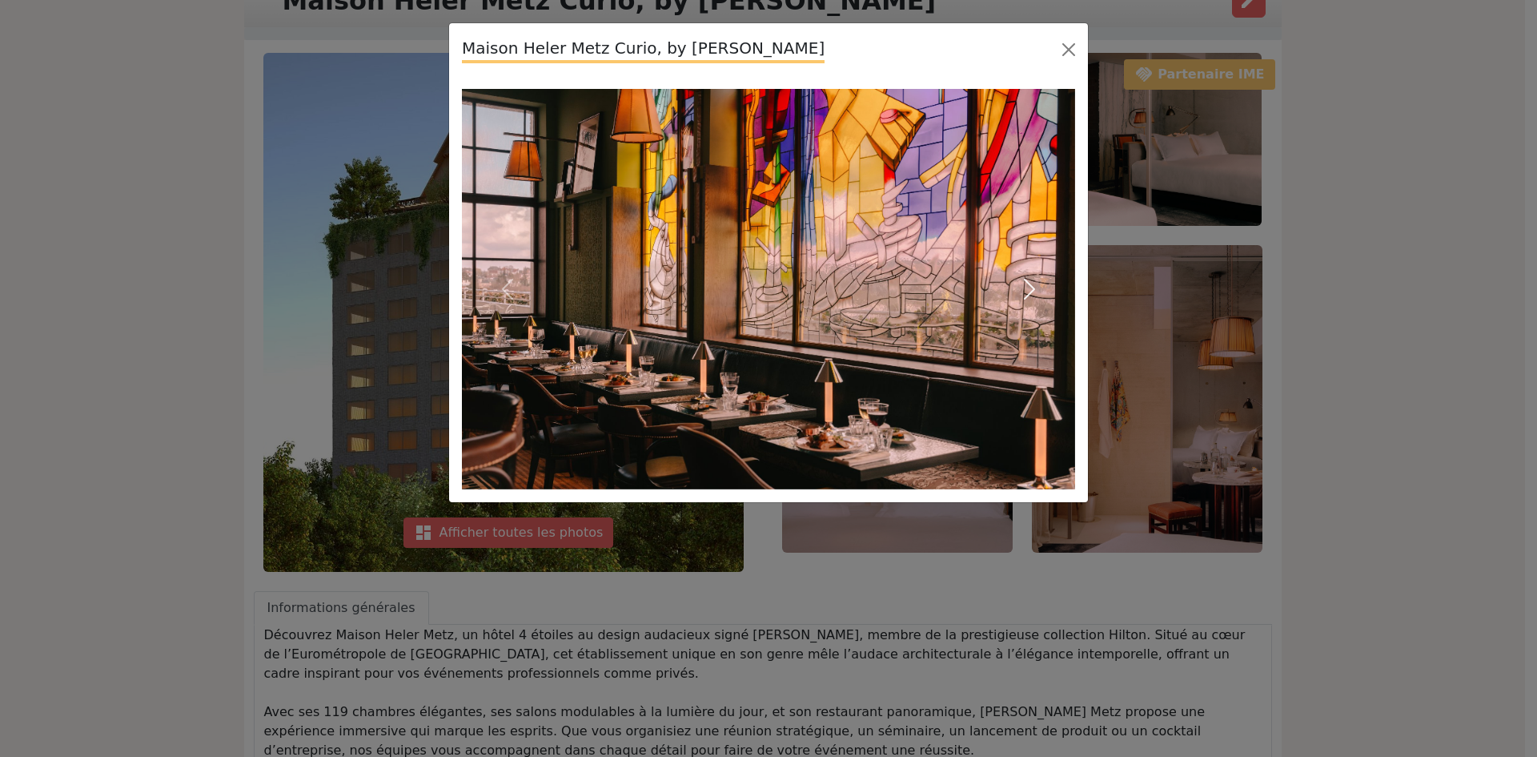
click at [1027, 281] on span "button" at bounding box center [1030, 289] width 26 height 26
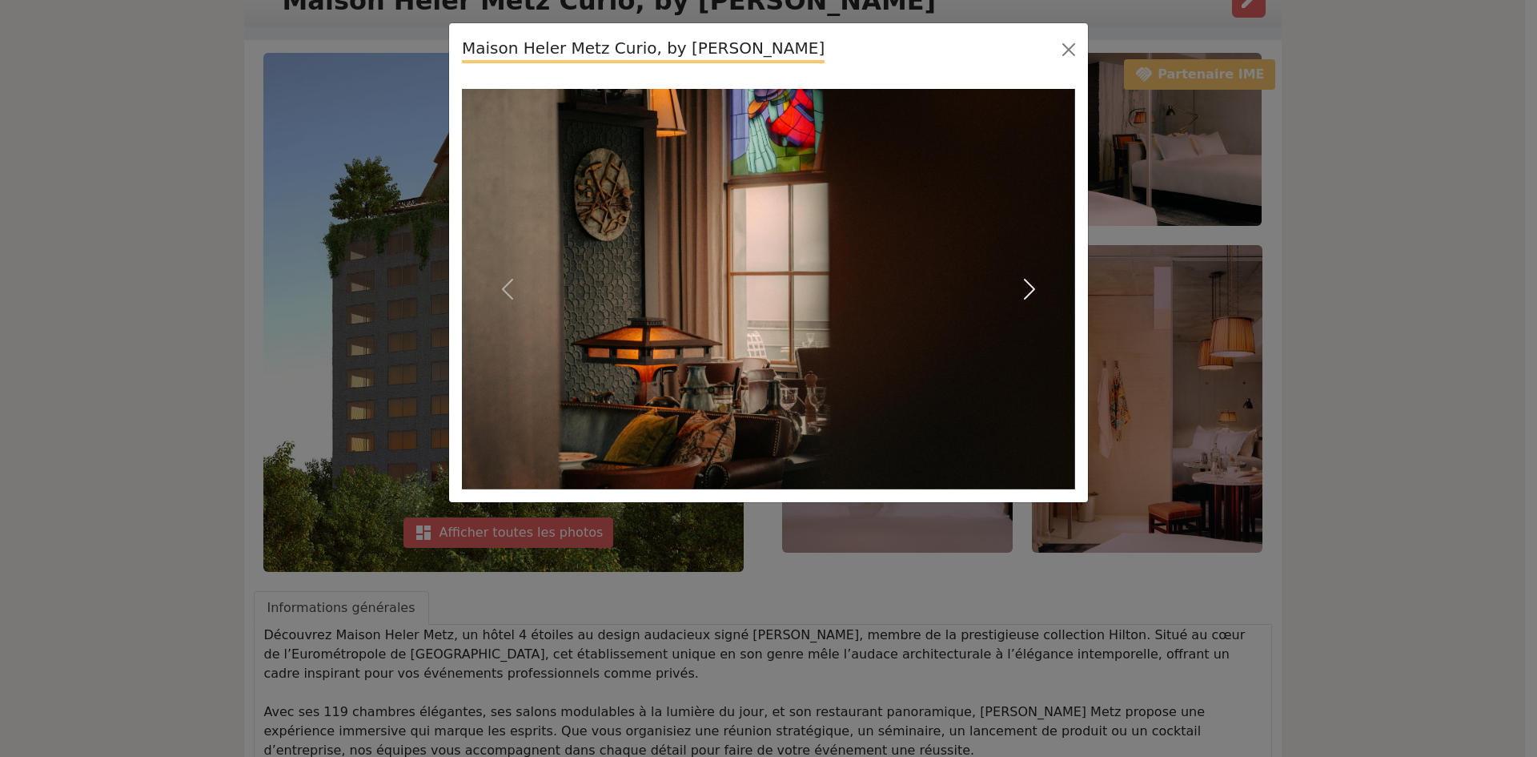
click at [1027, 281] on span "button" at bounding box center [1030, 289] width 26 height 26
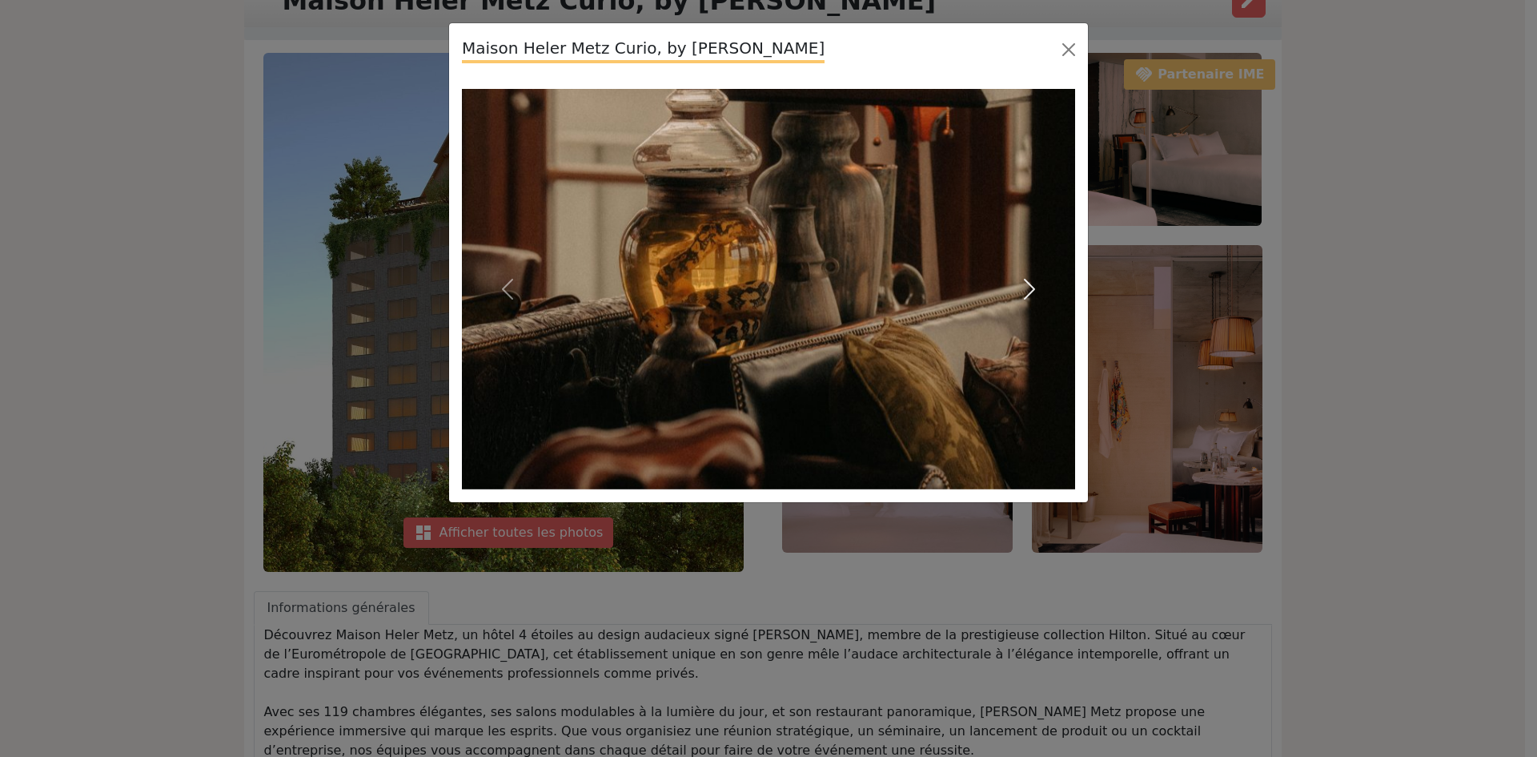
click at [1027, 281] on span "button" at bounding box center [1030, 289] width 26 height 26
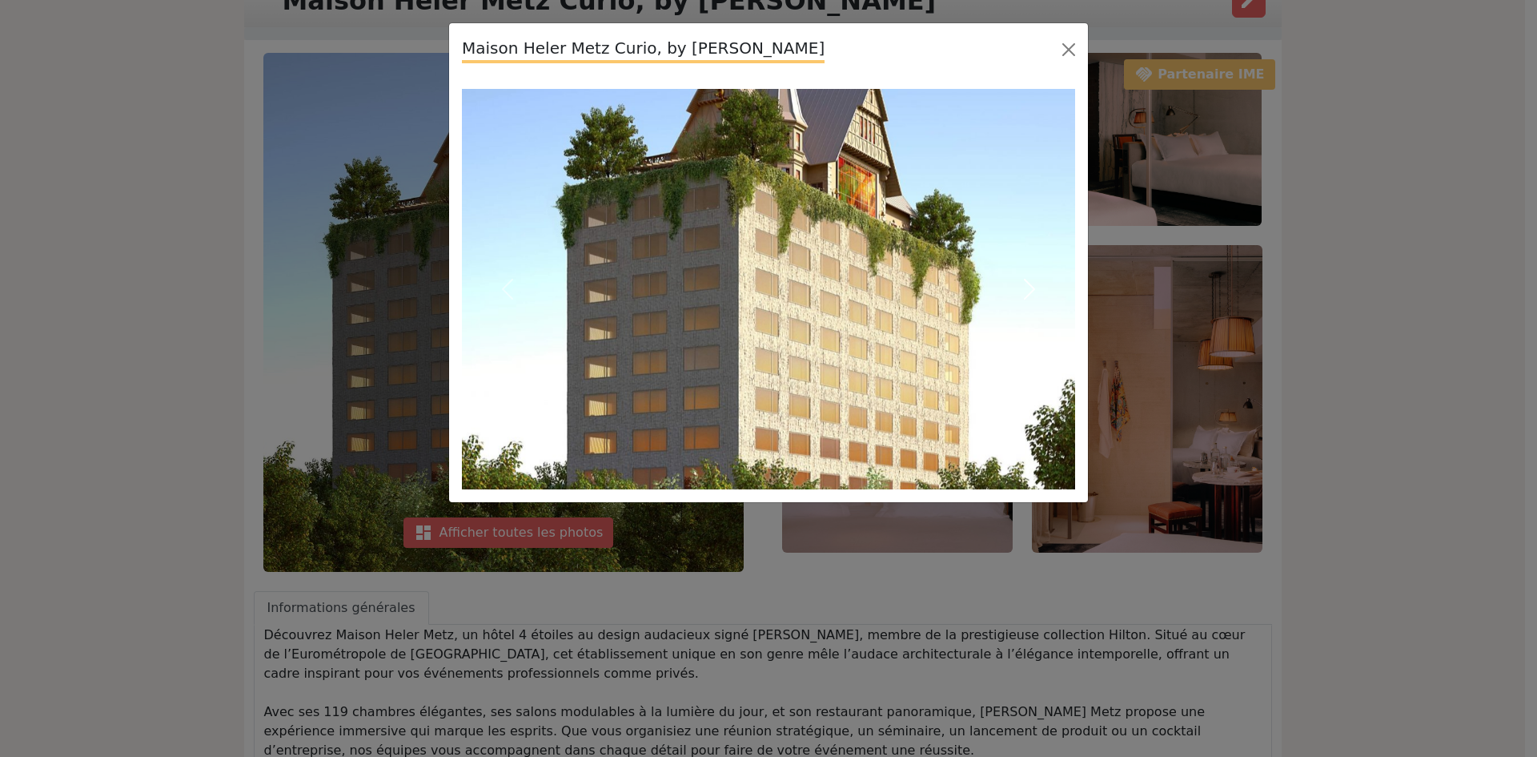
click at [1051, 306] on button "Next" at bounding box center [1029, 289] width 92 height 400
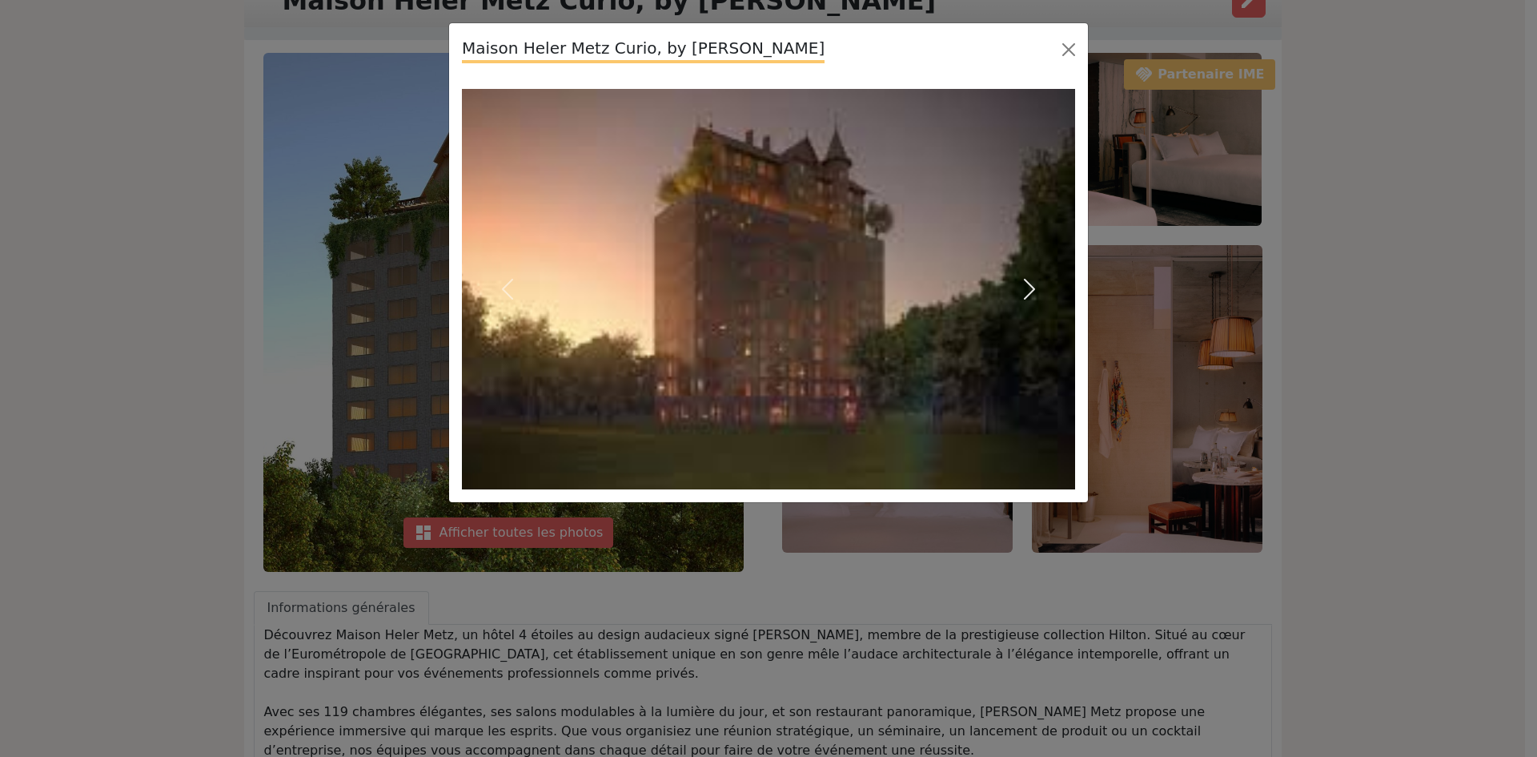
click at [1051, 299] on button "Next" at bounding box center [1029, 289] width 92 height 400
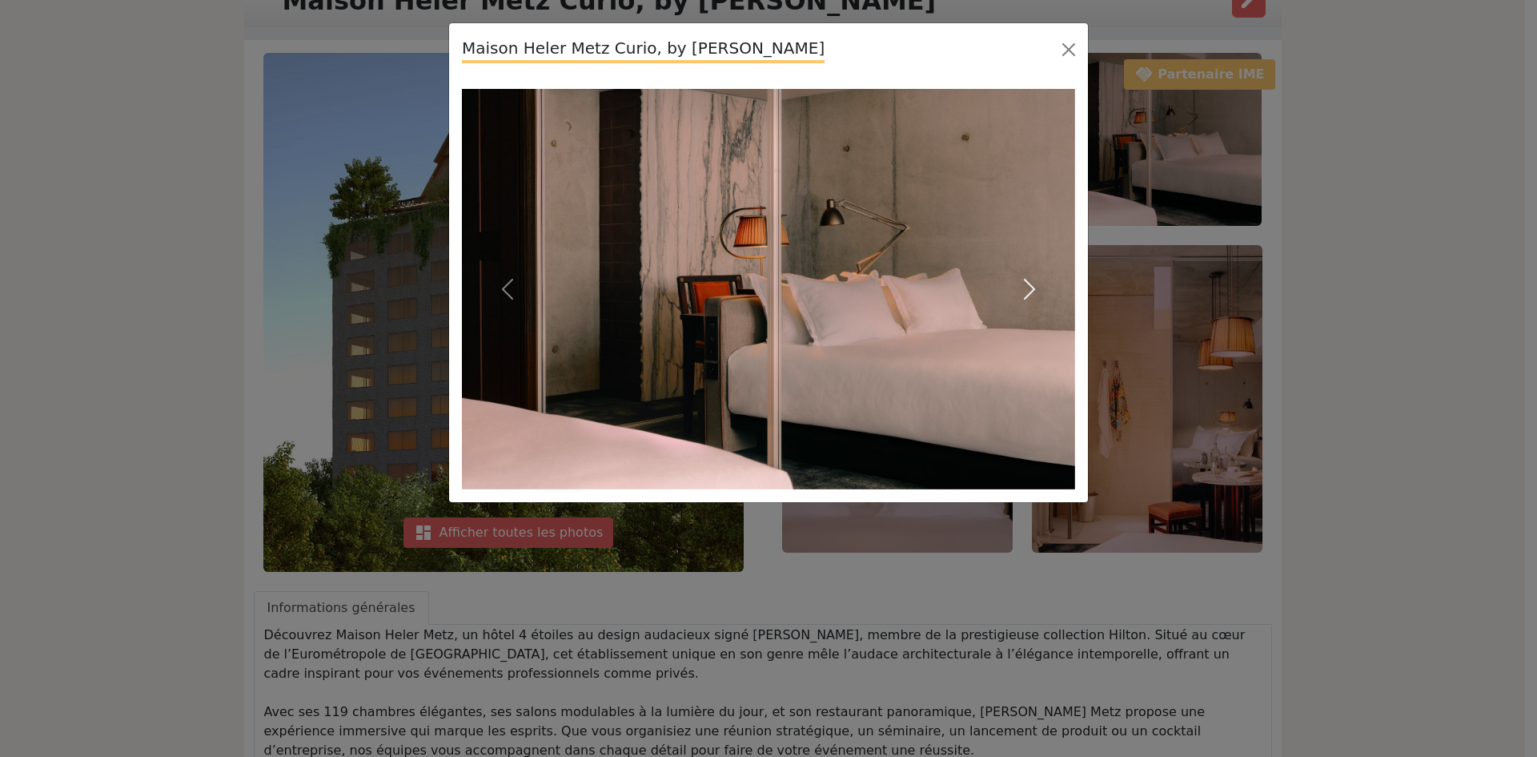
click at [1051, 299] on button "Next" at bounding box center [1029, 289] width 92 height 400
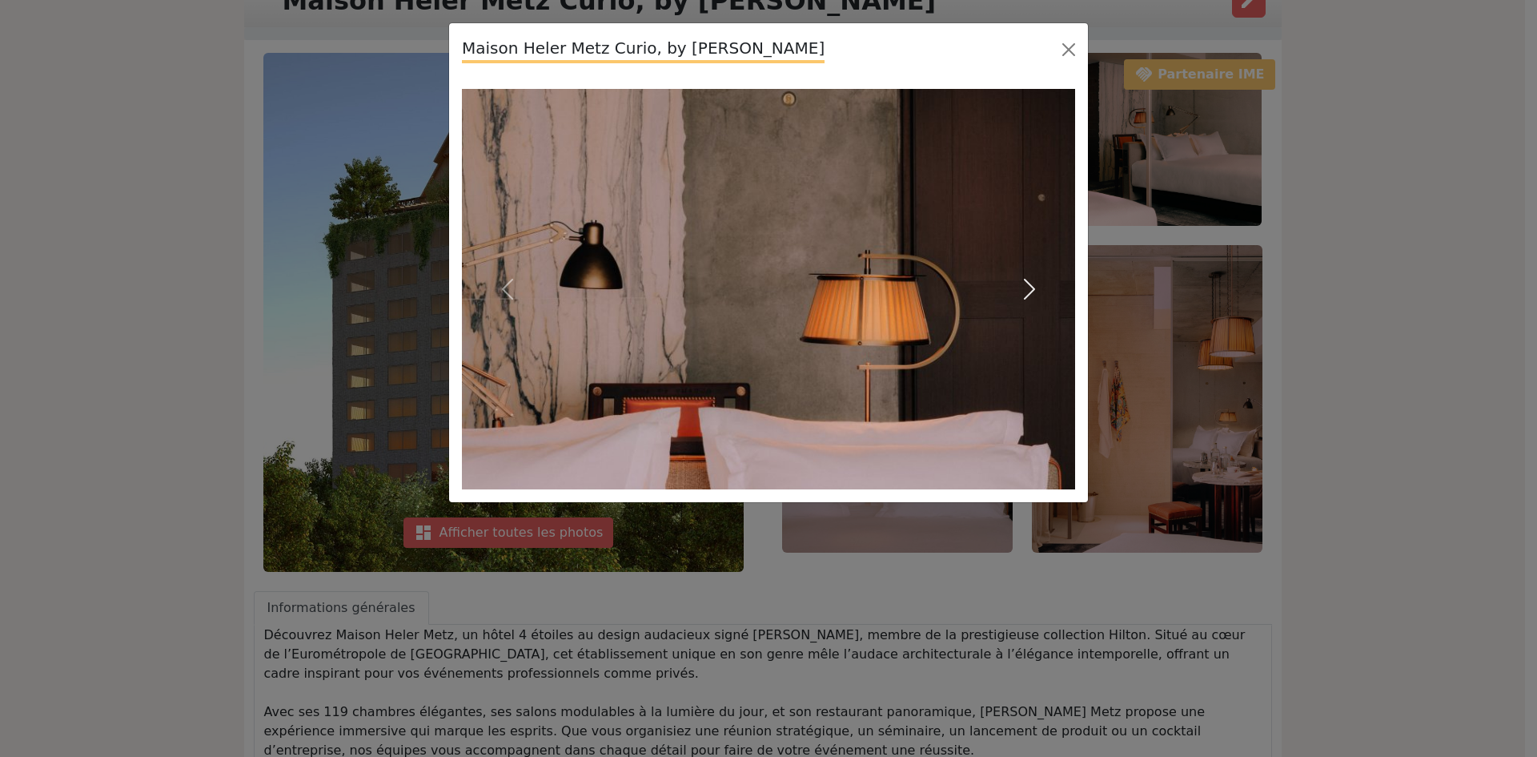
click at [1051, 299] on button "Next" at bounding box center [1029, 289] width 92 height 400
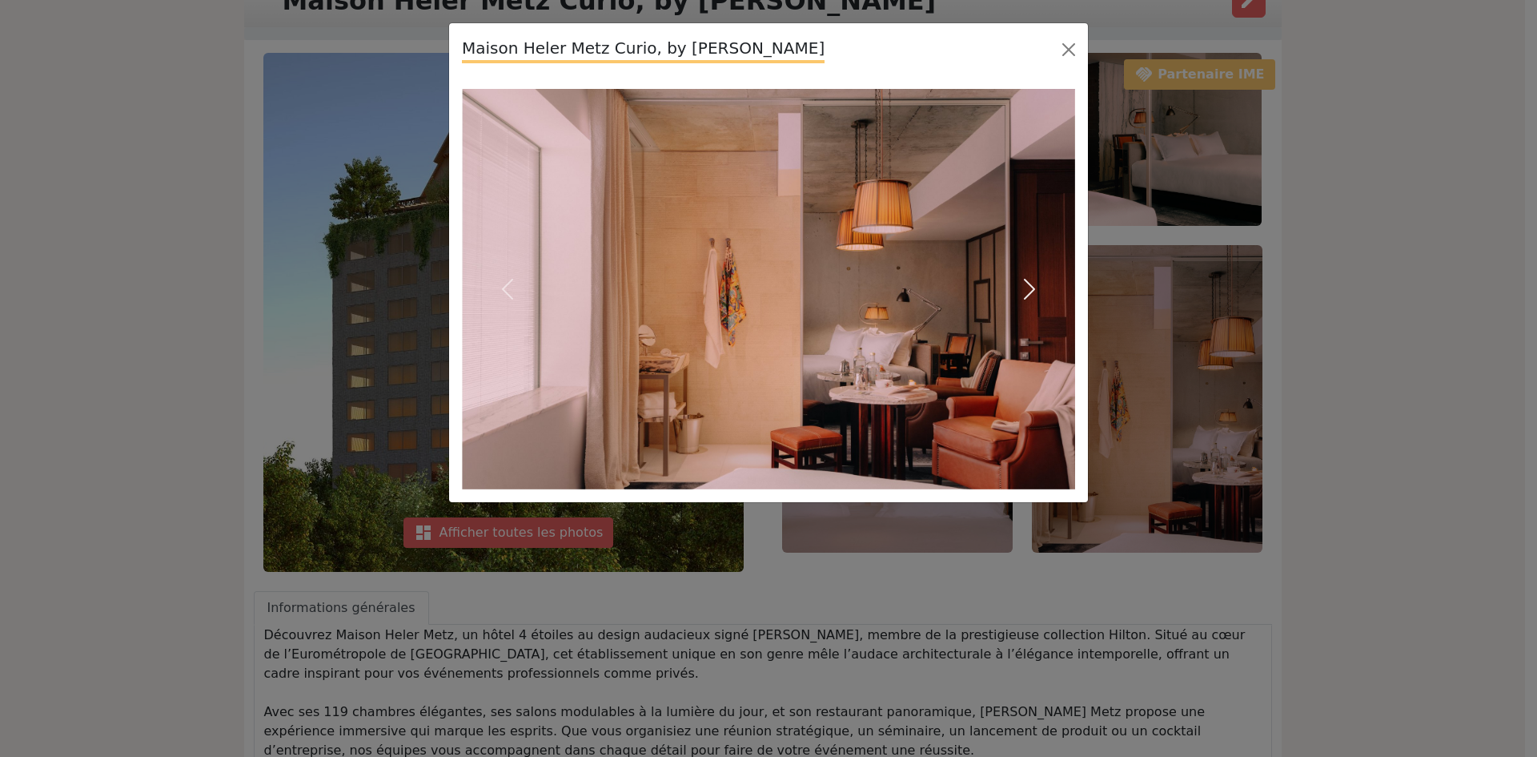
click at [1051, 299] on button "Next" at bounding box center [1029, 289] width 92 height 400
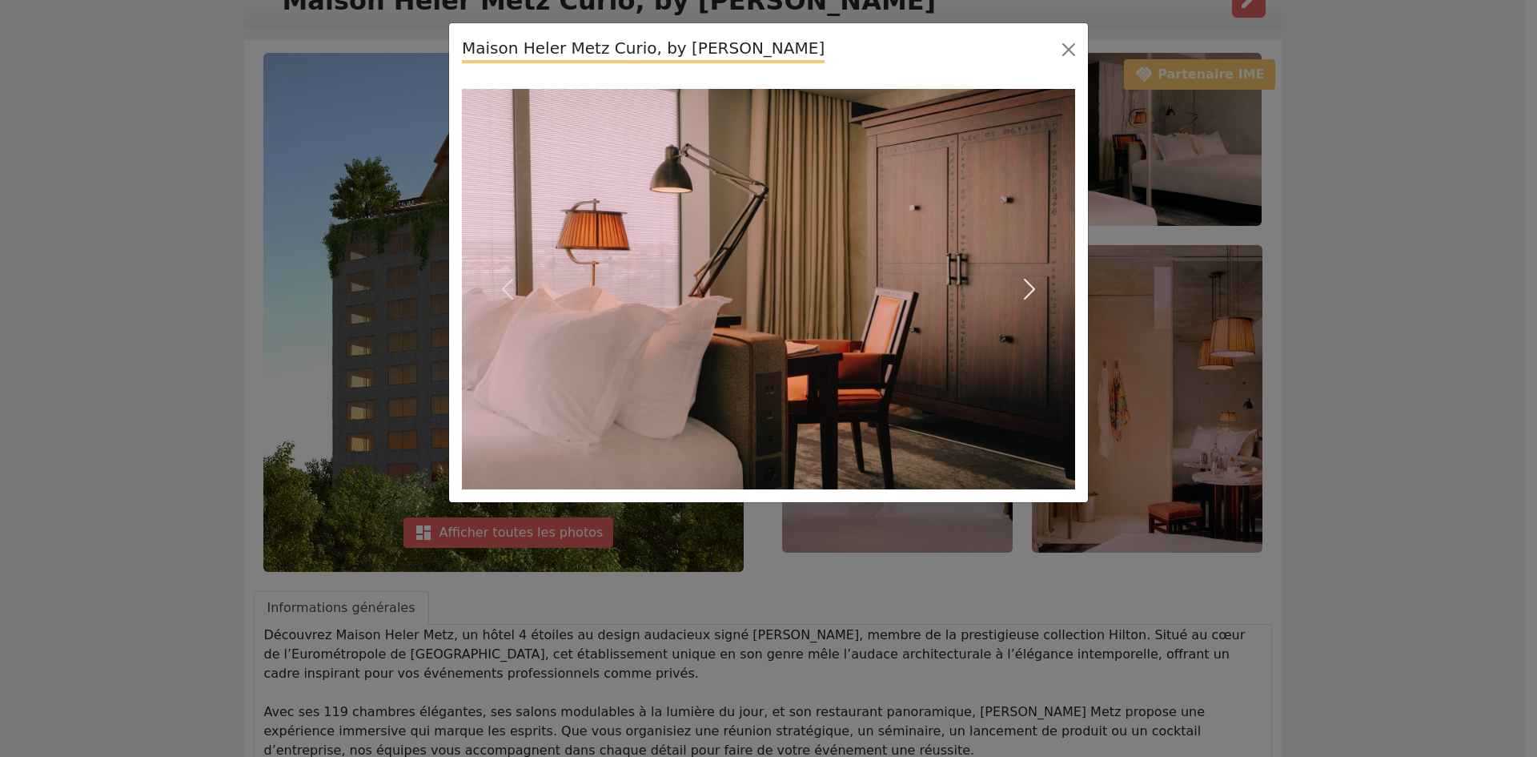
click at [1051, 299] on button "Next" at bounding box center [1029, 289] width 92 height 400
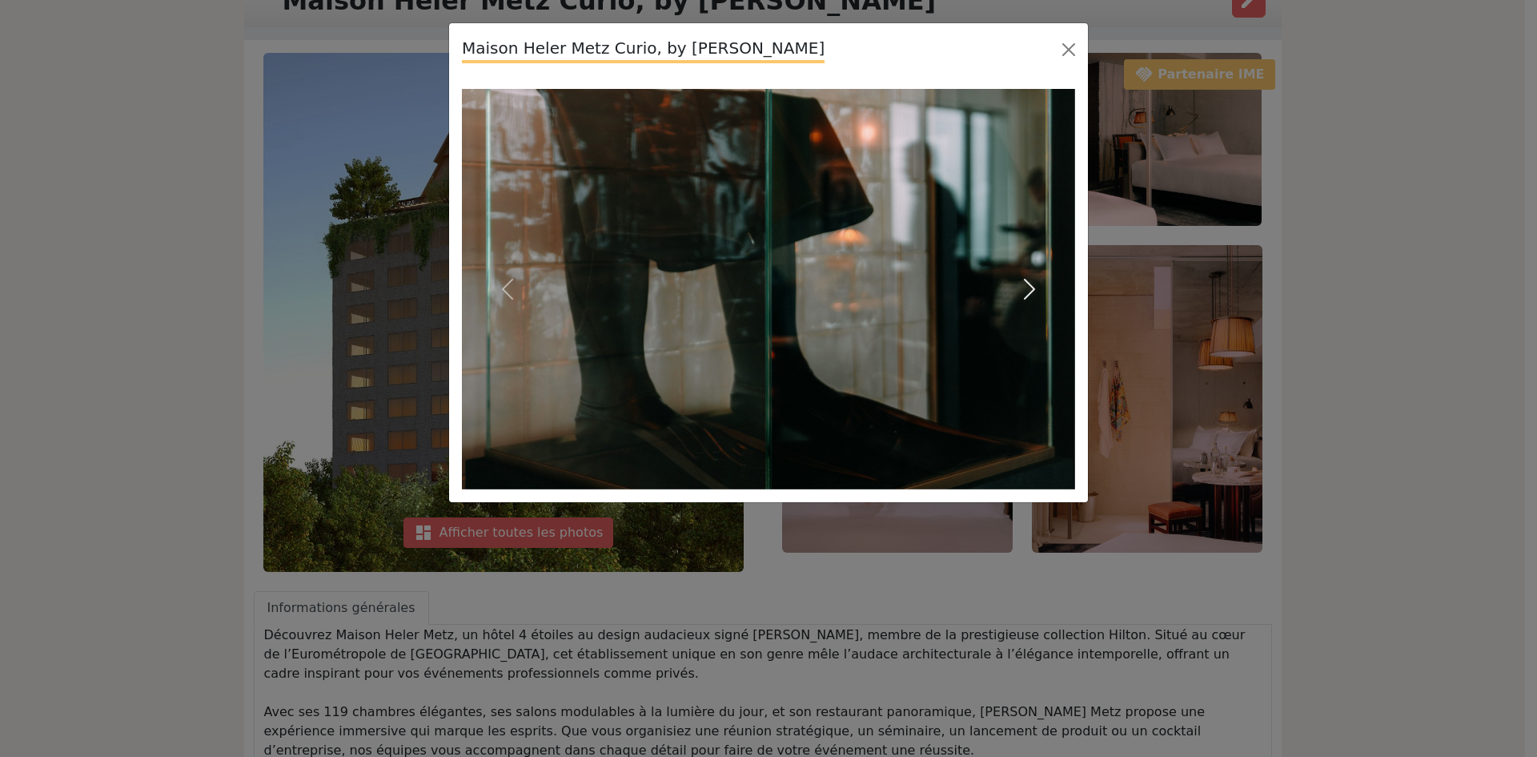
click at [1051, 299] on button "Next" at bounding box center [1029, 289] width 92 height 400
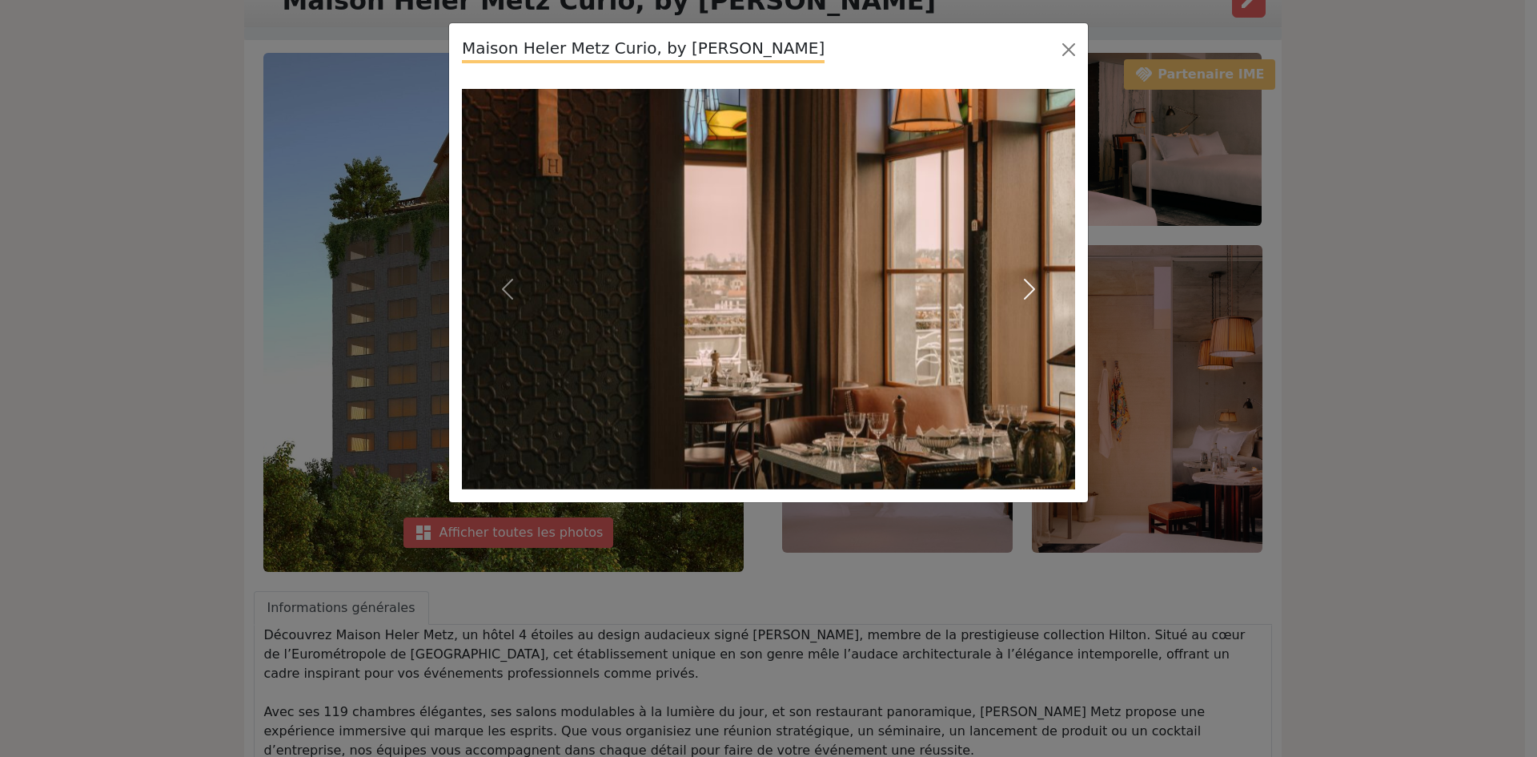
click at [1051, 299] on button "Next" at bounding box center [1029, 289] width 92 height 400
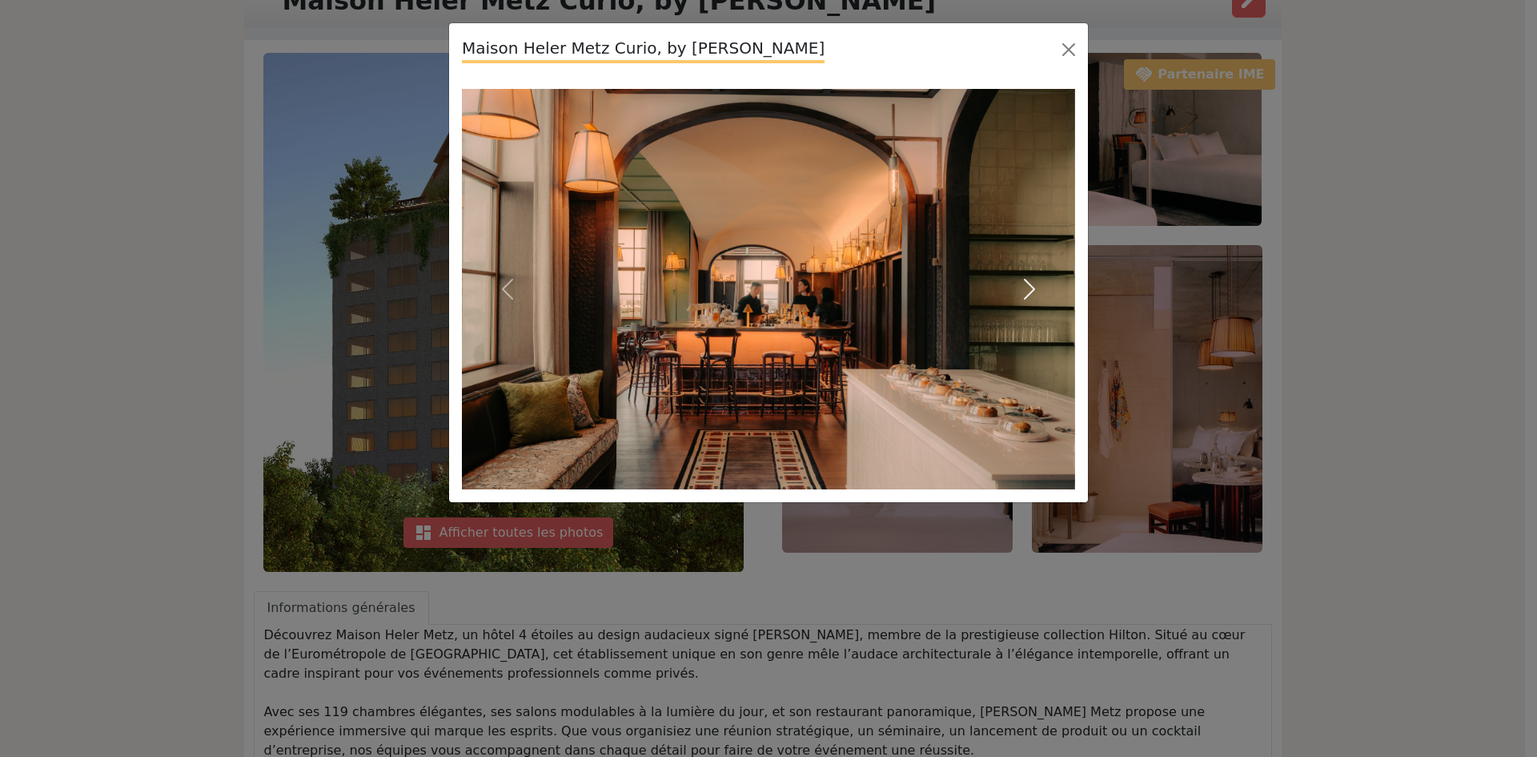
click at [1051, 299] on button "Next" at bounding box center [1029, 289] width 92 height 400
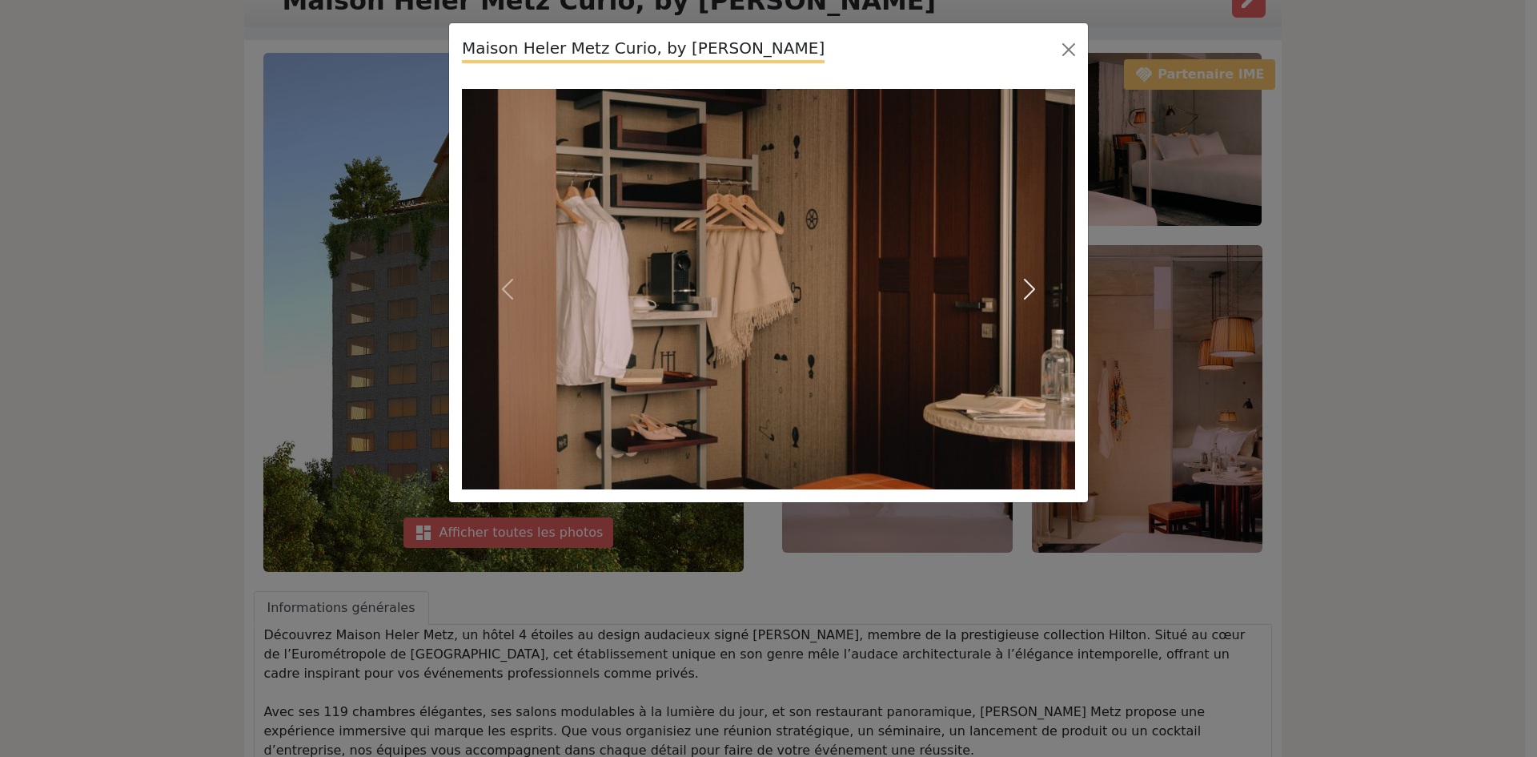
click at [1051, 299] on button "Next" at bounding box center [1029, 289] width 92 height 400
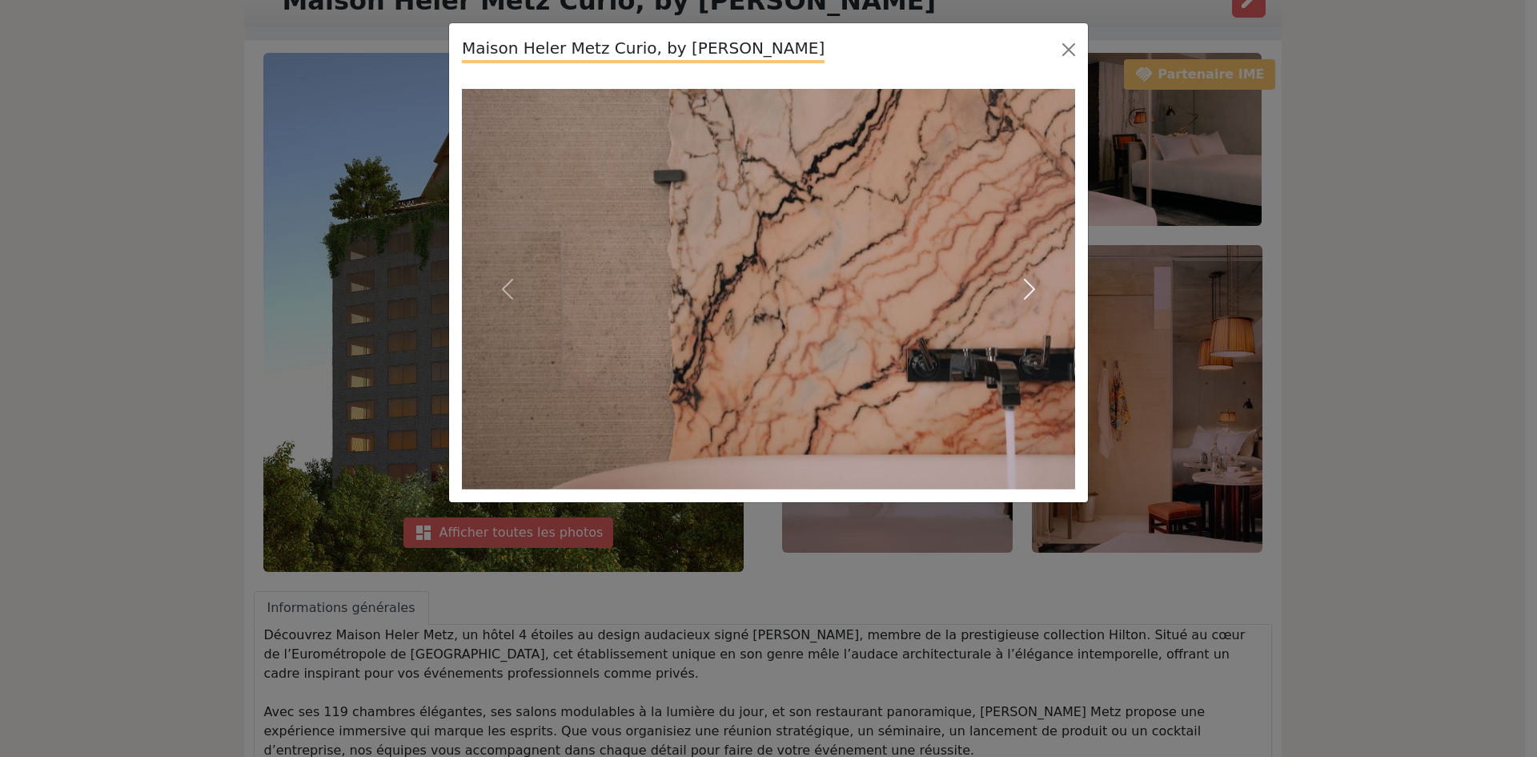
click at [1051, 299] on button "Next" at bounding box center [1029, 289] width 92 height 400
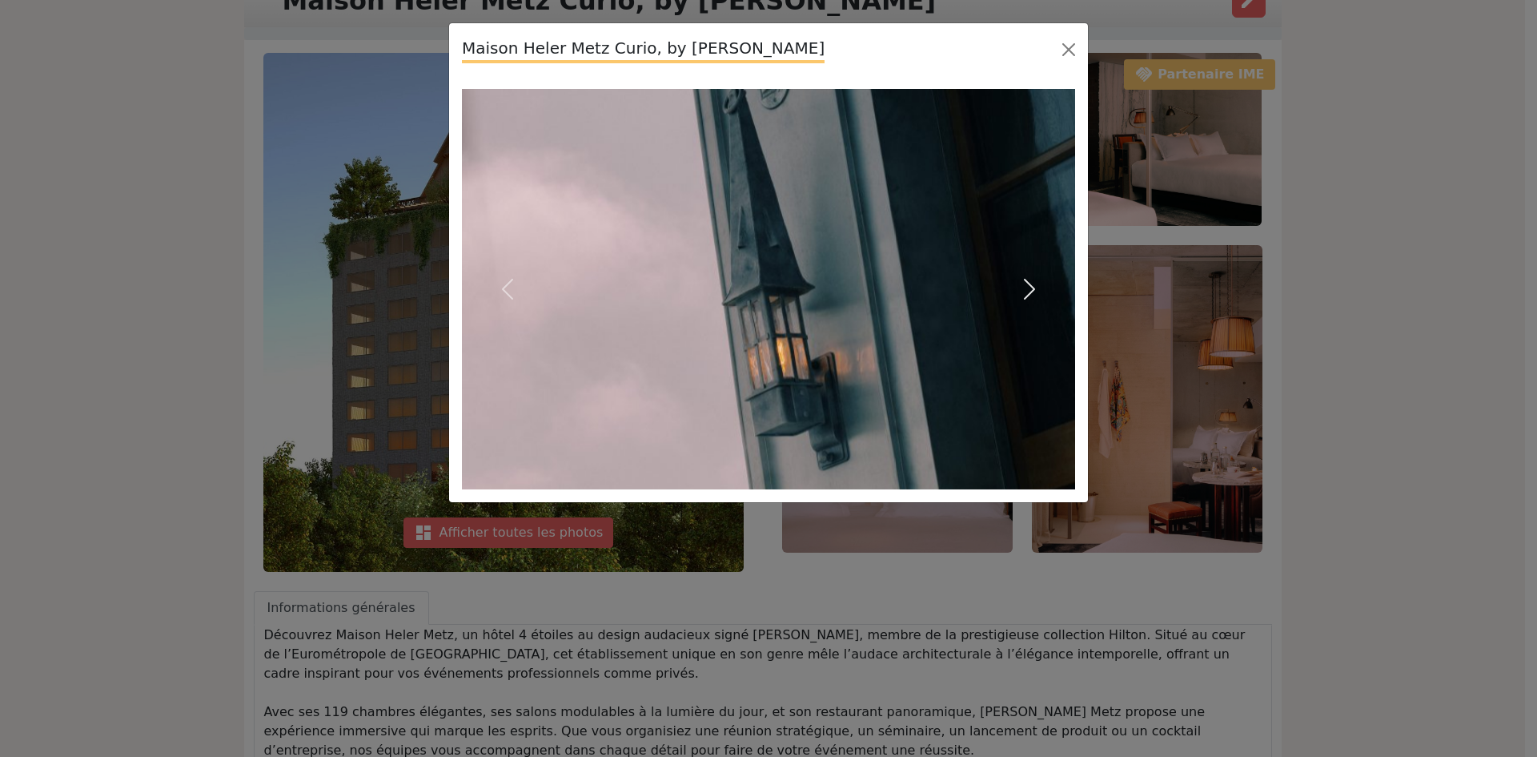
click at [1051, 299] on button "Next" at bounding box center [1029, 289] width 92 height 400
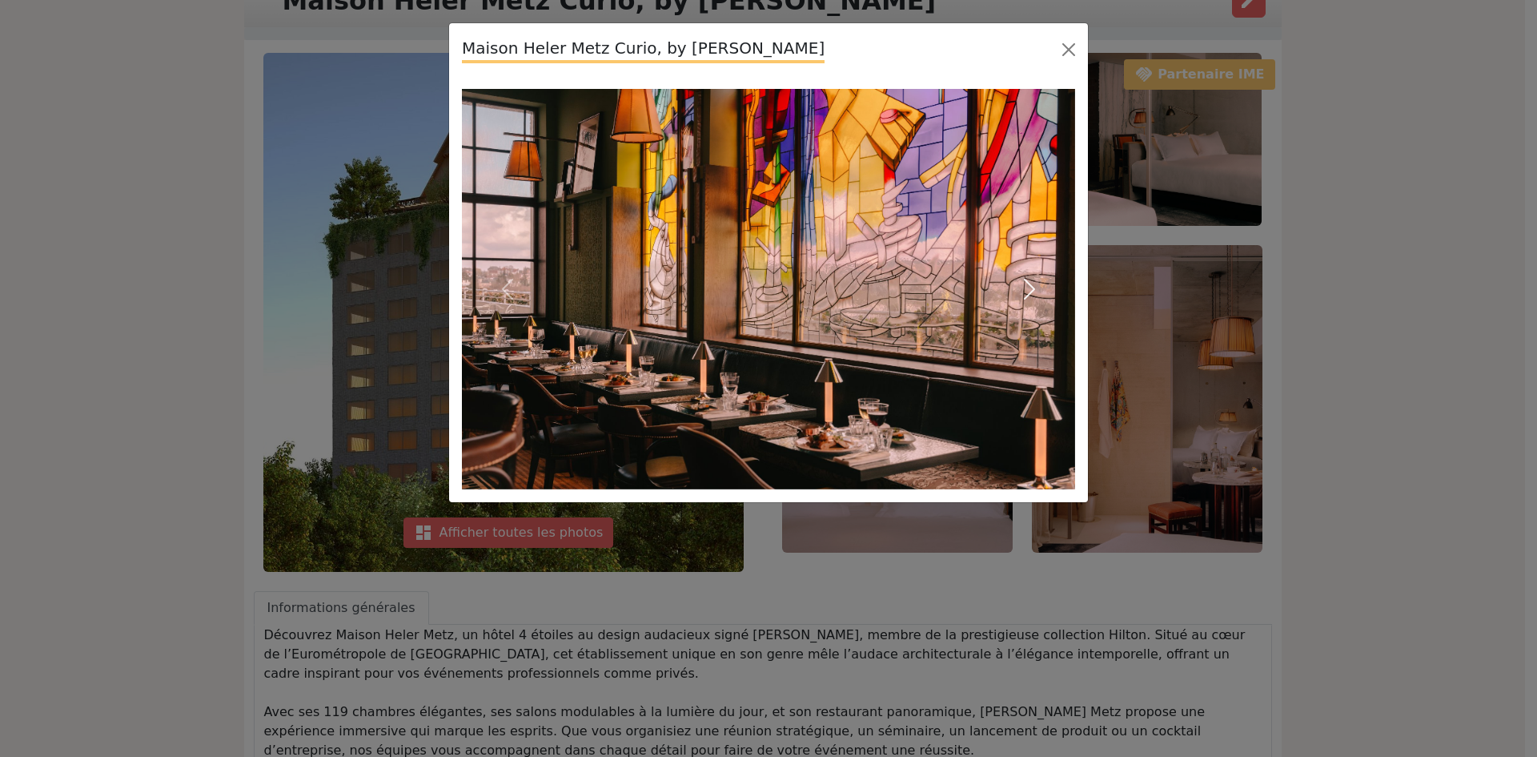
click at [1051, 299] on button "Next" at bounding box center [1029, 289] width 92 height 400
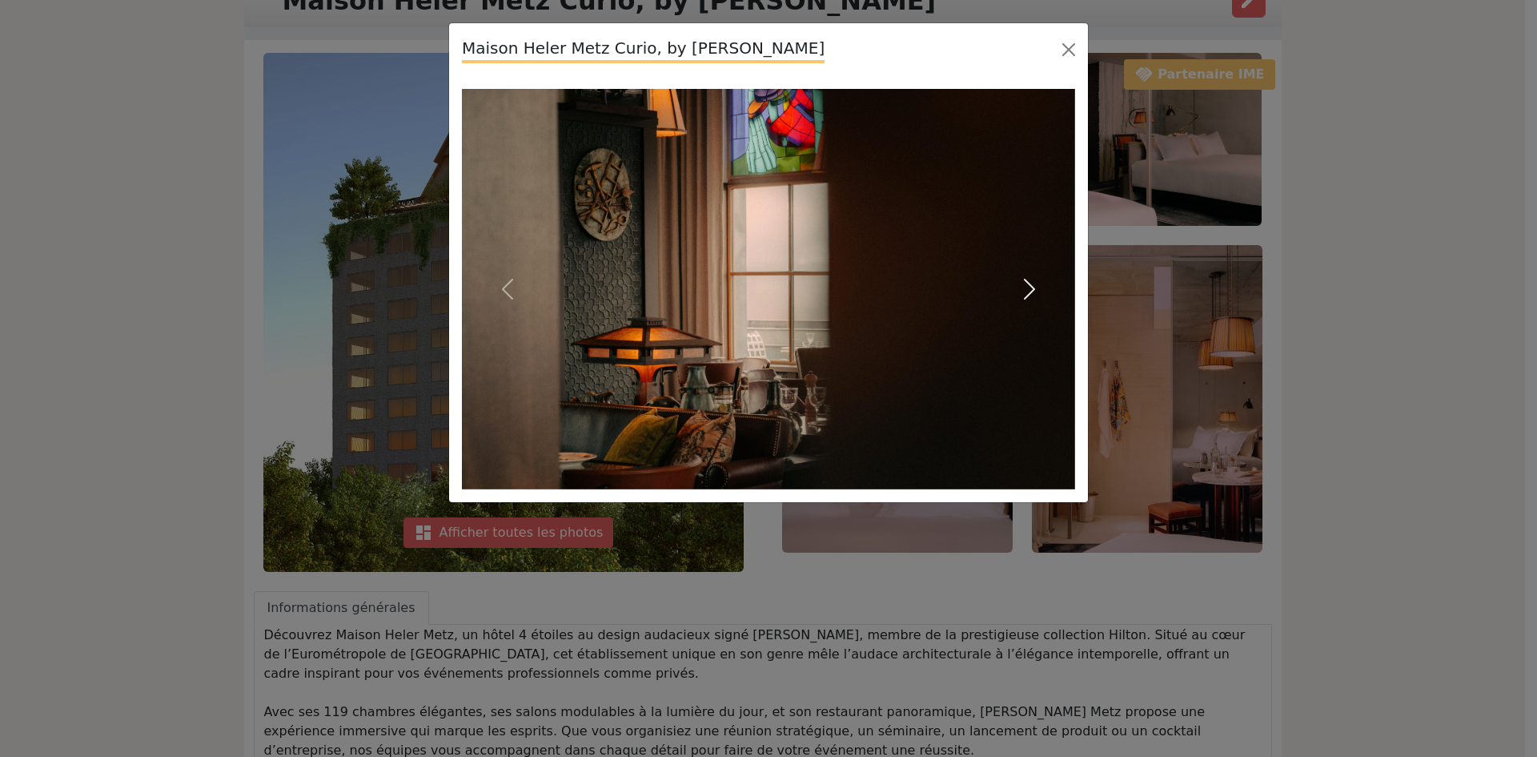
click at [1051, 299] on button "Next" at bounding box center [1029, 289] width 92 height 400
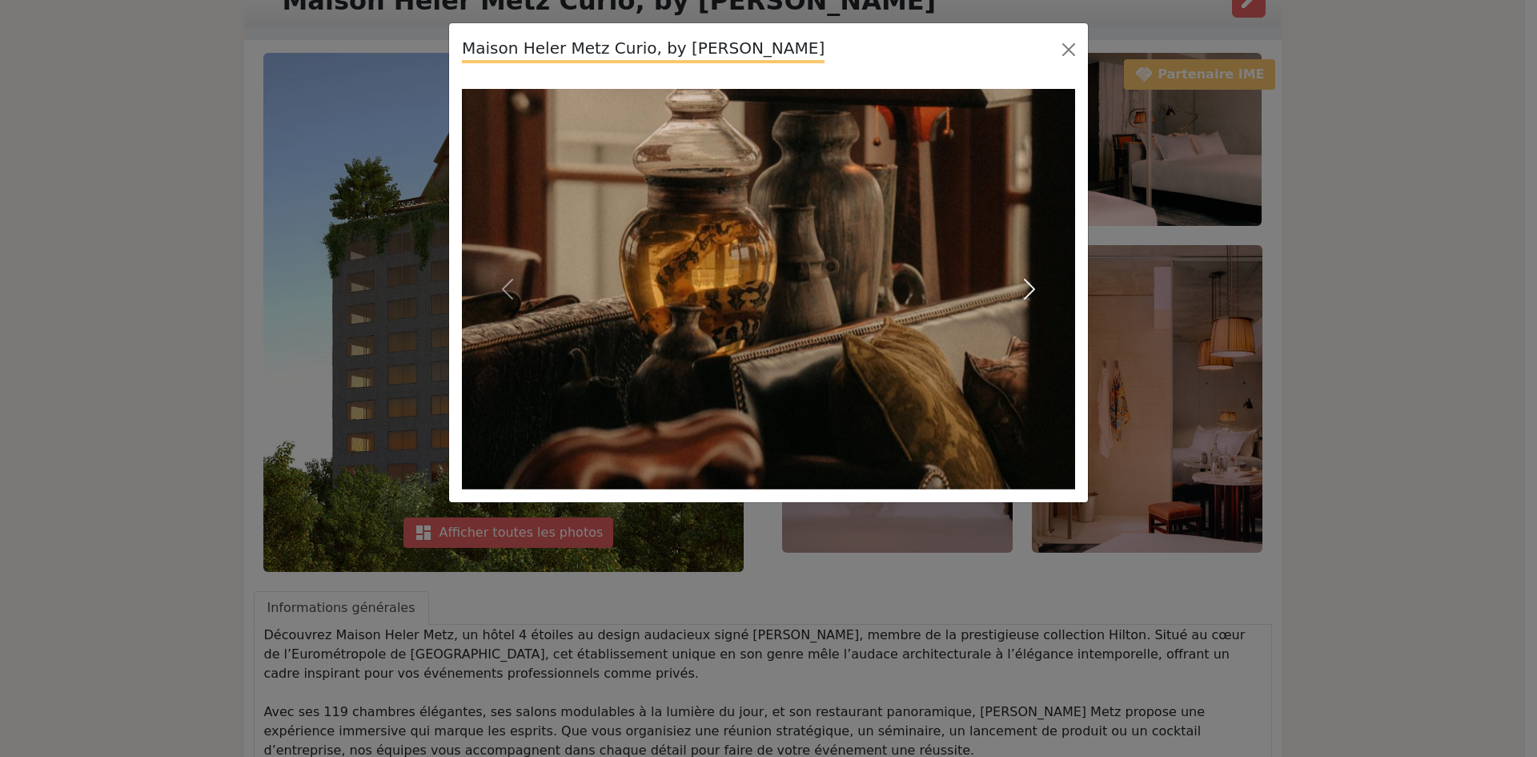
click at [1051, 299] on button "Next" at bounding box center [1029, 289] width 92 height 400
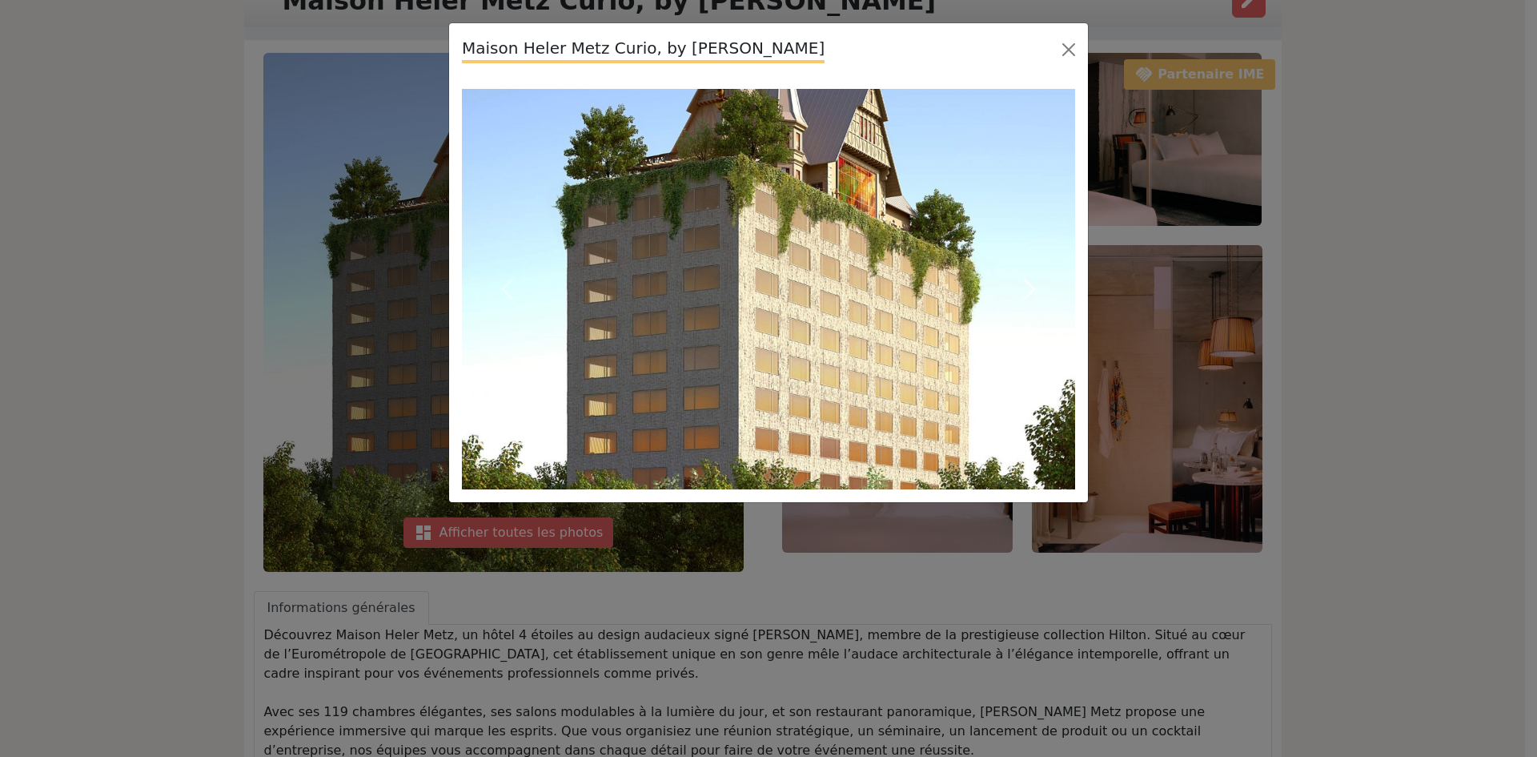
click at [1051, 299] on button "Next" at bounding box center [1029, 289] width 92 height 400
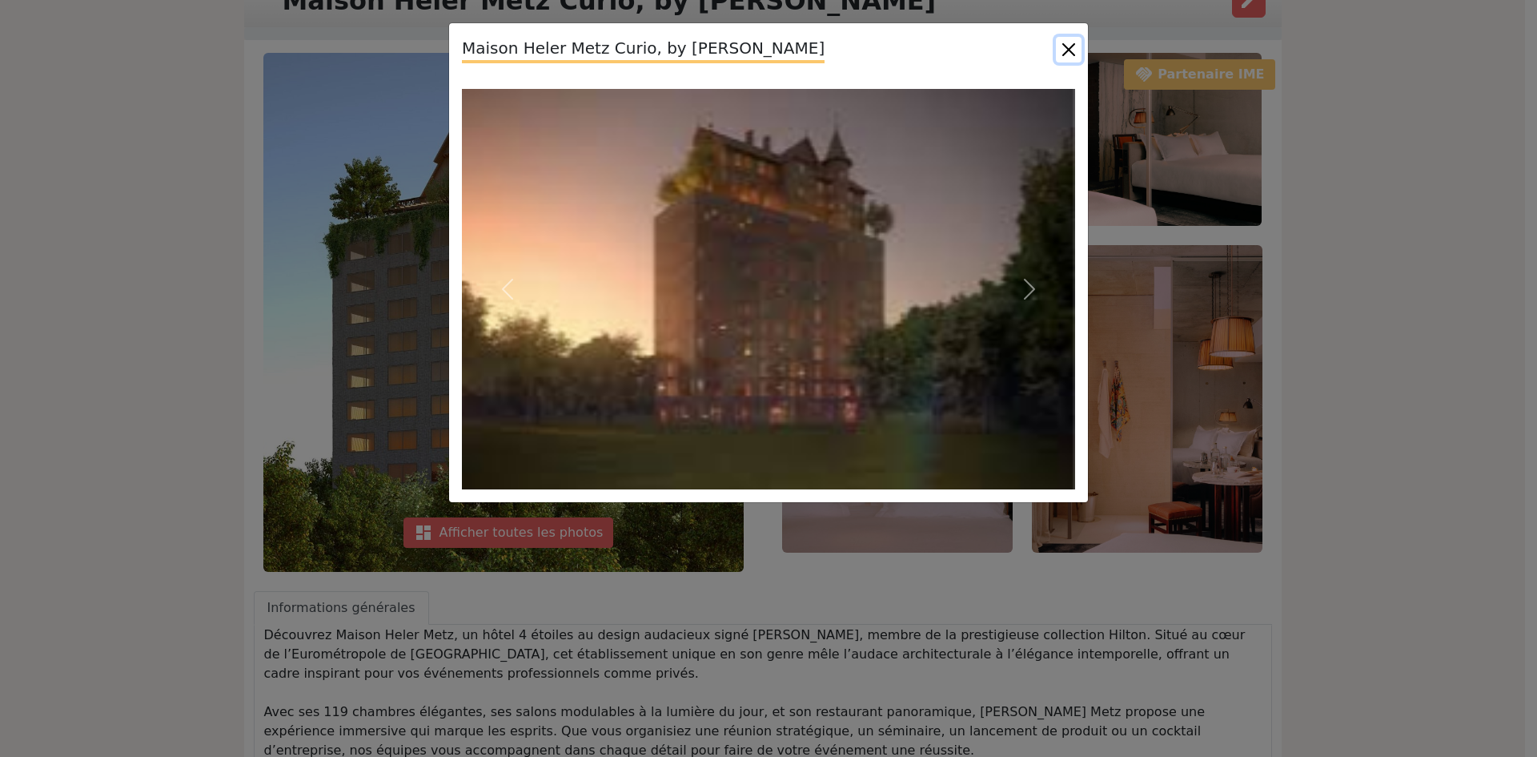
click at [1069, 50] on button "Close" at bounding box center [1069, 50] width 26 height 26
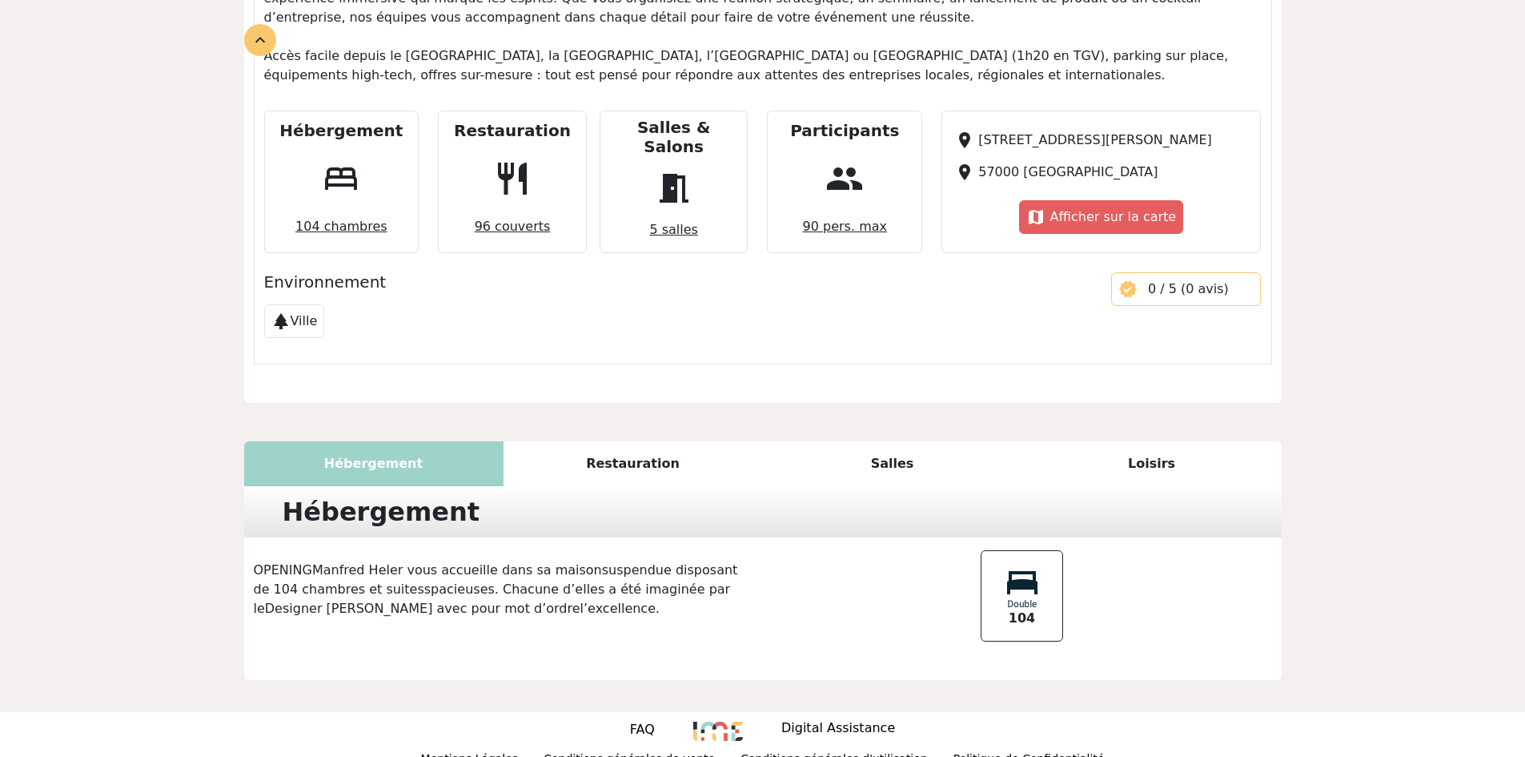
scroll to position [894, 0]
click at [624, 440] on div "Restauration" at bounding box center [633, 462] width 259 height 45
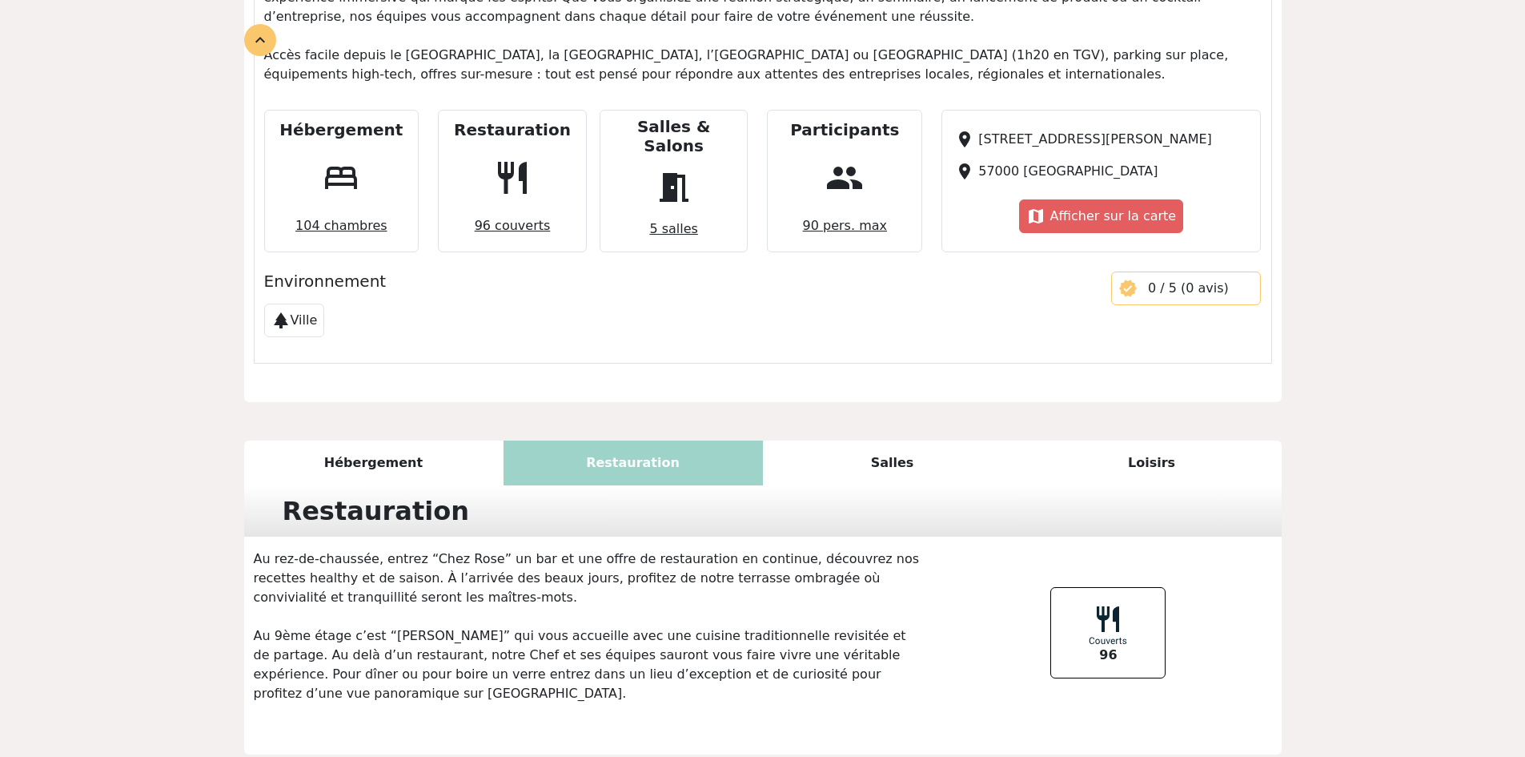
click at [870, 456] on div "Salles" at bounding box center [892, 462] width 259 height 45
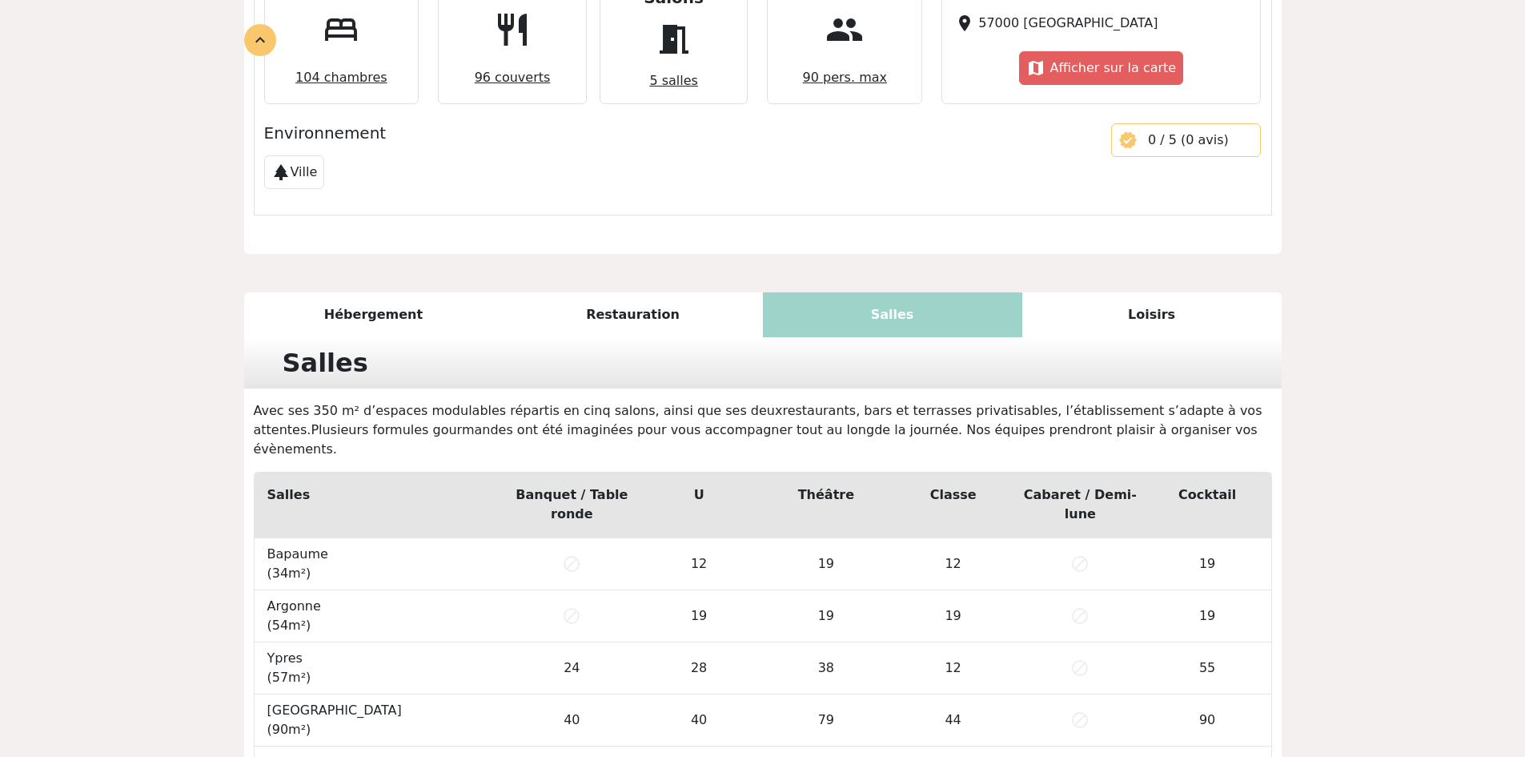
scroll to position [1134, 0]
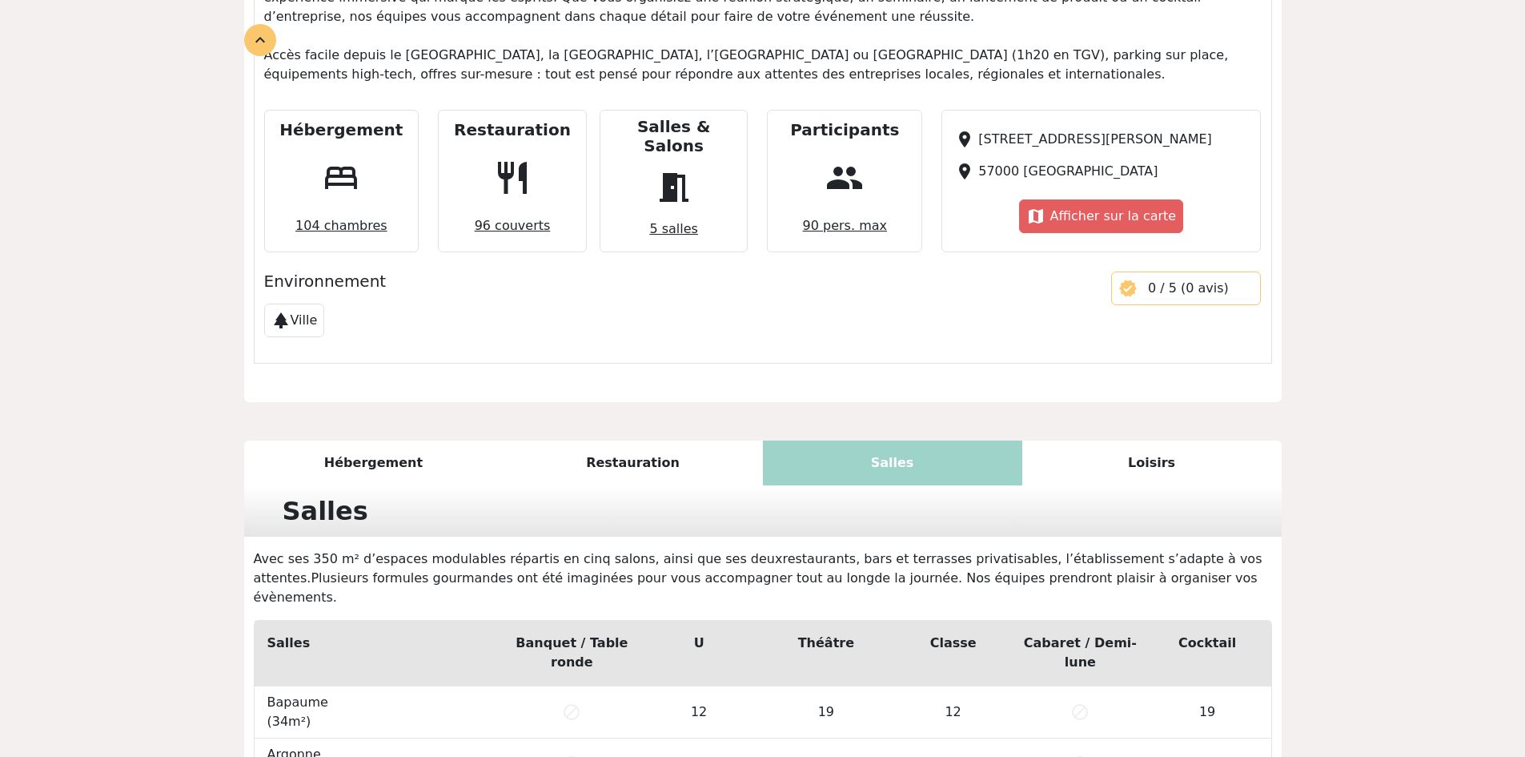
click at [1172, 448] on div "Loisirs" at bounding box center [1152, 462] width 259 height 45
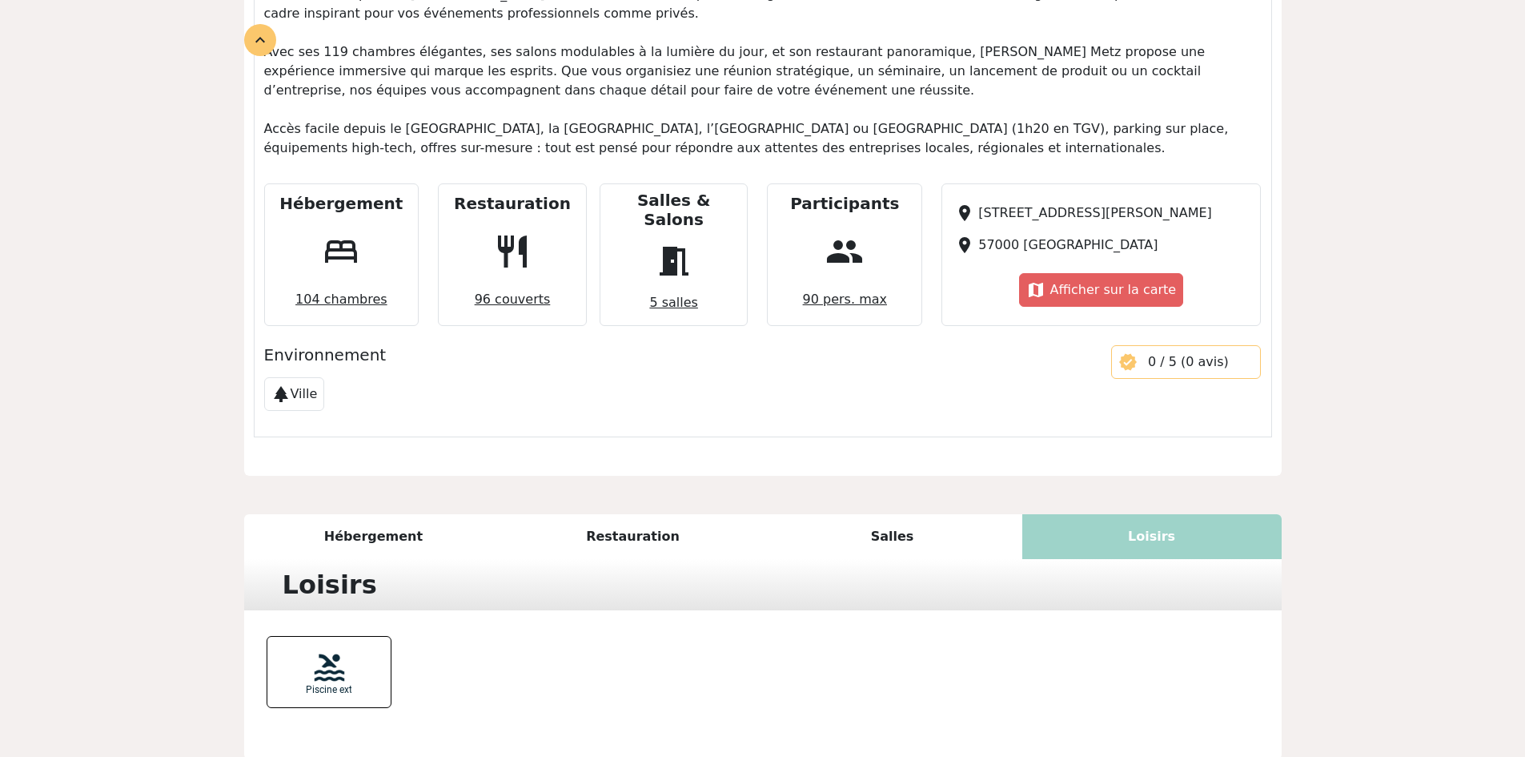
scroll to position [900, 0]
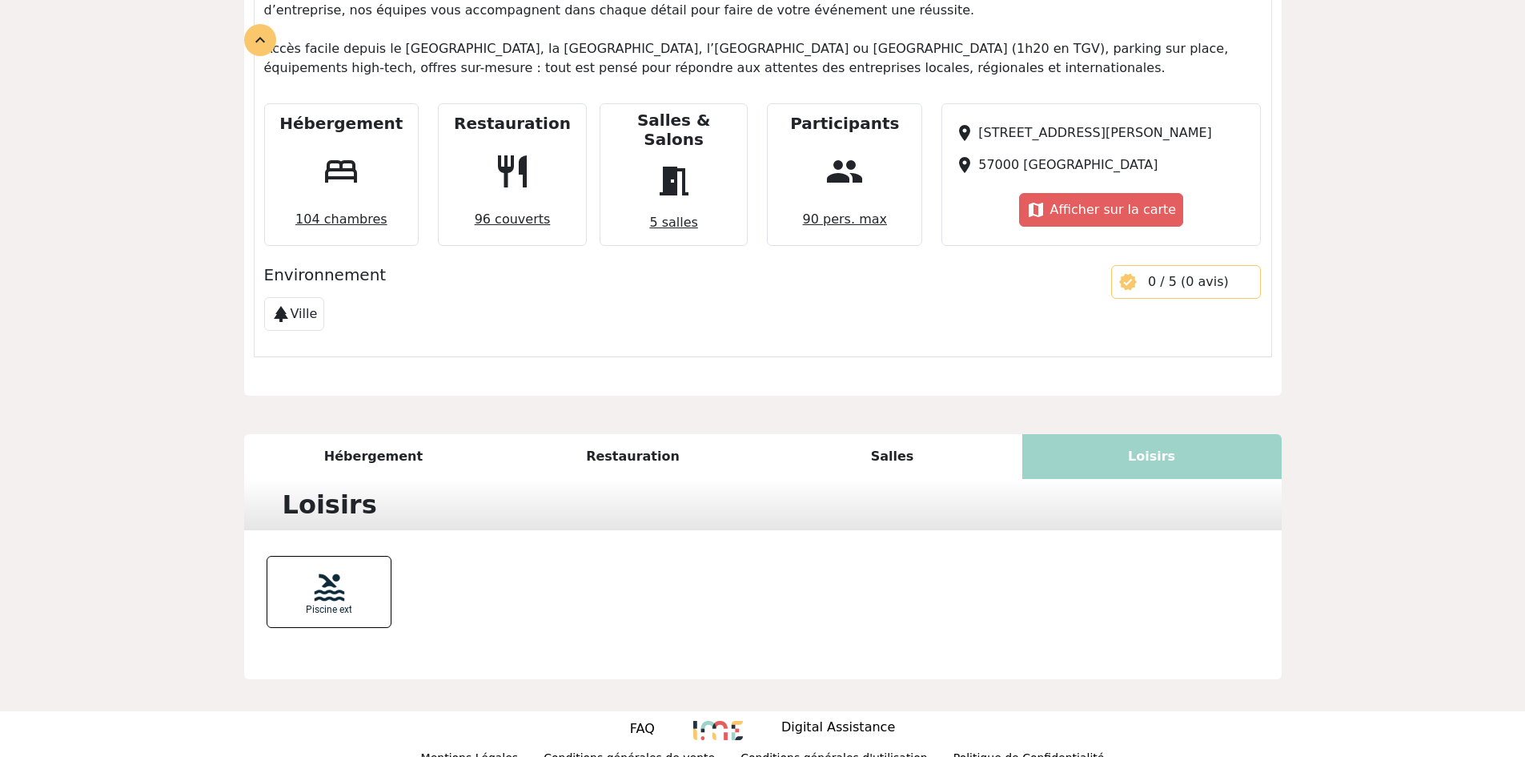
click at [320, 571] on img at bounding box center [329, 591] width 45 height 45
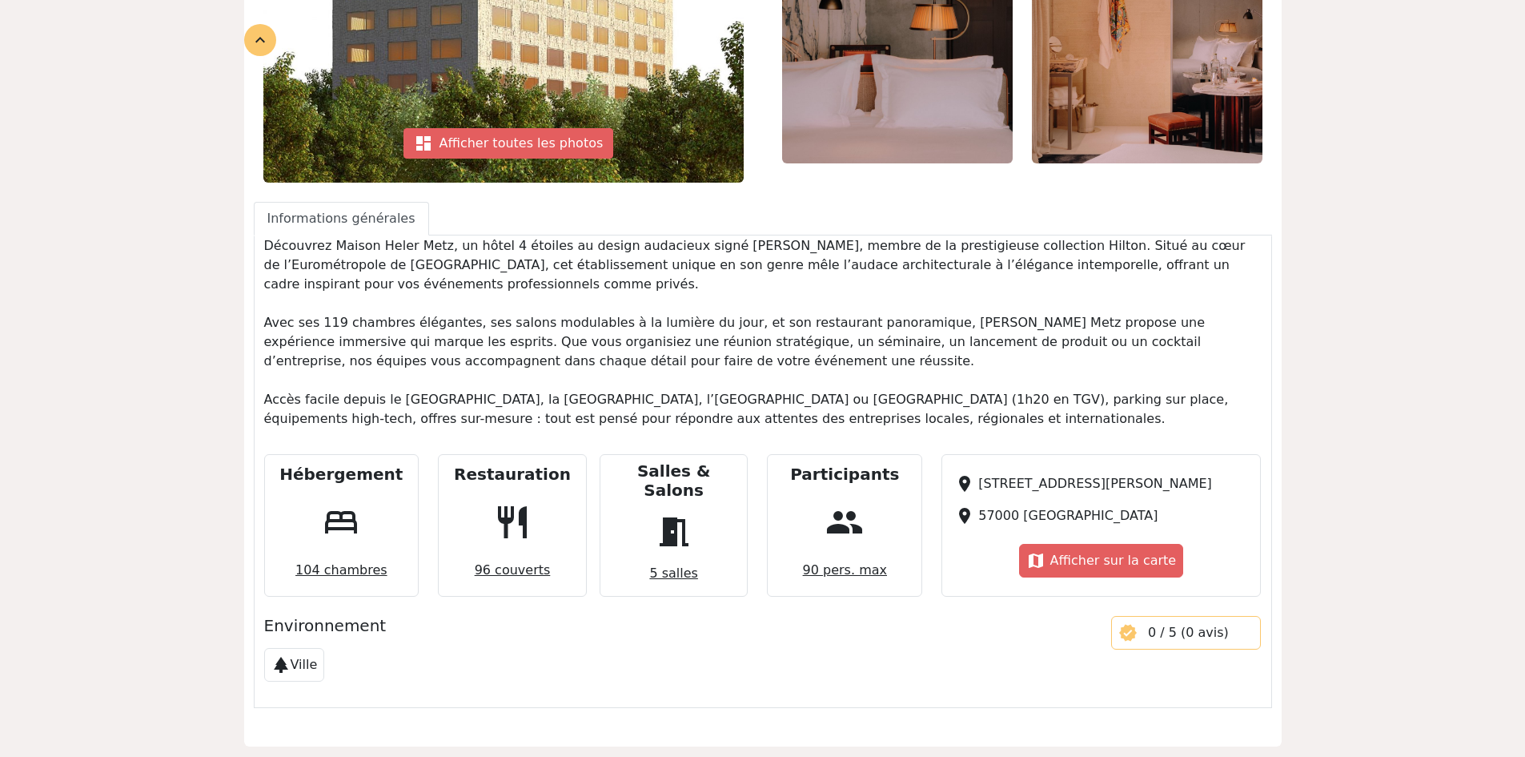
scroll to position [400, 0]
